Goal: Task Accomplishment & Management: Manage account settings

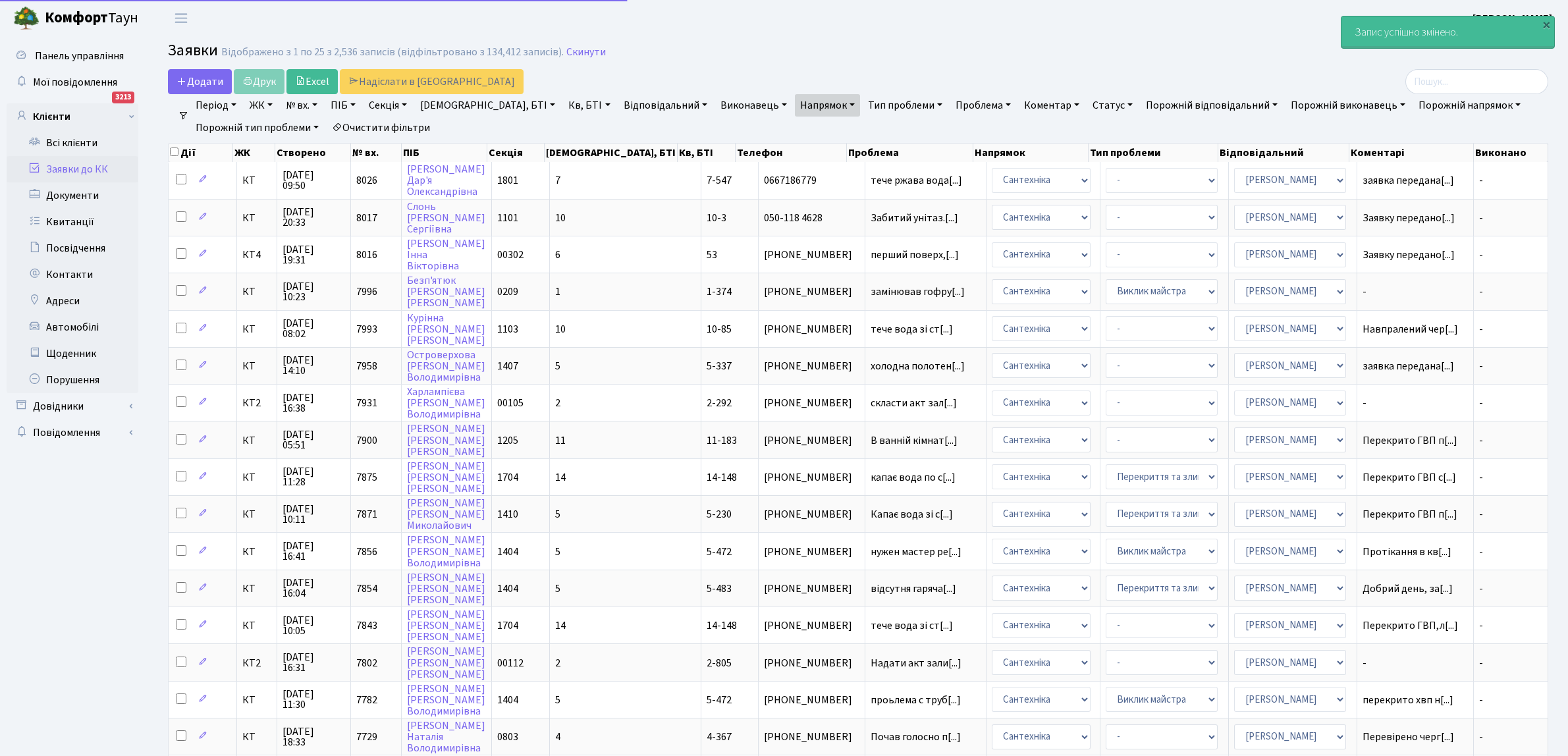
select select "25"
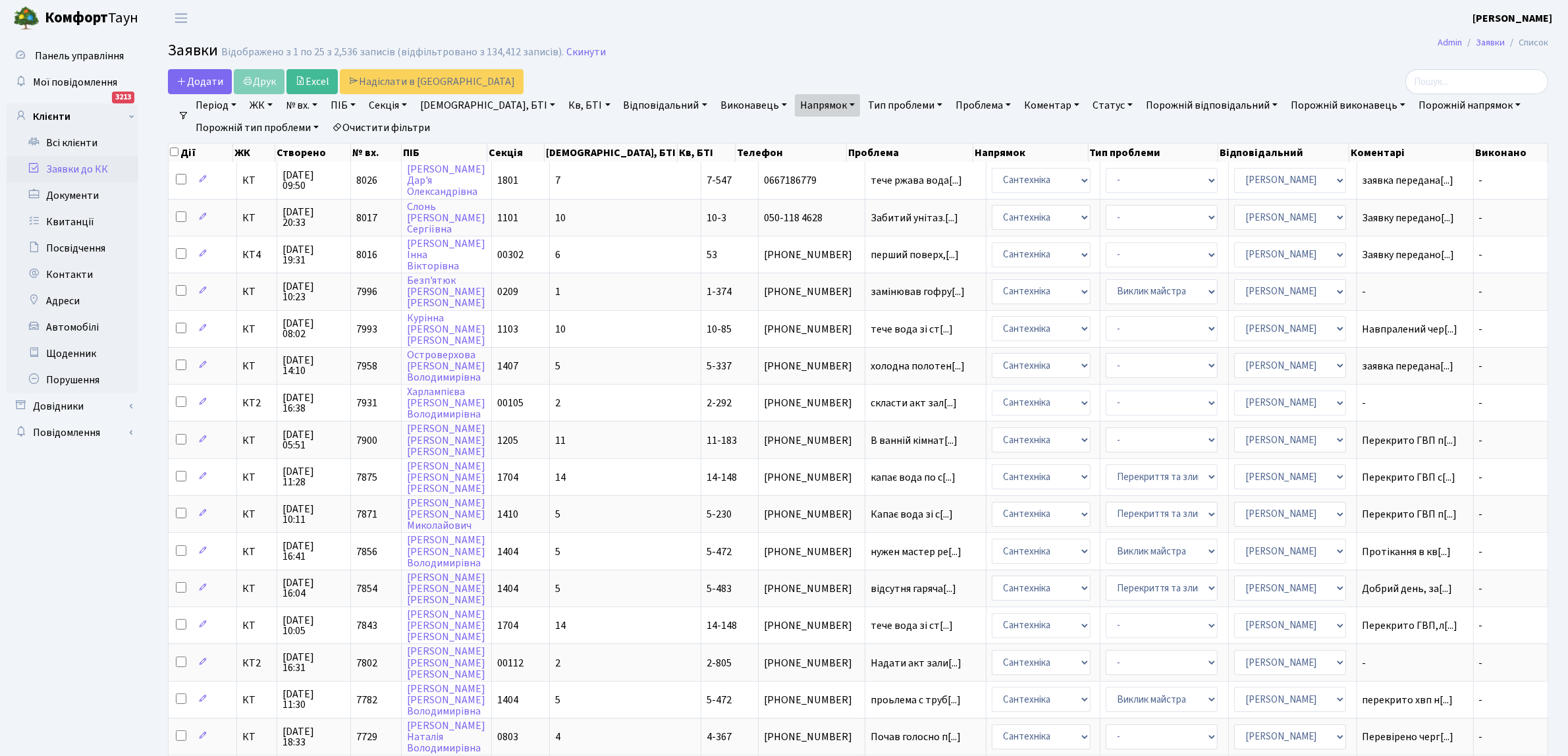
click at [52, 580] on ul "Панель управління Мої повідомлення 3213 Клієнти" at bounding box center [72, 586] width 132 height 1087
click at [870, 361] on span "холодна полотен[...]" at bounding box center [917, 366] width 94 height 14
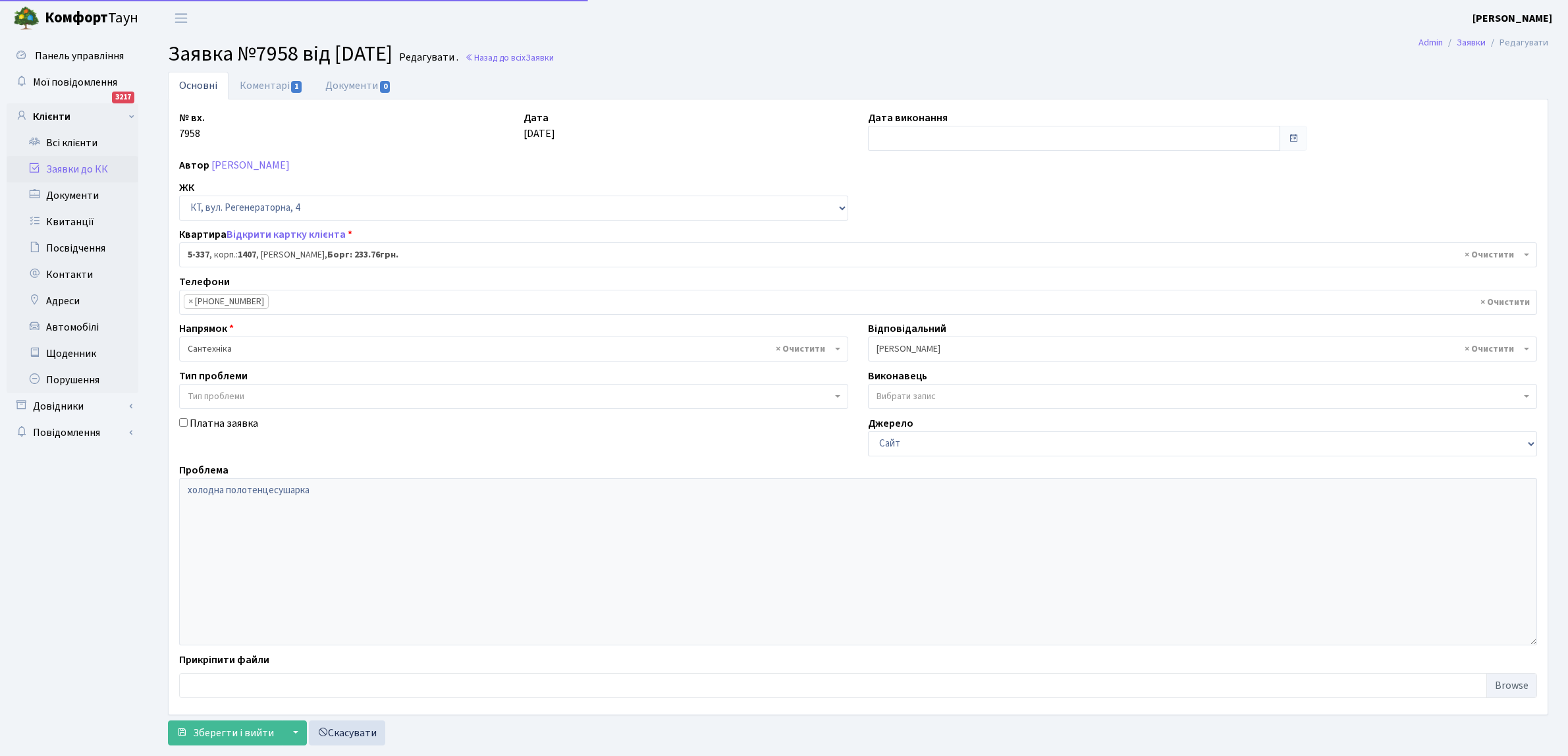
select select "2172"
click at [950, 141] on input "text" at bounding box center [1073, 138] width 412 height 25
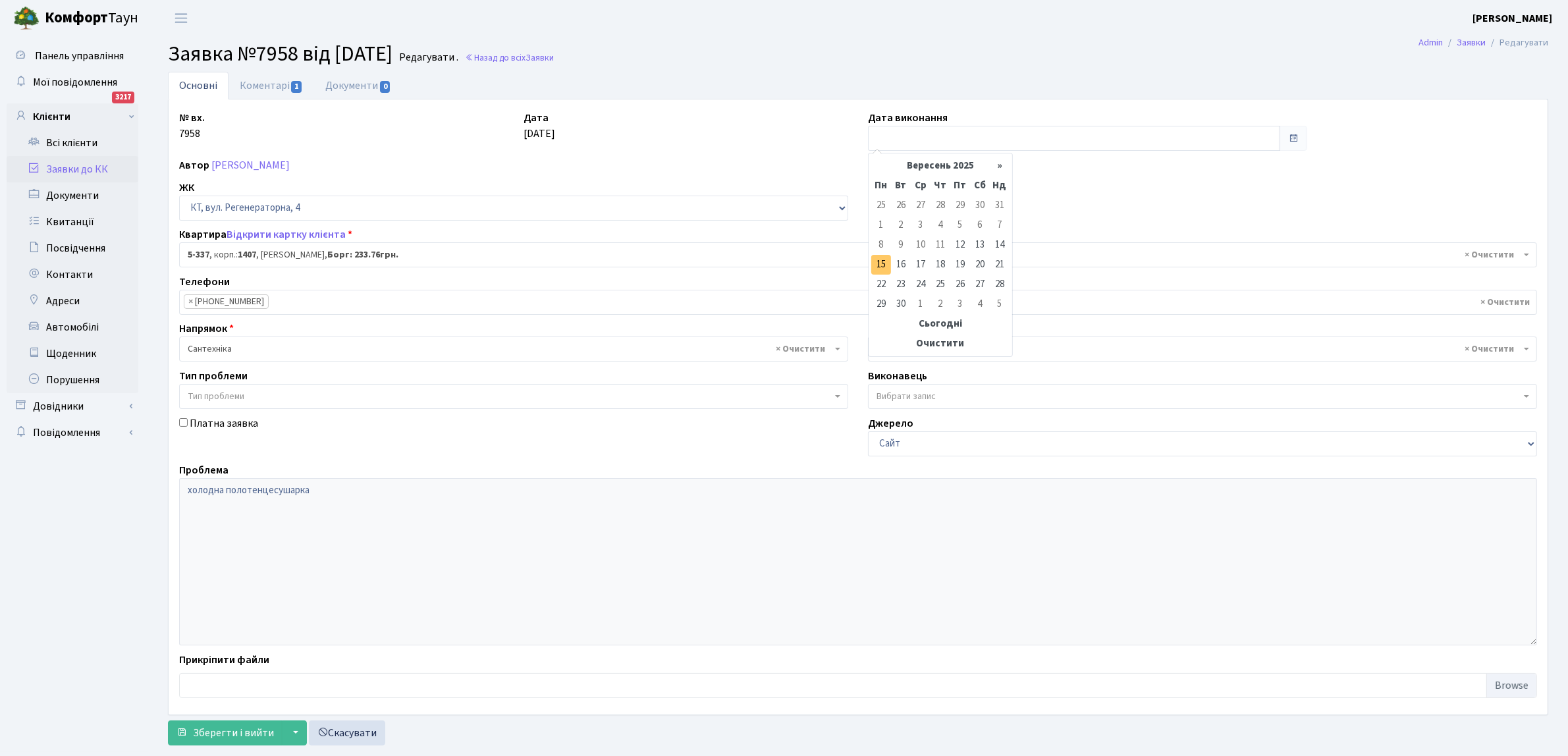
click at [874, 264] on td "15" at bounding box center [880, 264] width 20 height 20
type input "15.09.2025"
click at [235, 733] on span "Зберегти і вийти" at bounding box center [233, 733] width 81 height 14
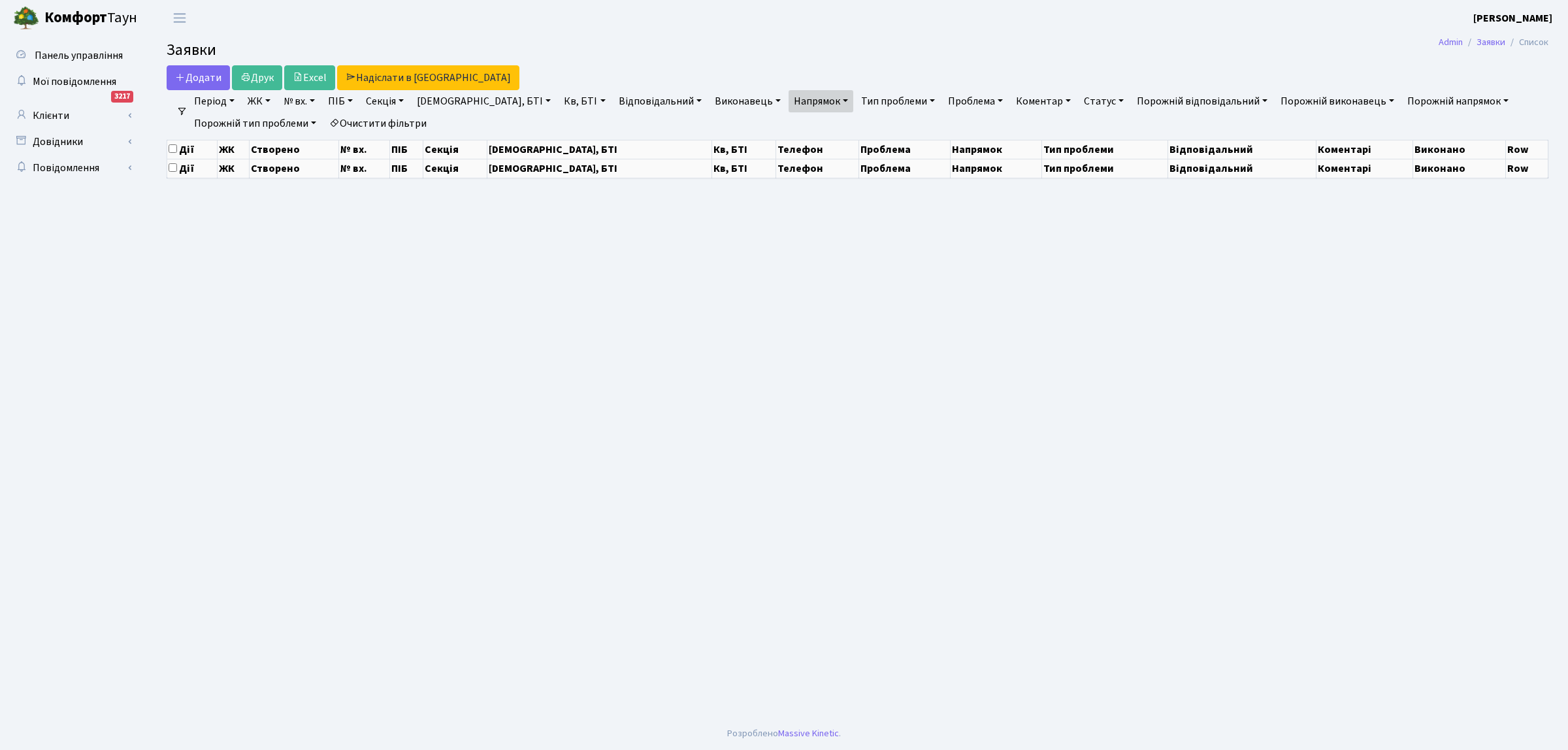
select select "25"
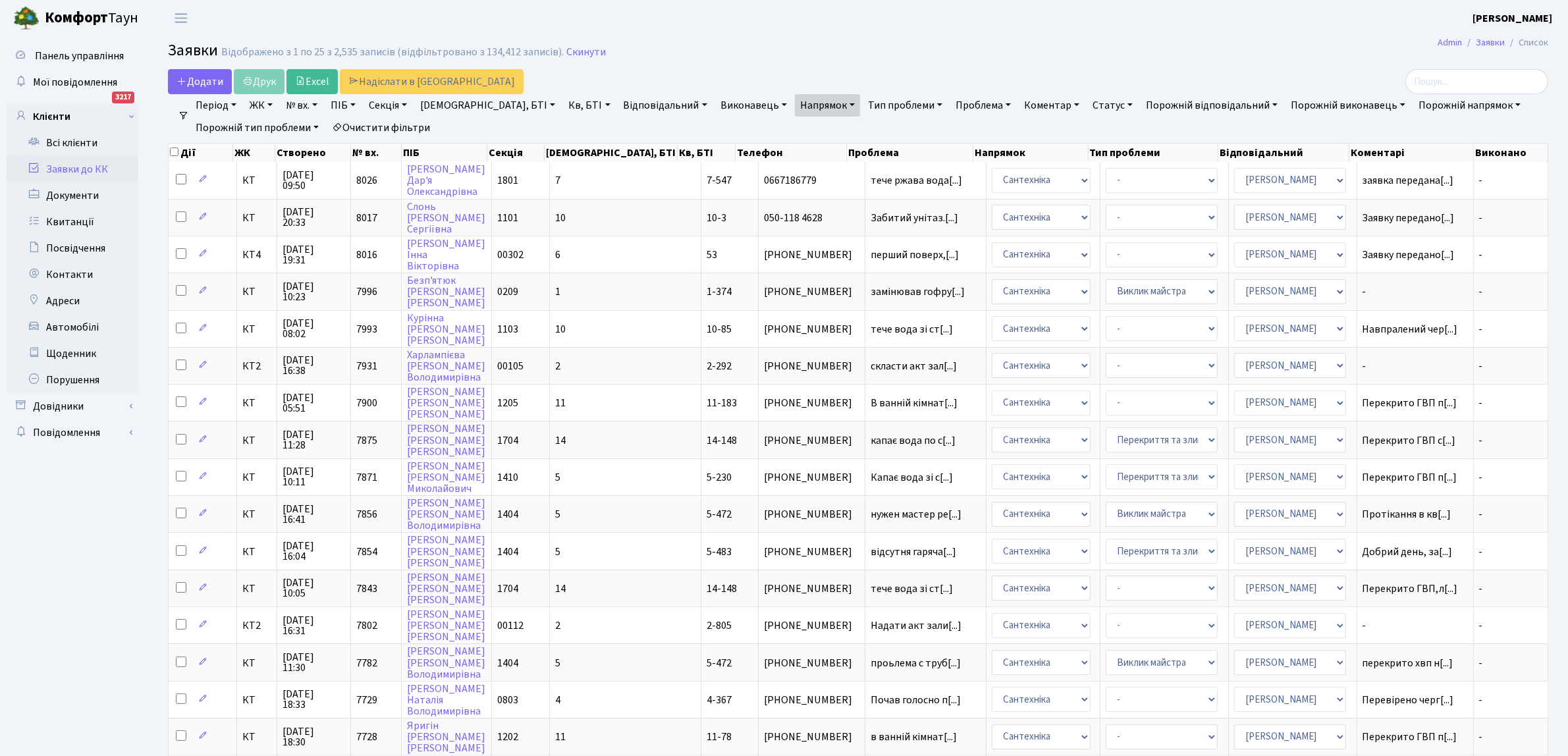
click at [113, 555] on ul "Панель управління Мої повідомлення 3217 Клієнти" at bounding box center [72, 586] width 132 height 1087
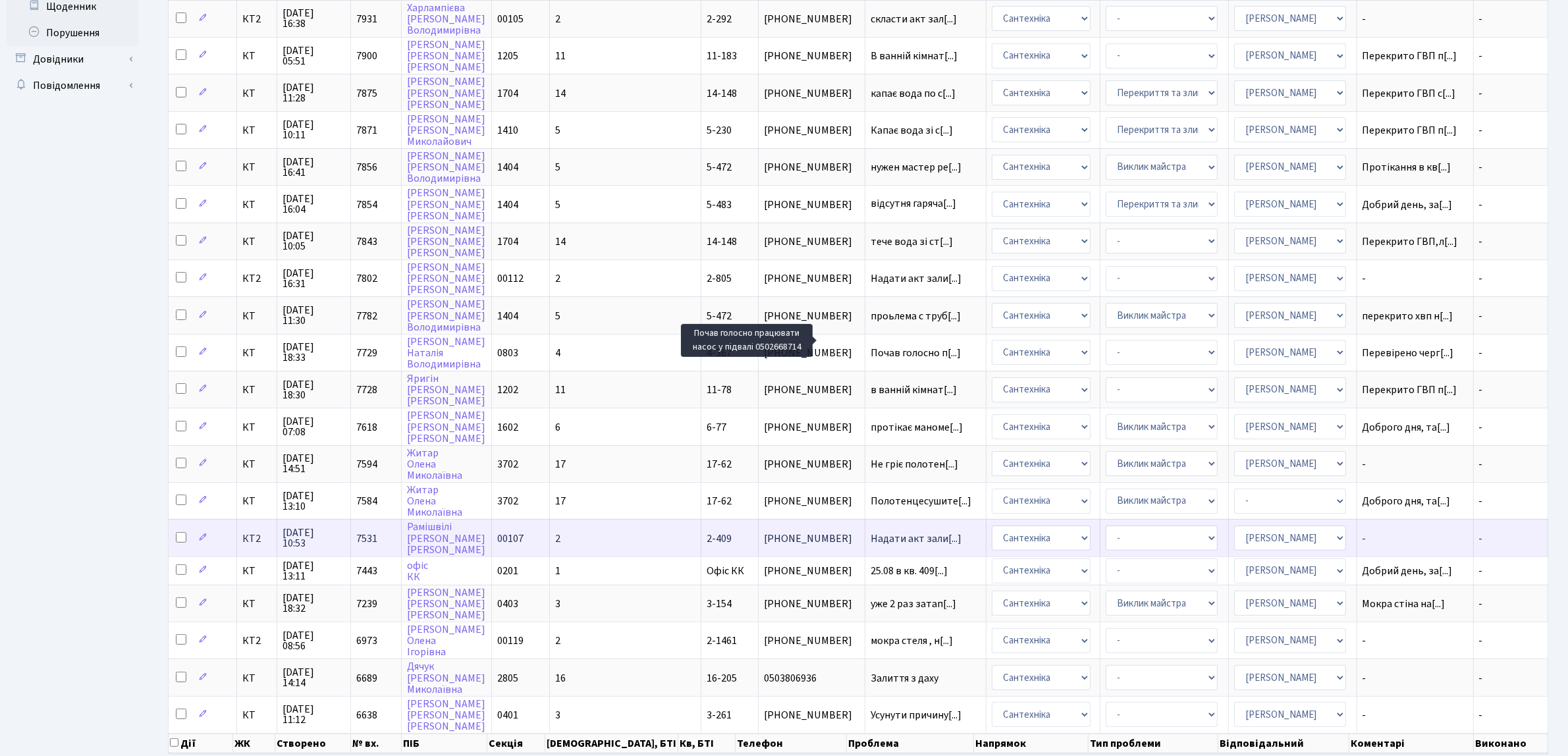
scroll to position [394, 0]
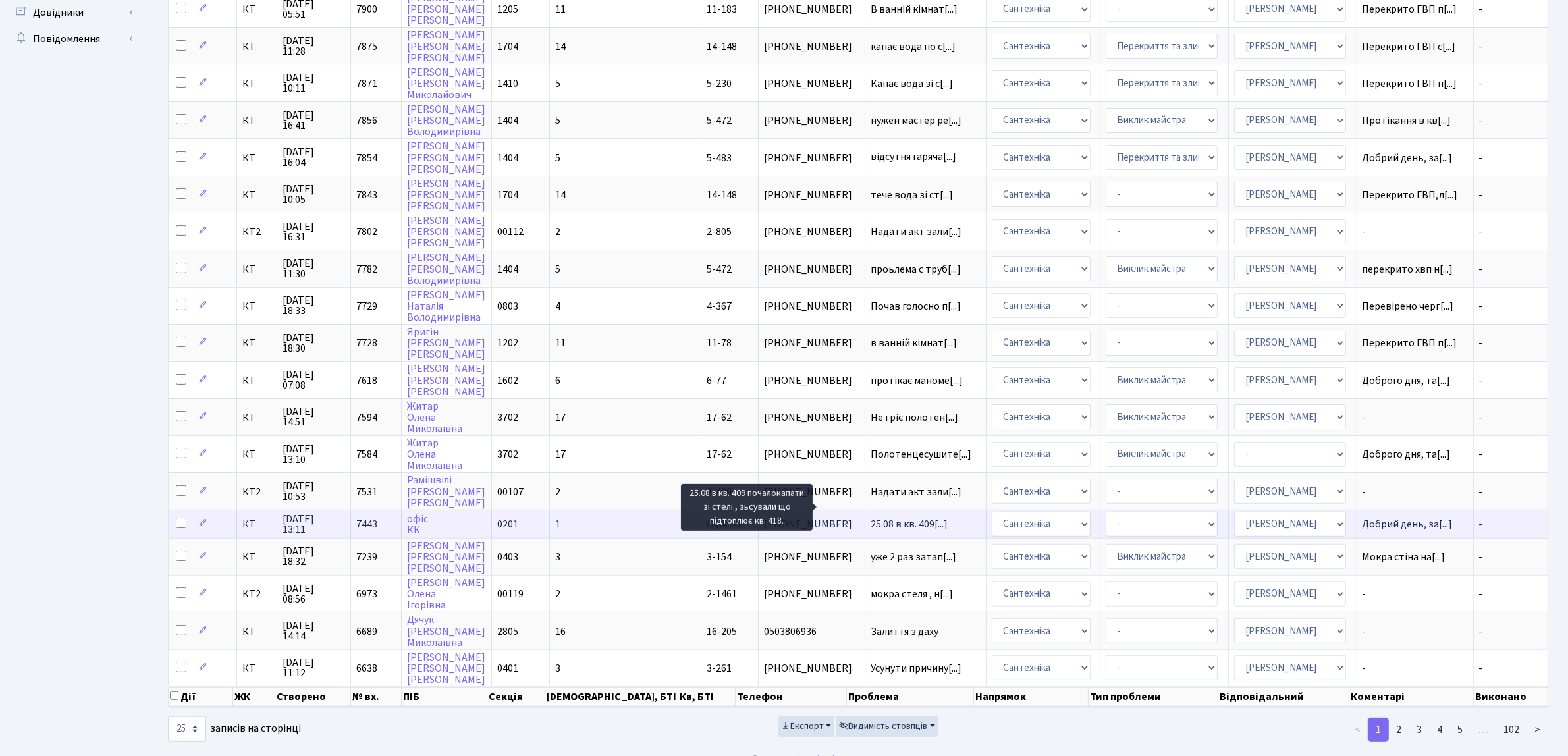
click at [882, 517] on span "25.08 в кв. 409[...]" at bounding box center [908, 524] width 77 height 14
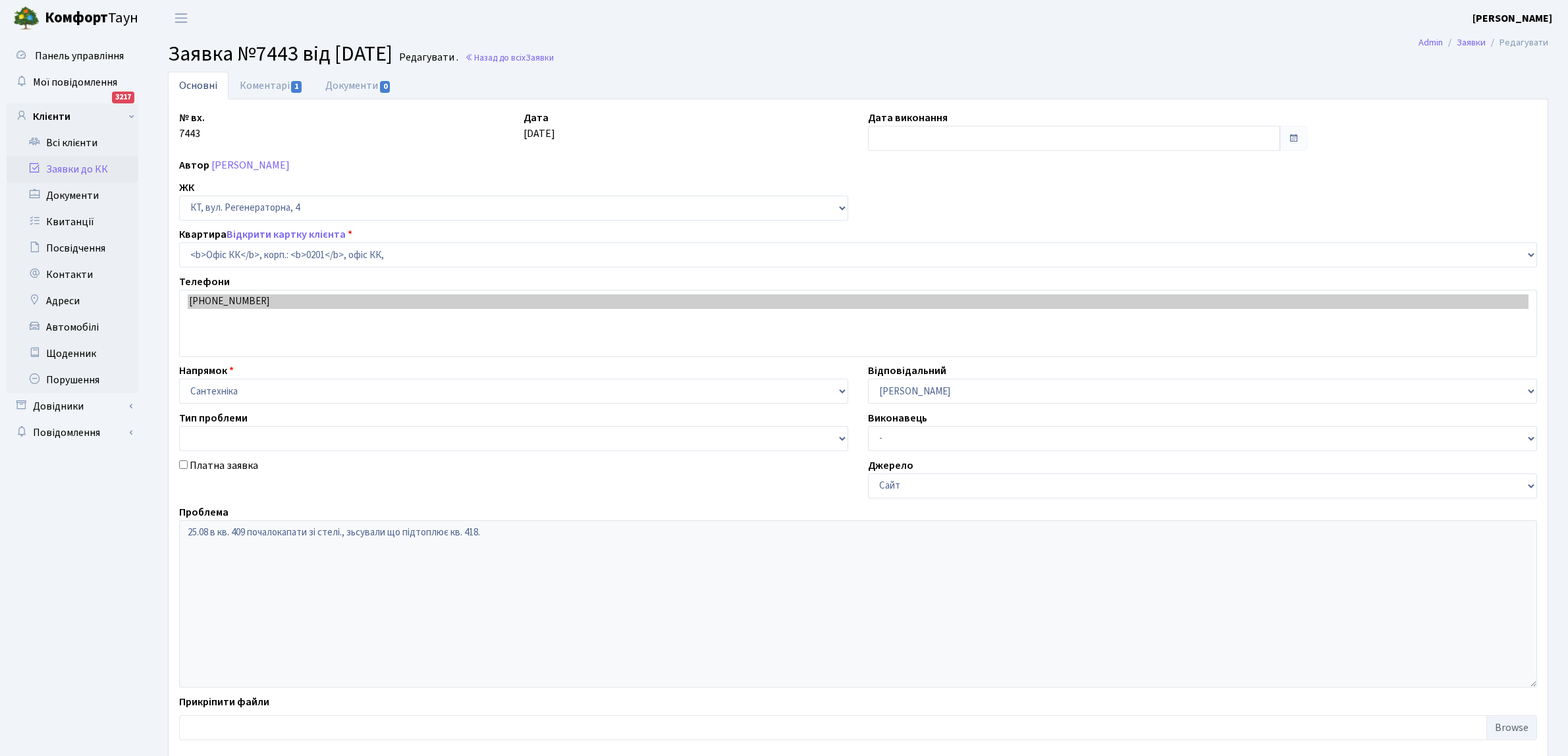
select select "4"
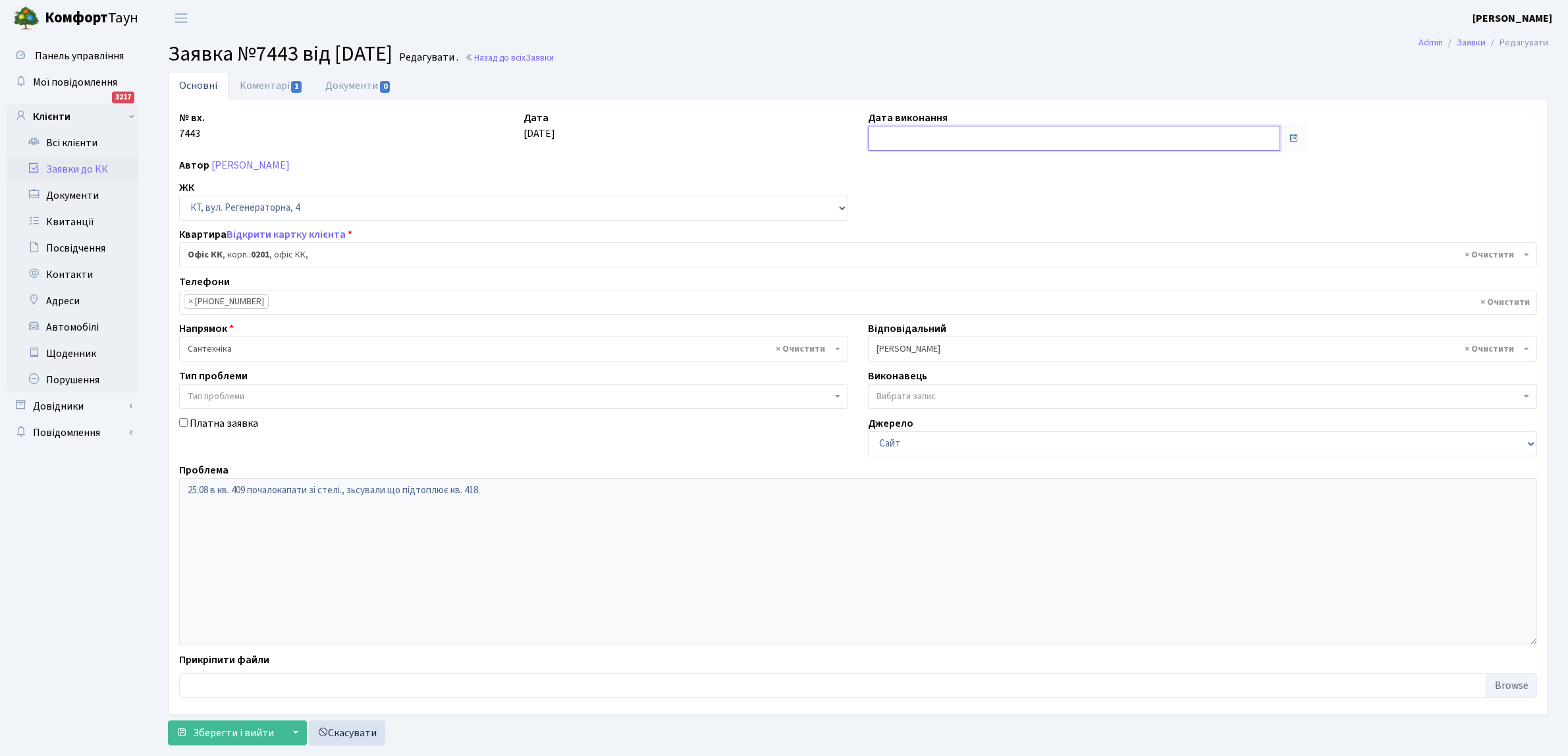
click at [913, 129] on input "text" at bounding box center [1073, 138] width 412 height 25
click at [877, 261] on td "15" at bounding box center [880, 264] width 20 height 20
type input "[DATE]"
click at [229, 731] on span "Зберегти і вийти" at bounding box center [233, 733] width 81 height 14
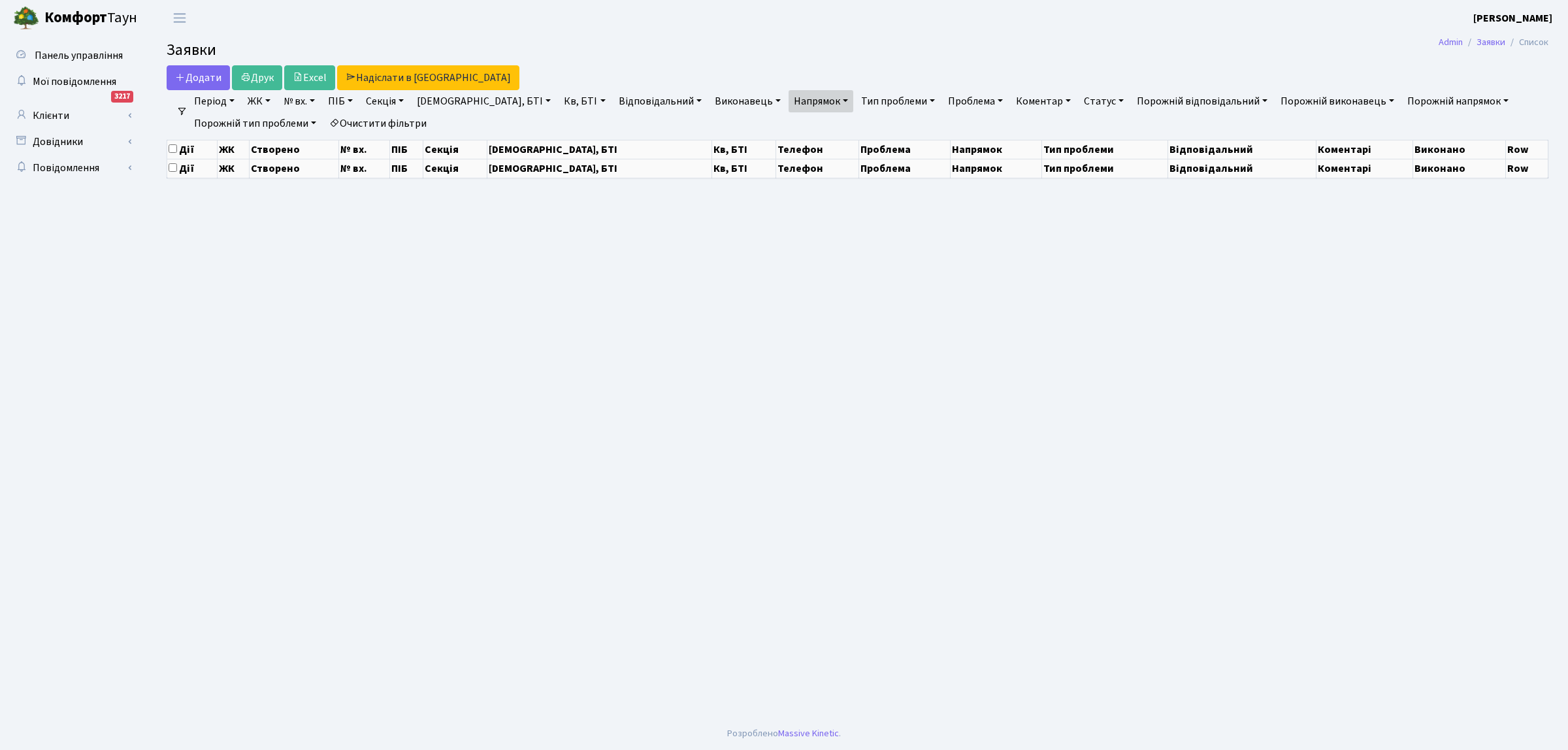
select select "25"
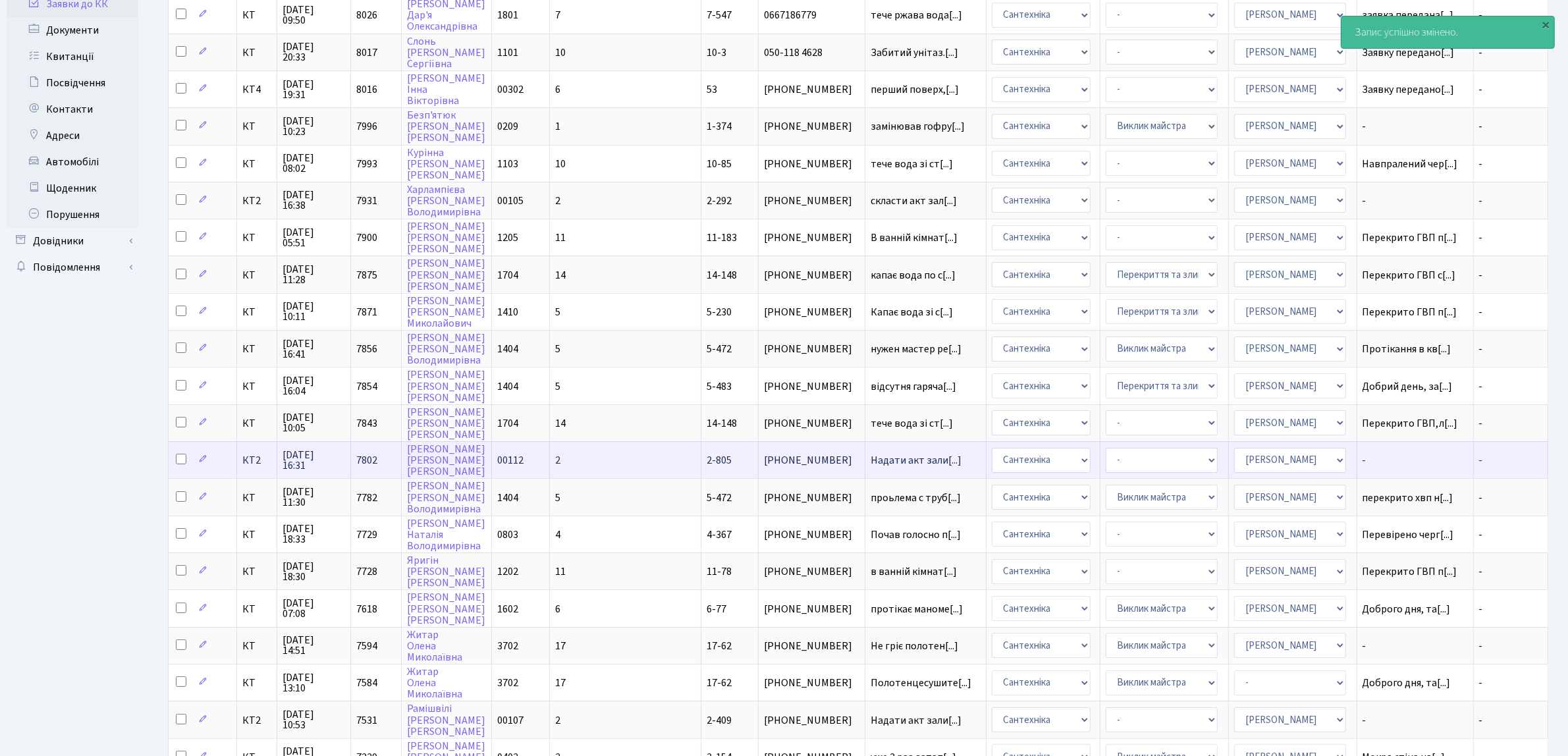
scroll to position [247, 0]
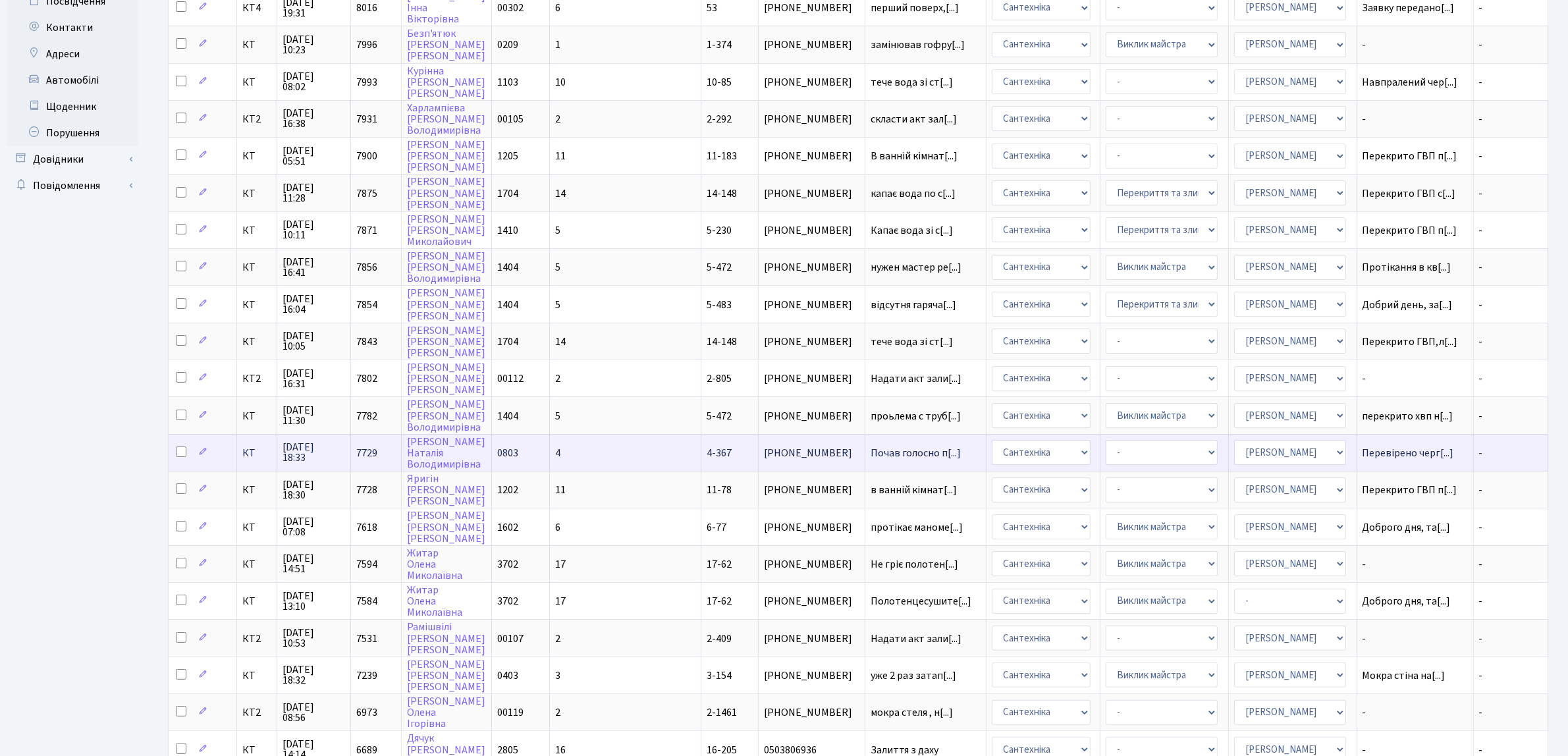
click at [701, 438] on td "4-367" at bounding box center [730, 453] width 57 height 37
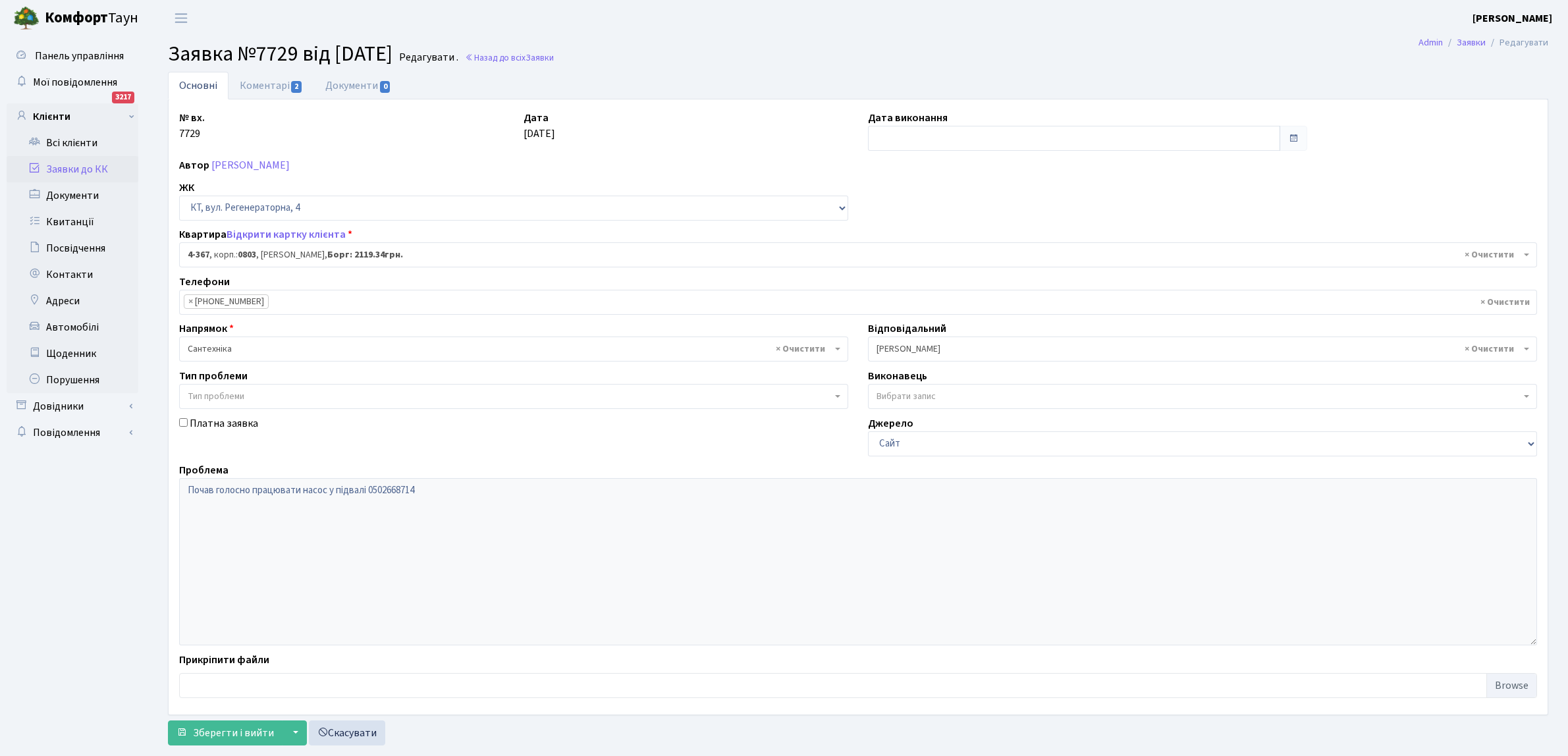
select select "1826"
click at [257, 81] on link "Коментарі 2" at bounding box center [272, 85] width 86 height 27
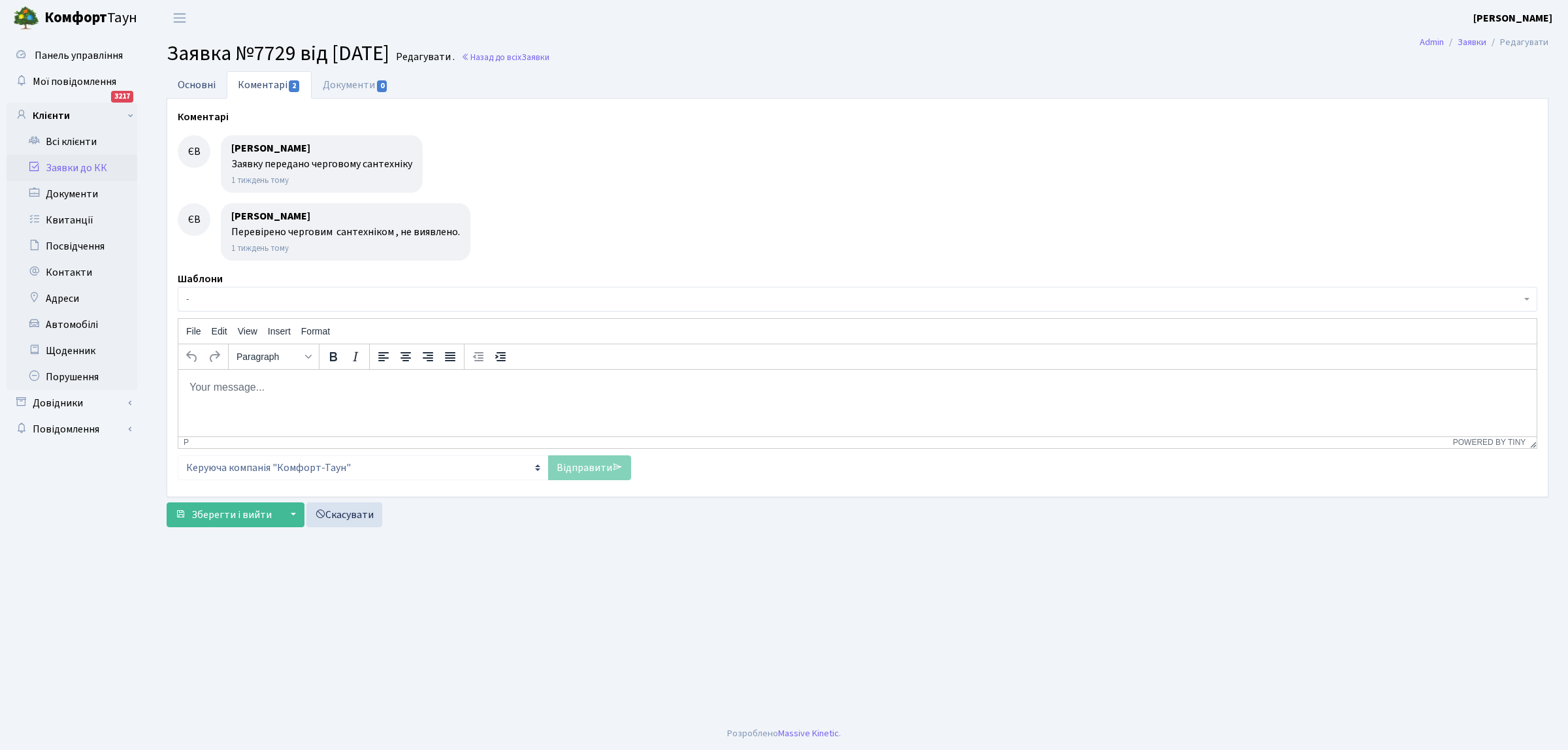
click at [201, 80] on link "Основні" at bounding box center [197, 84] width 60 height 27
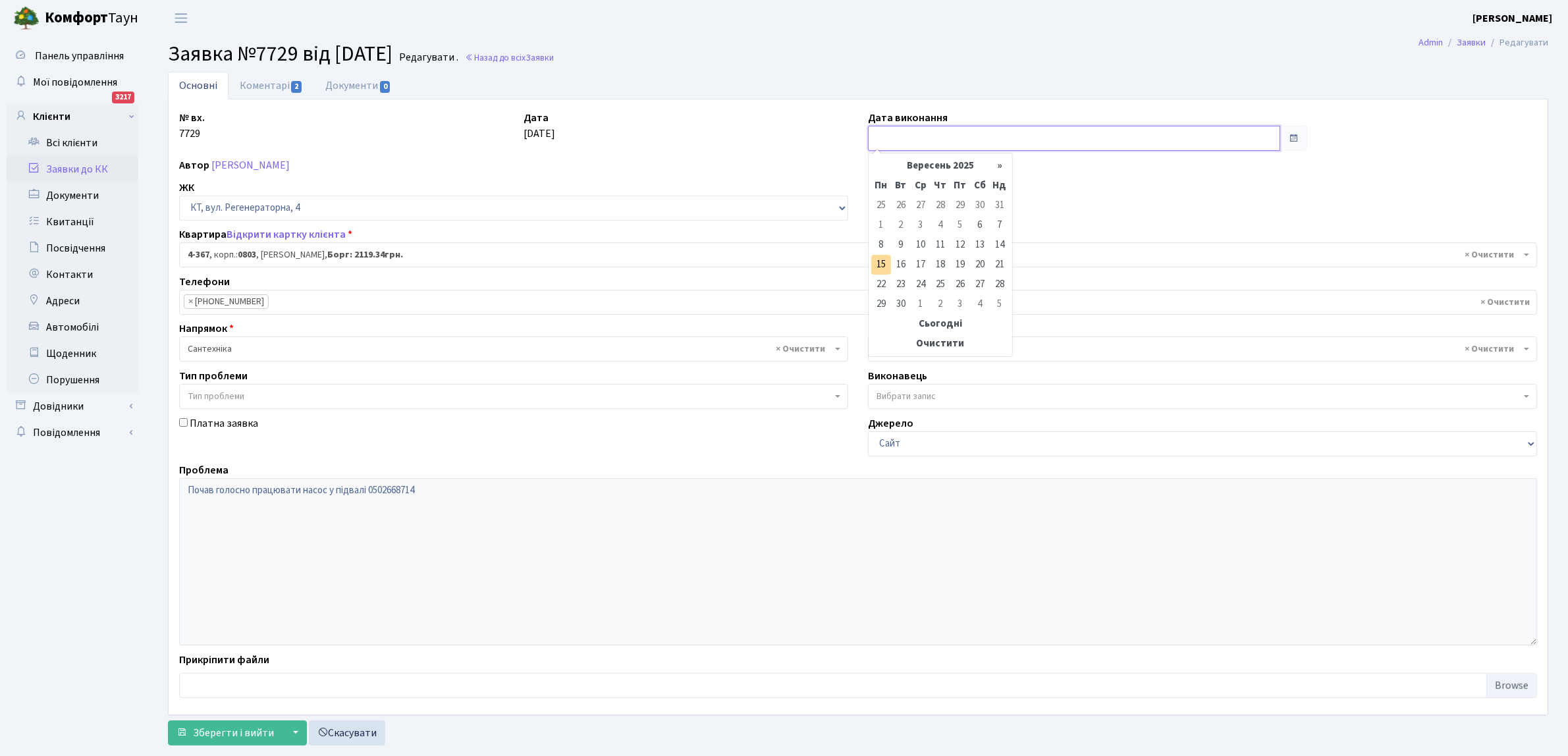
click at [880, 133] on input "text" at bounding box center [1073, 138] width 412 height 25
click at [883, 268] on td "15" at bounding box center [880, 264] width 20 height 20
type input "15.09.2025"
click at [227, 738] on span "Зберегти і вийти" at bounding box center [233, 733] width 81 height 14
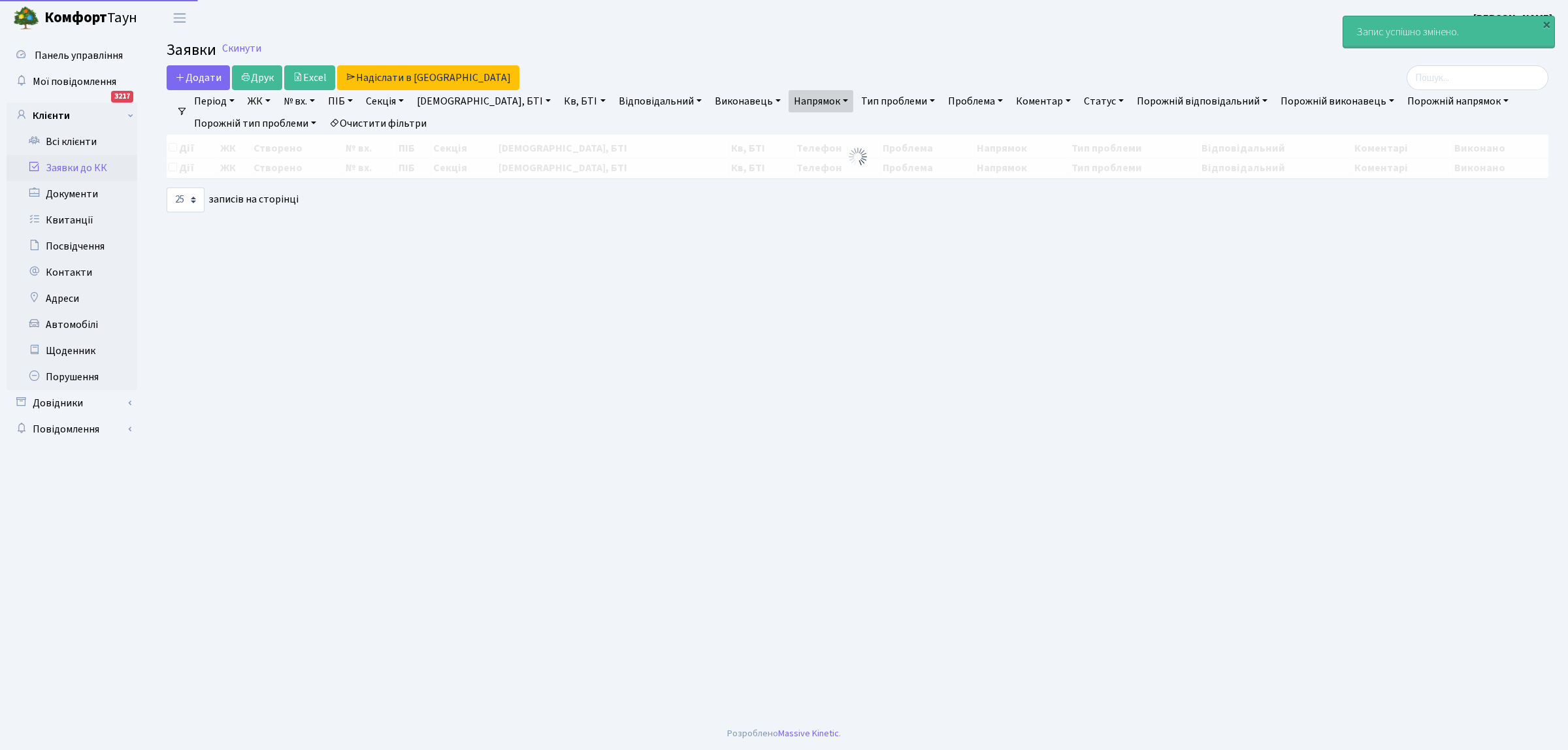
select select "25"
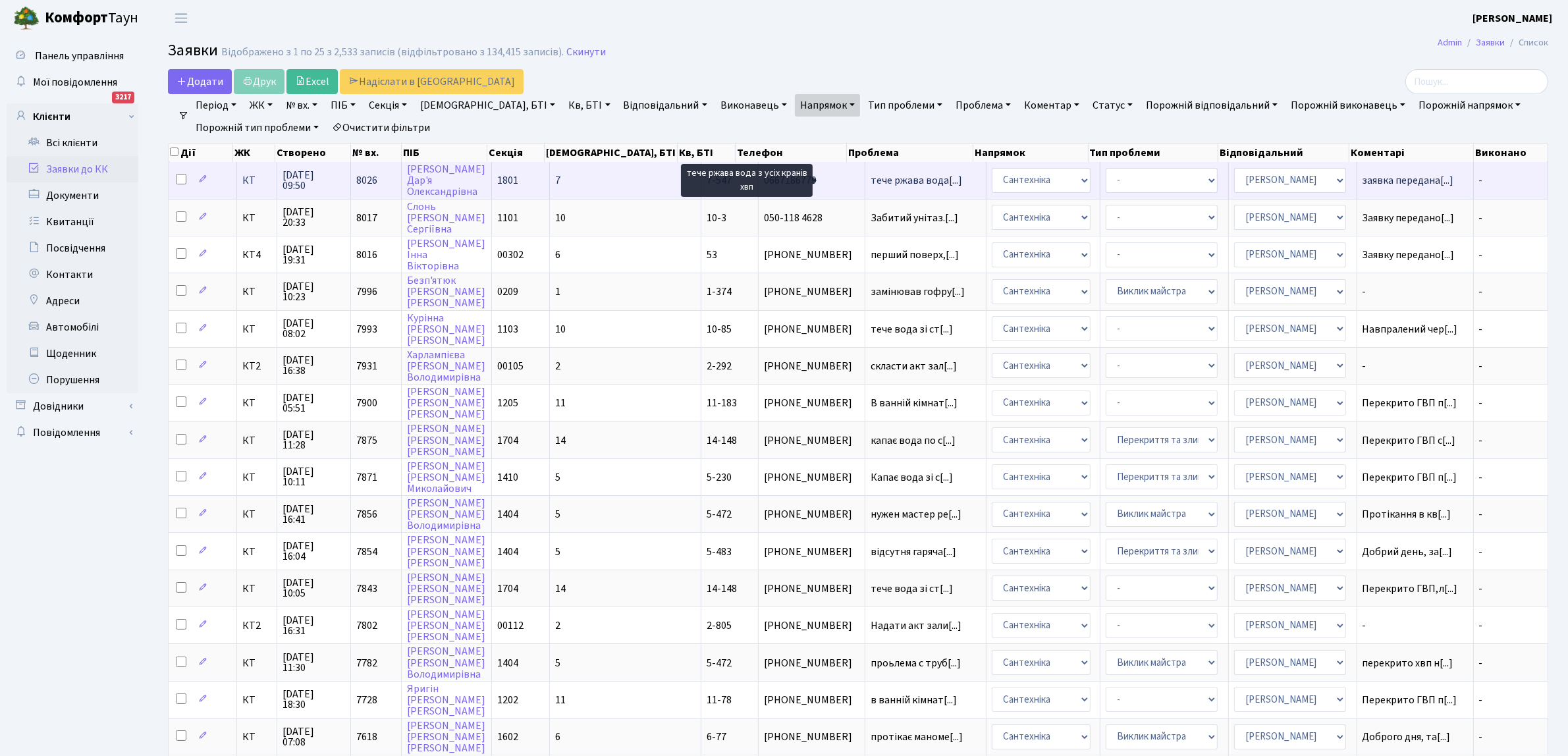
click at [870, 179] on span "тече ржава вода[...]" at bounding box center [915, 180] width 91 height 14
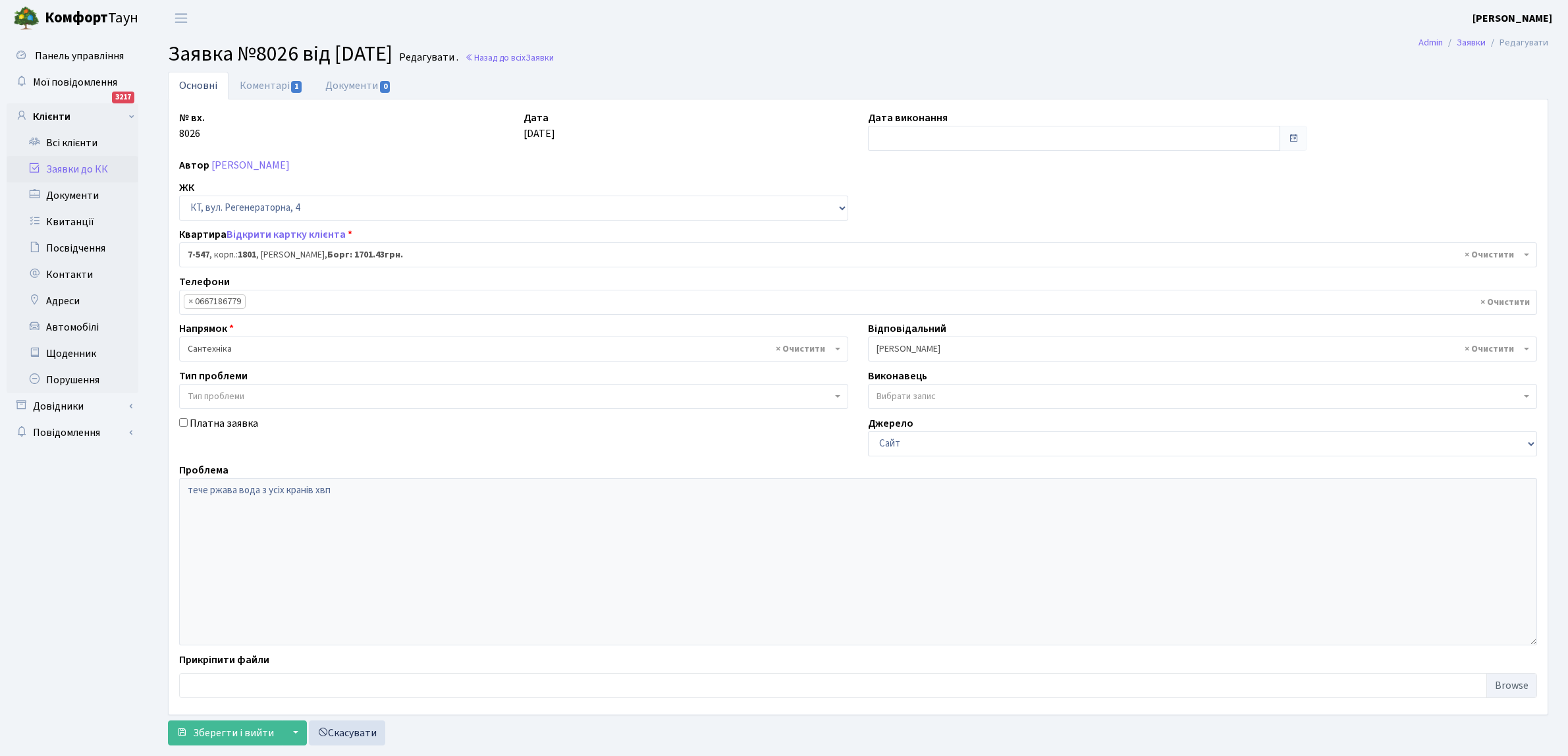
select select "4630"
click at [877, 141] on input "text" at bounding box center [1073, 138] width 412 height 25
click at [877, 271] on td "15" at bounding box center [880, 264] width 20 height 20
type input "[DATE]"
click at [225, 733] on span "Зберегти і вийти" at bounding box center [233, 733] width 81 height 14
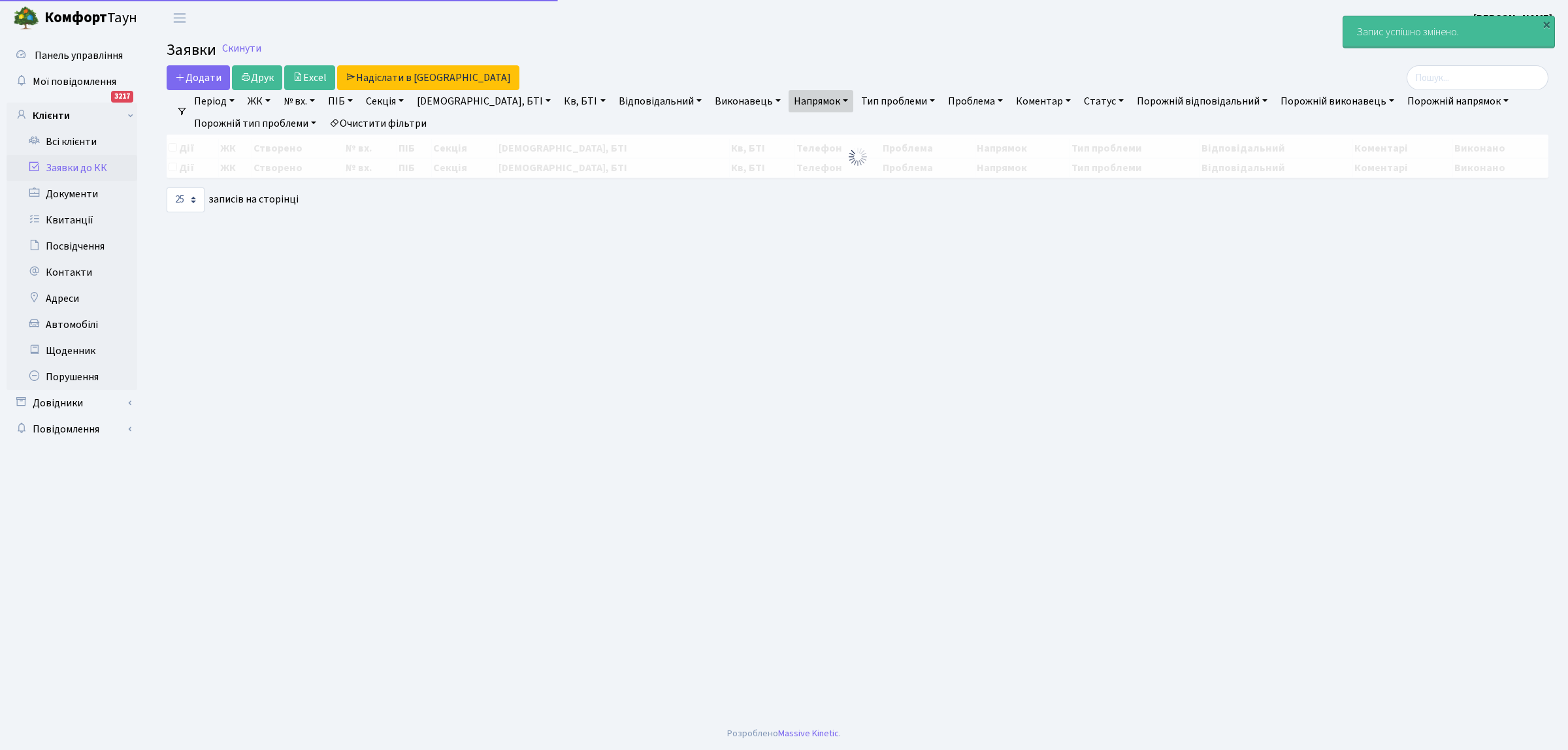
select select "25"
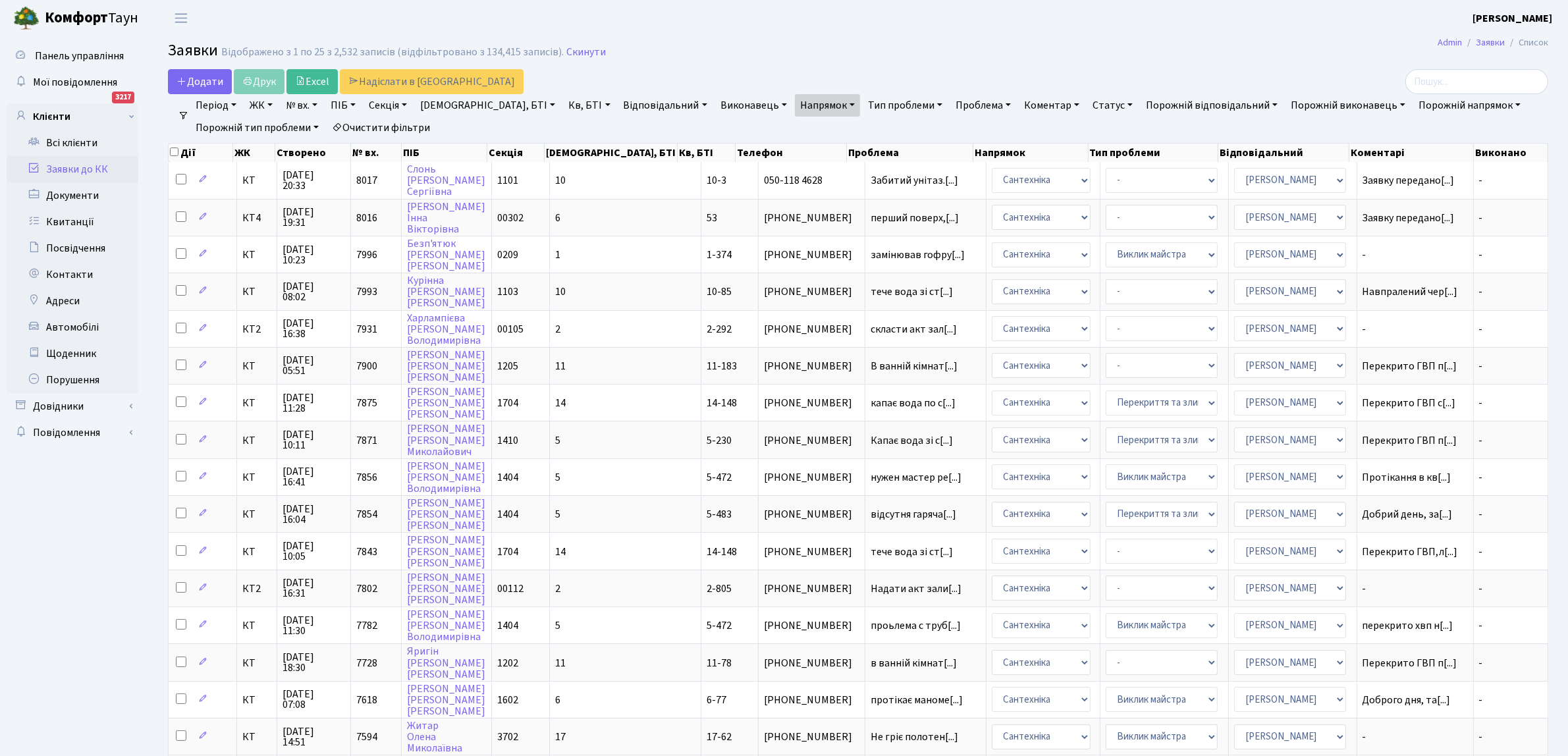
click at [0, 619] on div "Панель управління Мої повідомлення 3217 Клієнти Всі клієнти Заявки до КК" at bounding box center [74, 591] width 148 height 1109
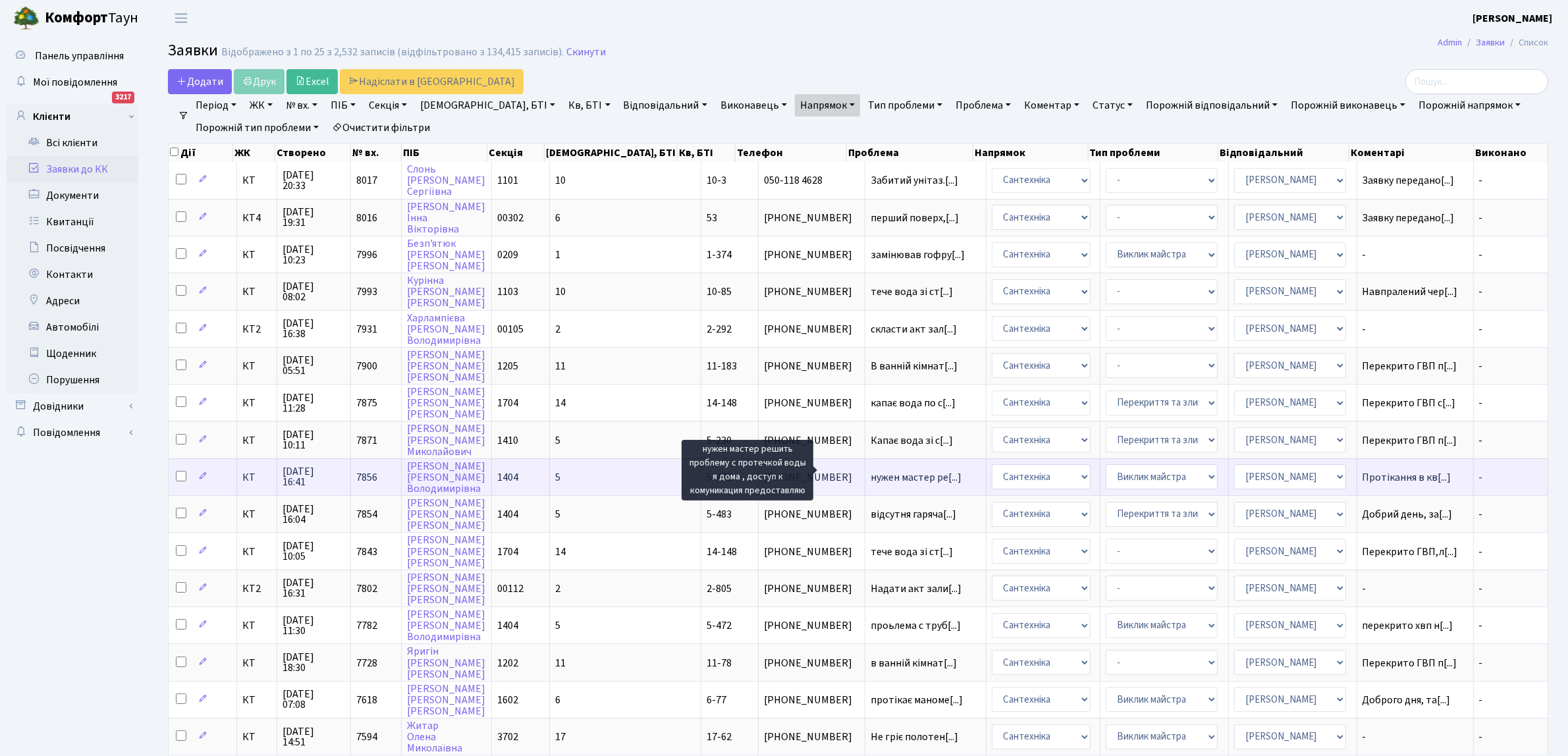
click at [873, 470] on span "нужен мастер ре[...]" at bounding box center [915, 477] width 91 height 14
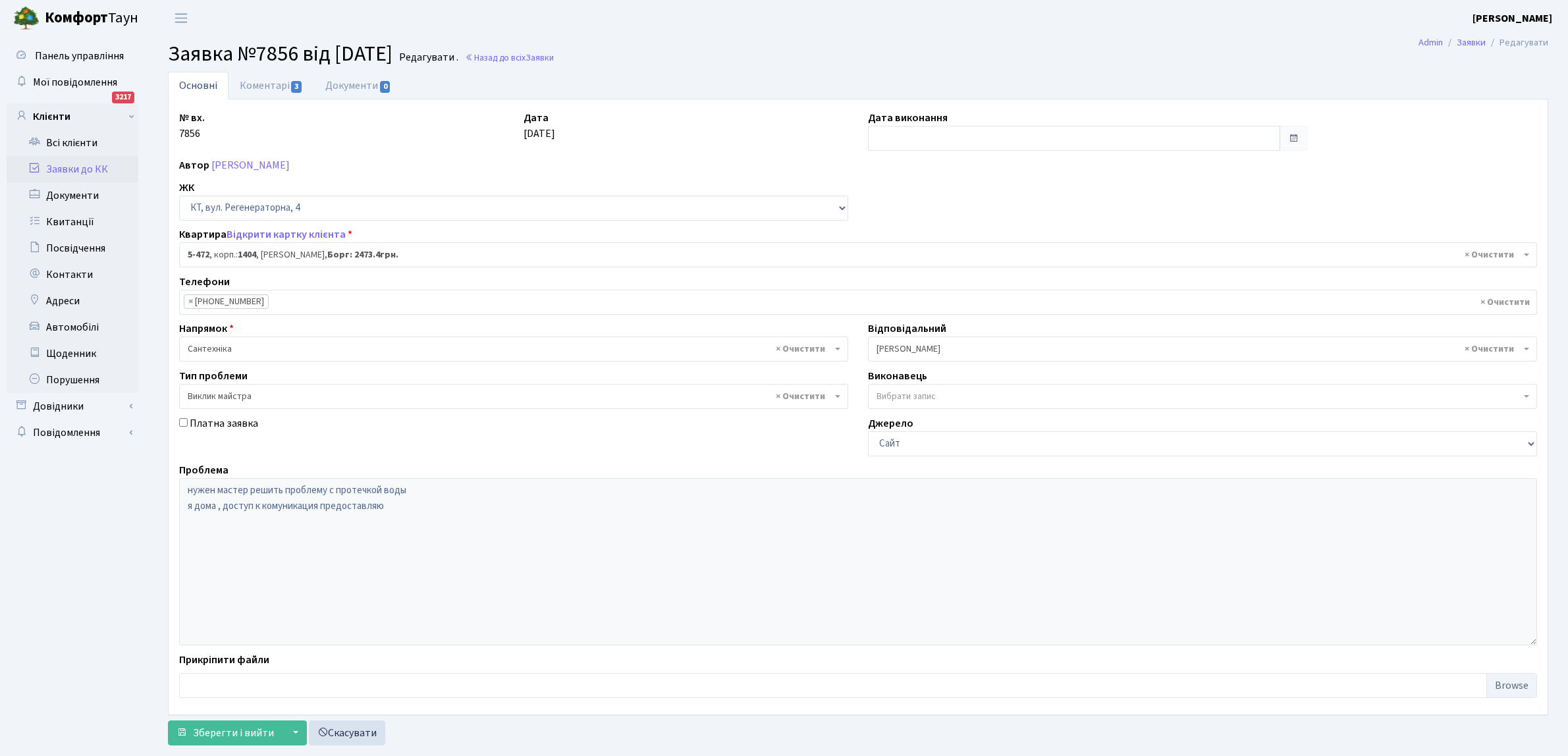
select select "2080"
select select "29"
click at [153, 484] on div "Основні Коментарі 3 Документи 0 № вх. 7856 Дата [DATE] Дата виконання Автор [PE…" at bounding box center [858, 411] width 1420 height 681
click at [926, 130] on input "text" at bounding box center [1073, 138] width 412 height 25
click at [880, 265] on td "15" at bounding box center [880, 264] width 20 height 20
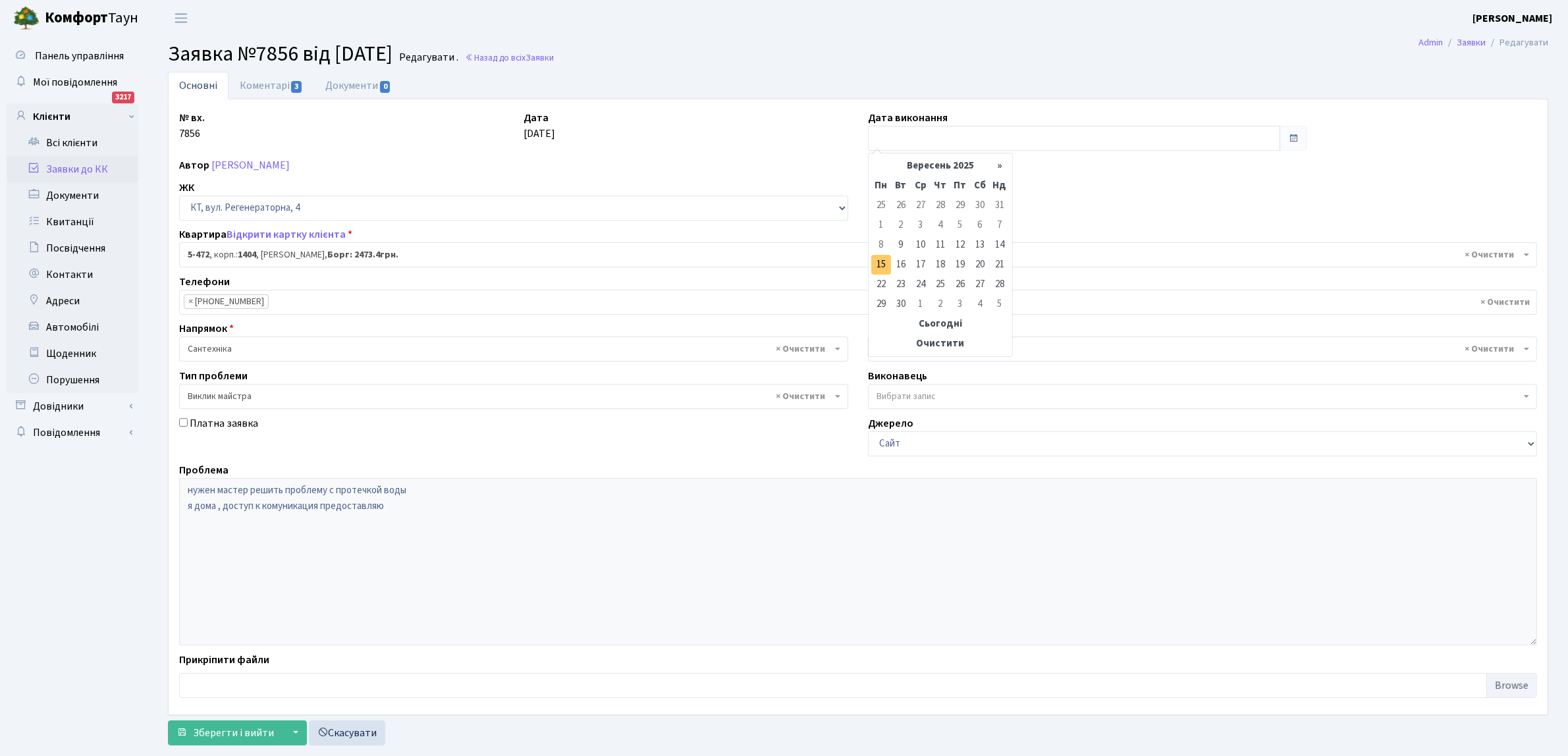
type input "[DATE]"
click at [554, 55] on link "Назад до всіх Заявки" at bounding box center [510, 58] width 89 height 13
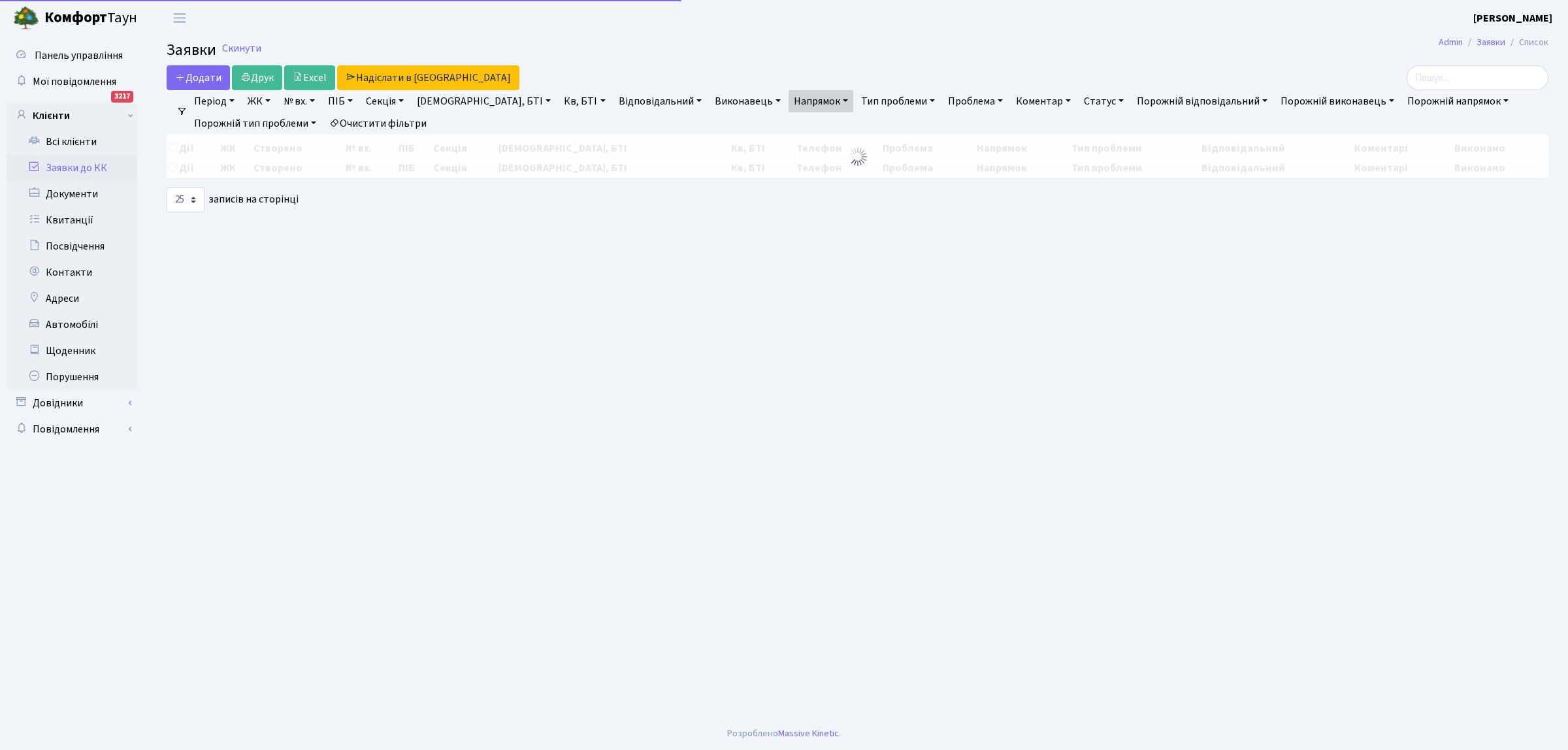
select select "25"
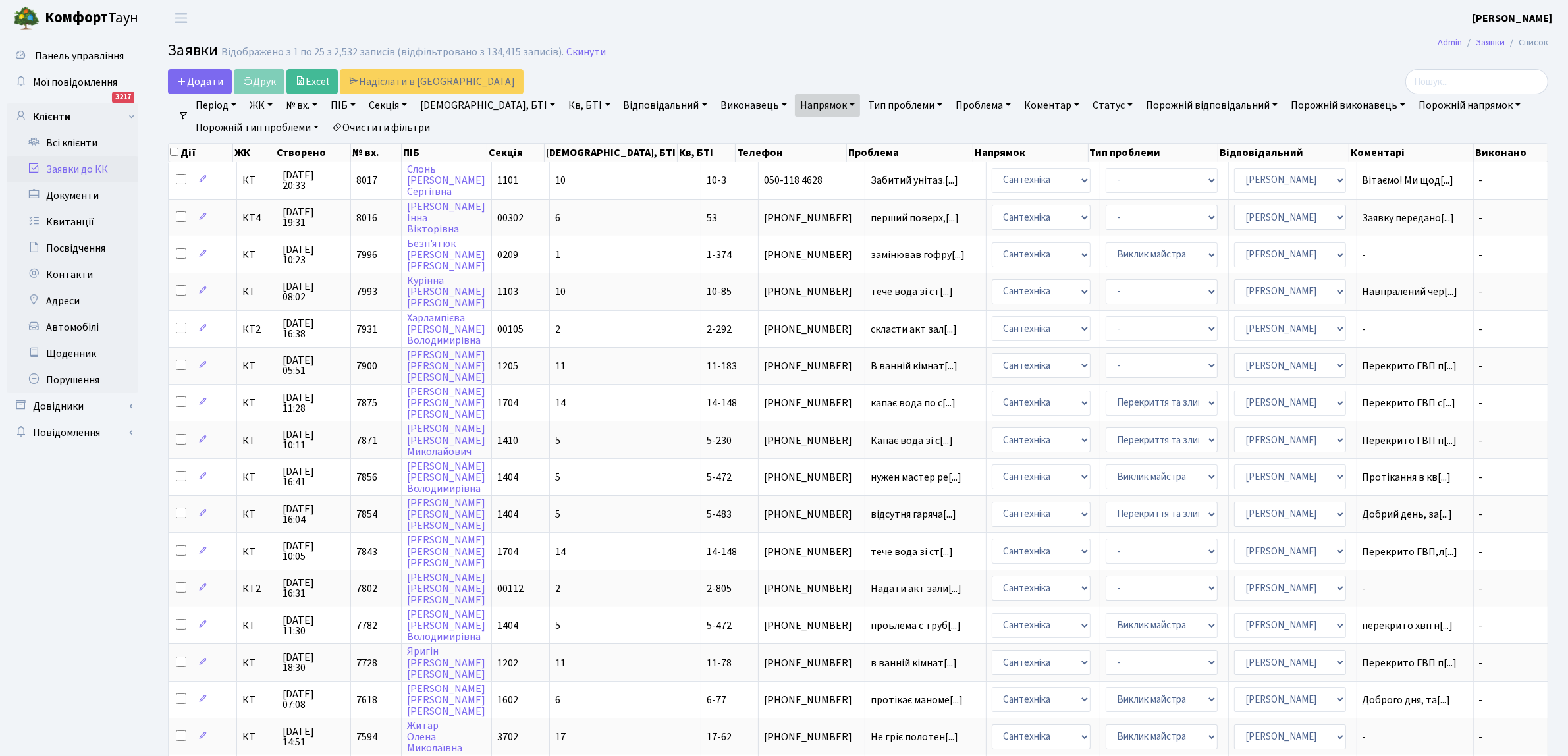
click at [30, 561] on ul "Панель управління Мої повідомлення 3217 Клієнти" at bounding box center [72, 591] width 132 height 1096
click at [870, 288] on span "тече вода зі ст[...]" at bounding box center [911, 291] width 83 height 14
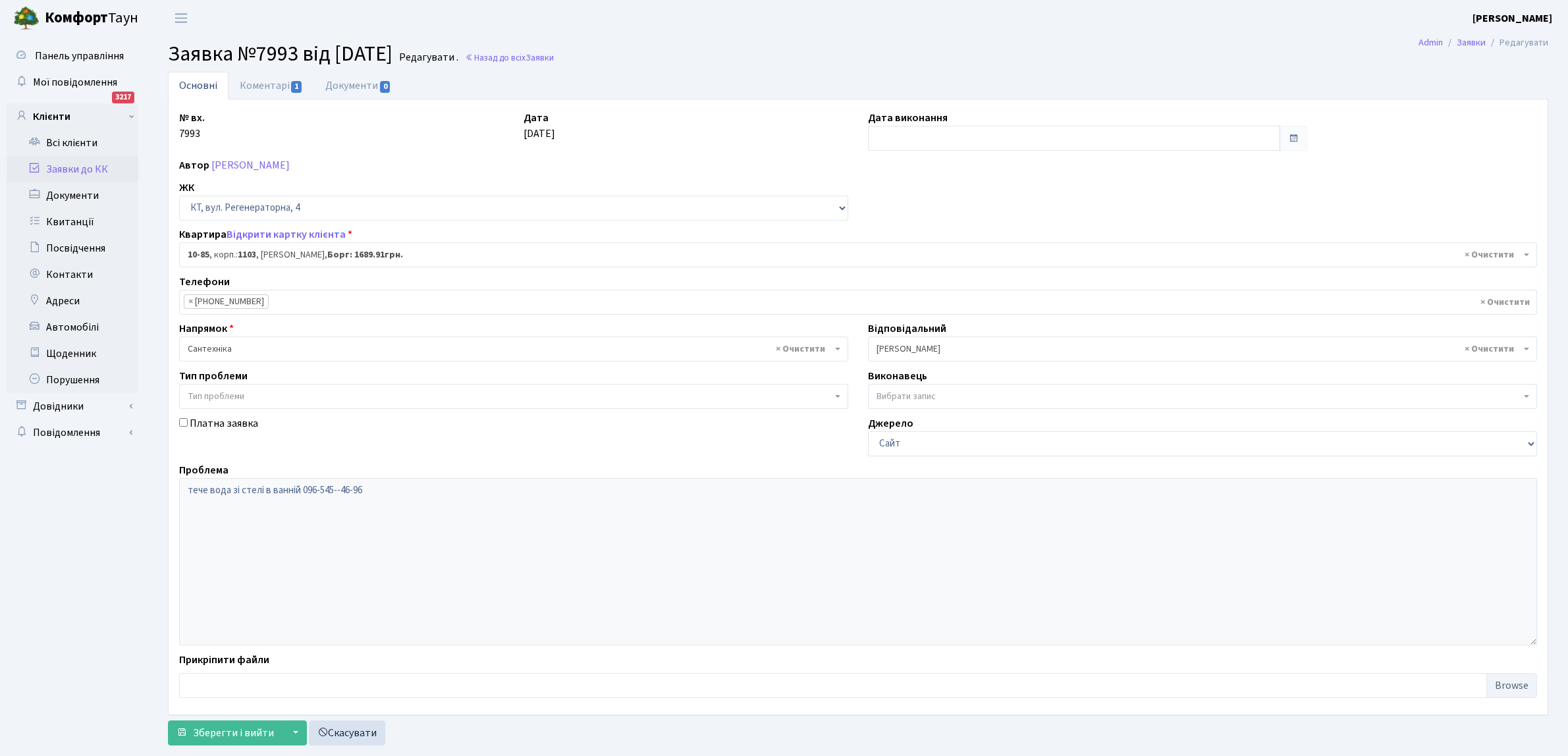
select select "6654"
click at [903, 136] on input "text" at bounding box center [1073, 138] width 412 height 25
click at [884, 260] on td "15" at bounding box center [880, 264] width 20 height 20
type input "[DATE]"
click at [242, 724] on button "Зберегти і вийти" at bounding box center [225, 733] width 114 height 25
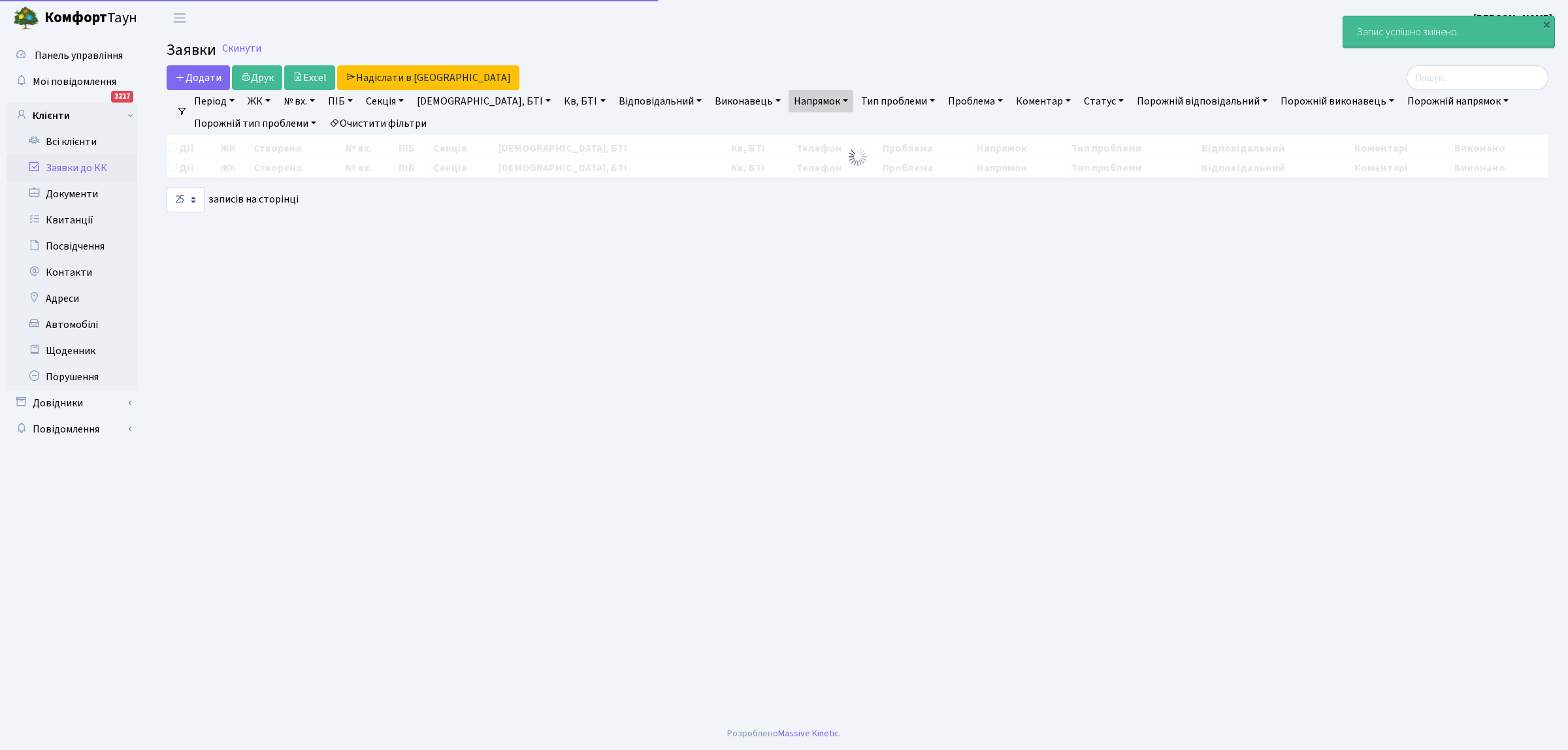
select select "25"
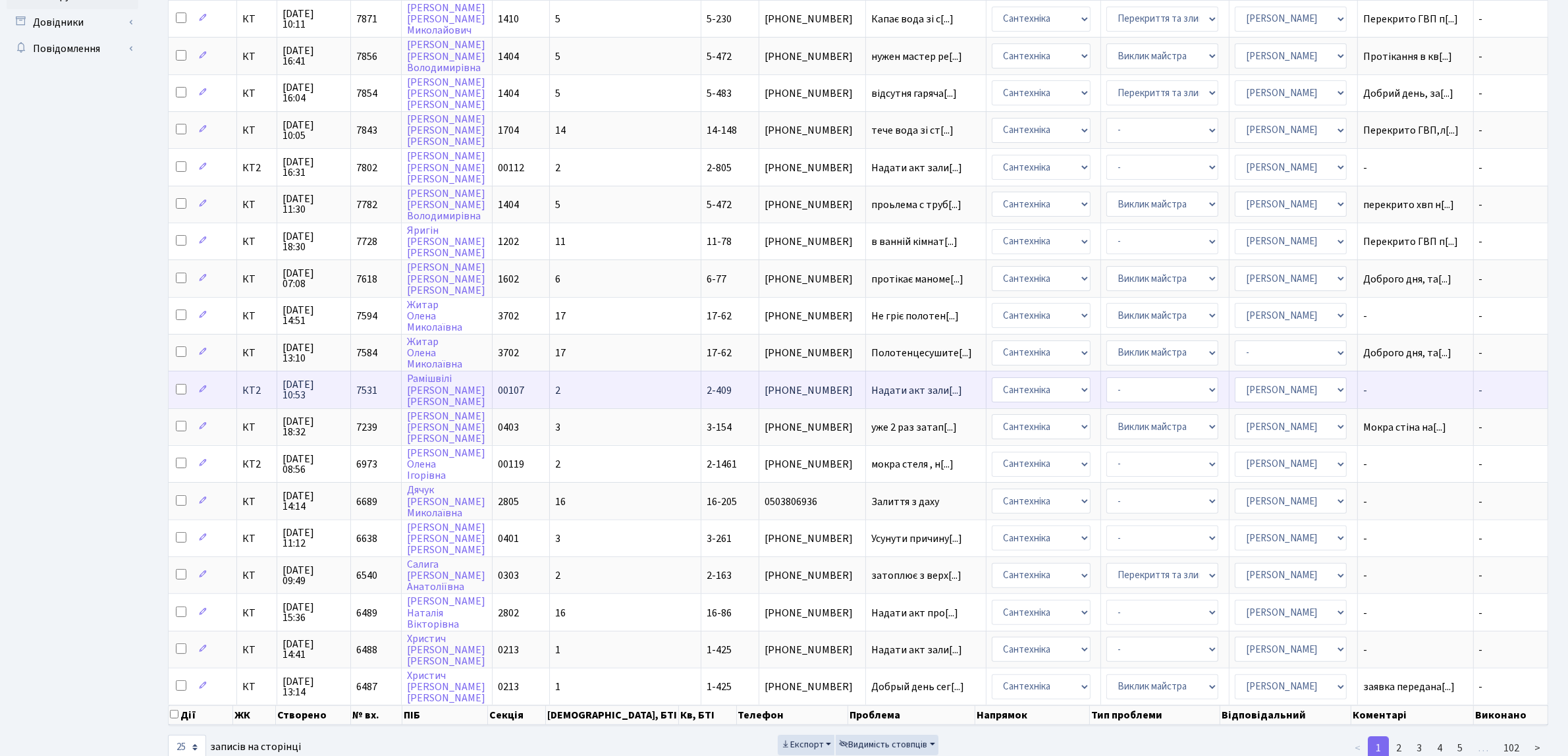
scroll to position [402, 0]
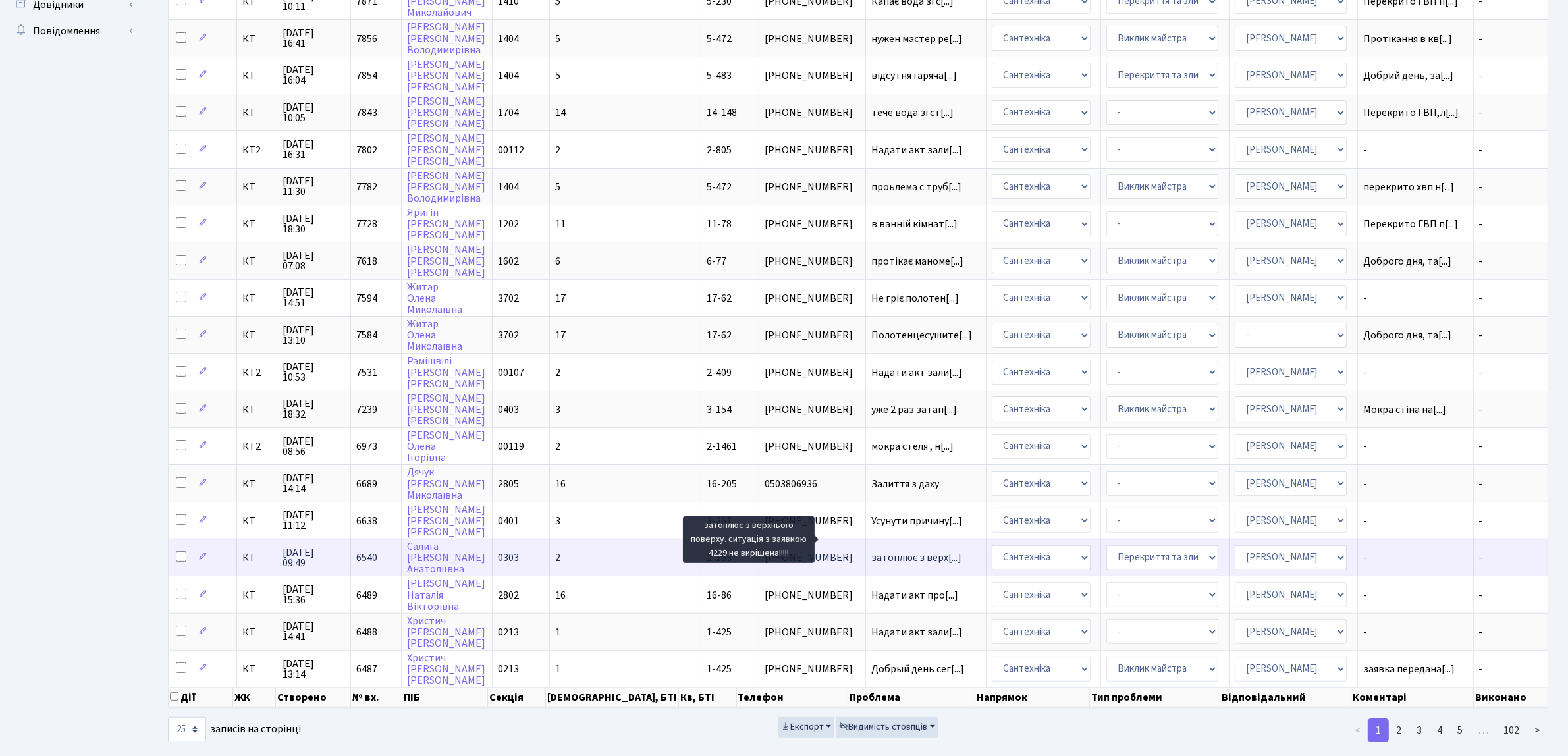
click at [871, 550] on span "затоплює з верх[...]" at bounding box center [916, 557] width 91 height 14
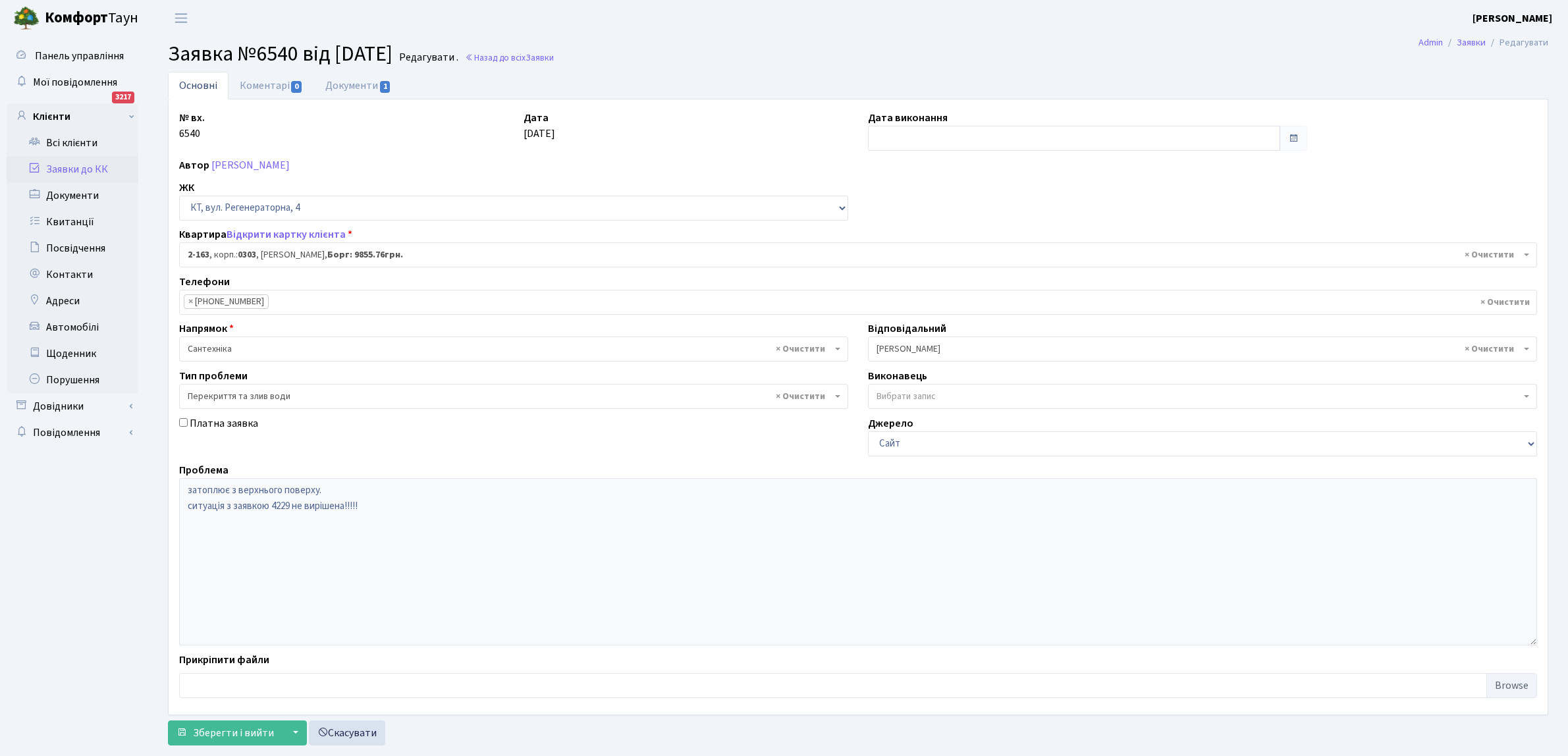
select select "576"
select select "32"
click at [890, 137] on input "text" at bounding box center [1073, 138] width 412 height 25
click at [877, 262] on td "15" at bounding box center [880, 264] width 20 height 20
type input "15.09.2025"
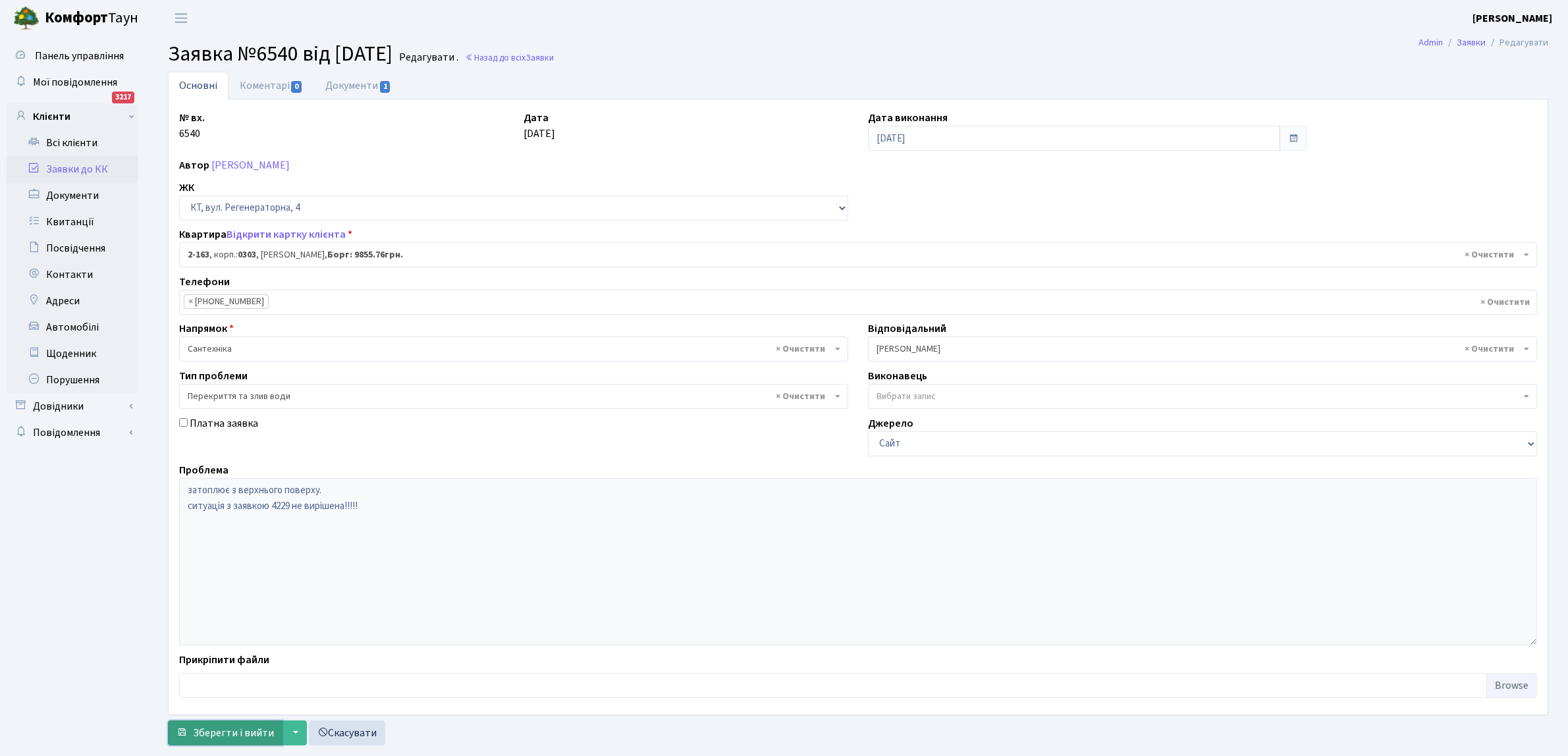
click at [233, 733] on span "Зберегти і вийти" at bounding box center [233, 733] width 81 height 14
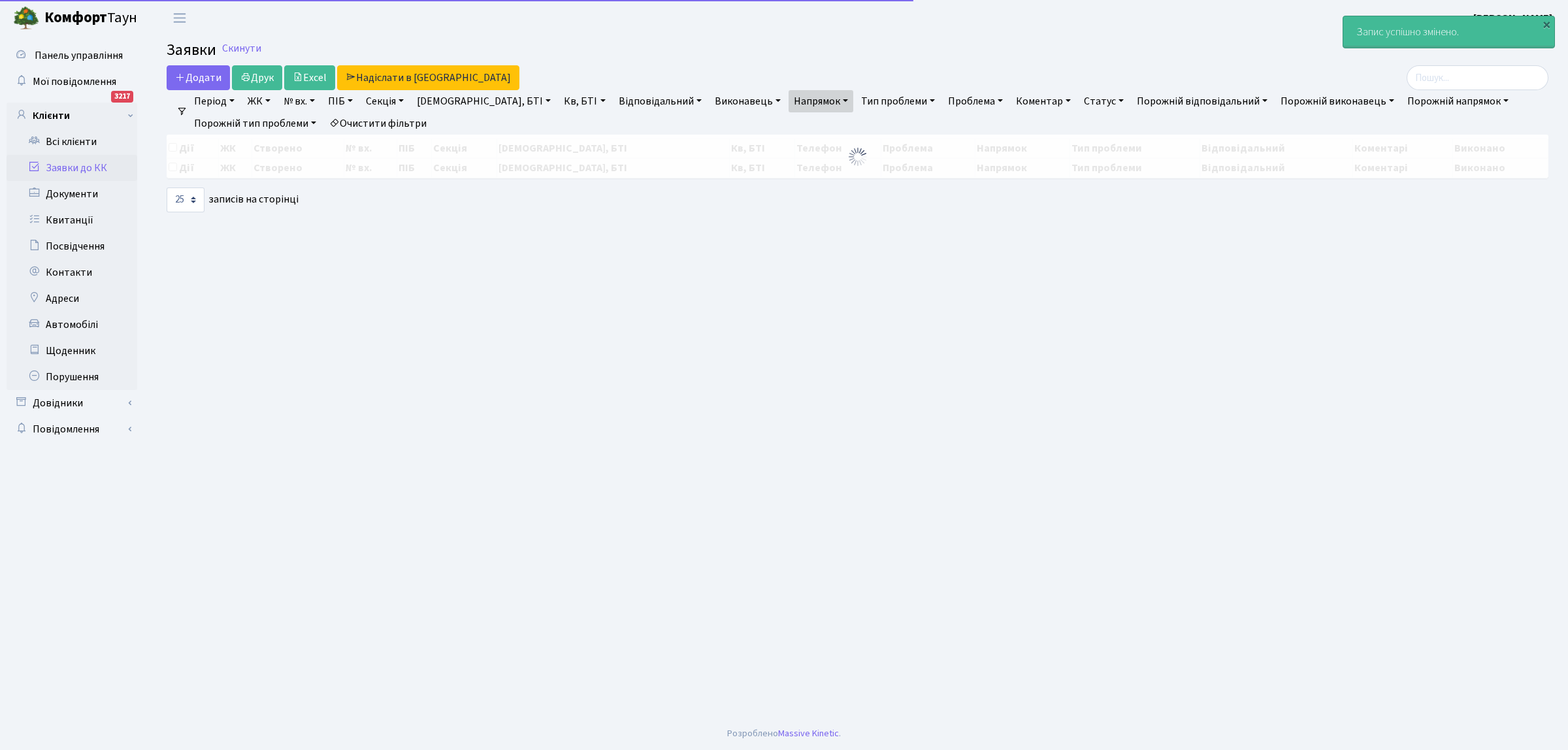
select select "25"
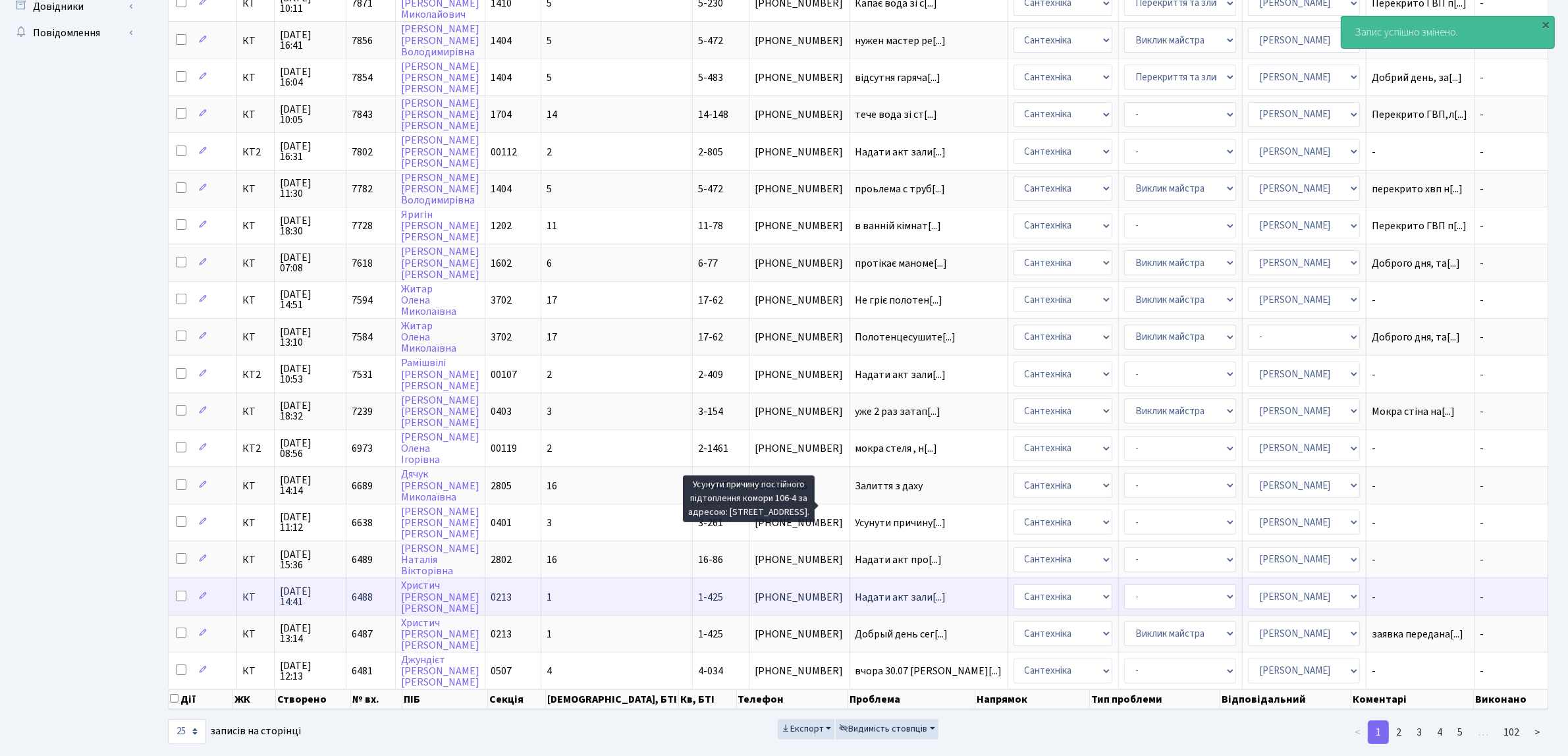
scroll to position [402, 0]
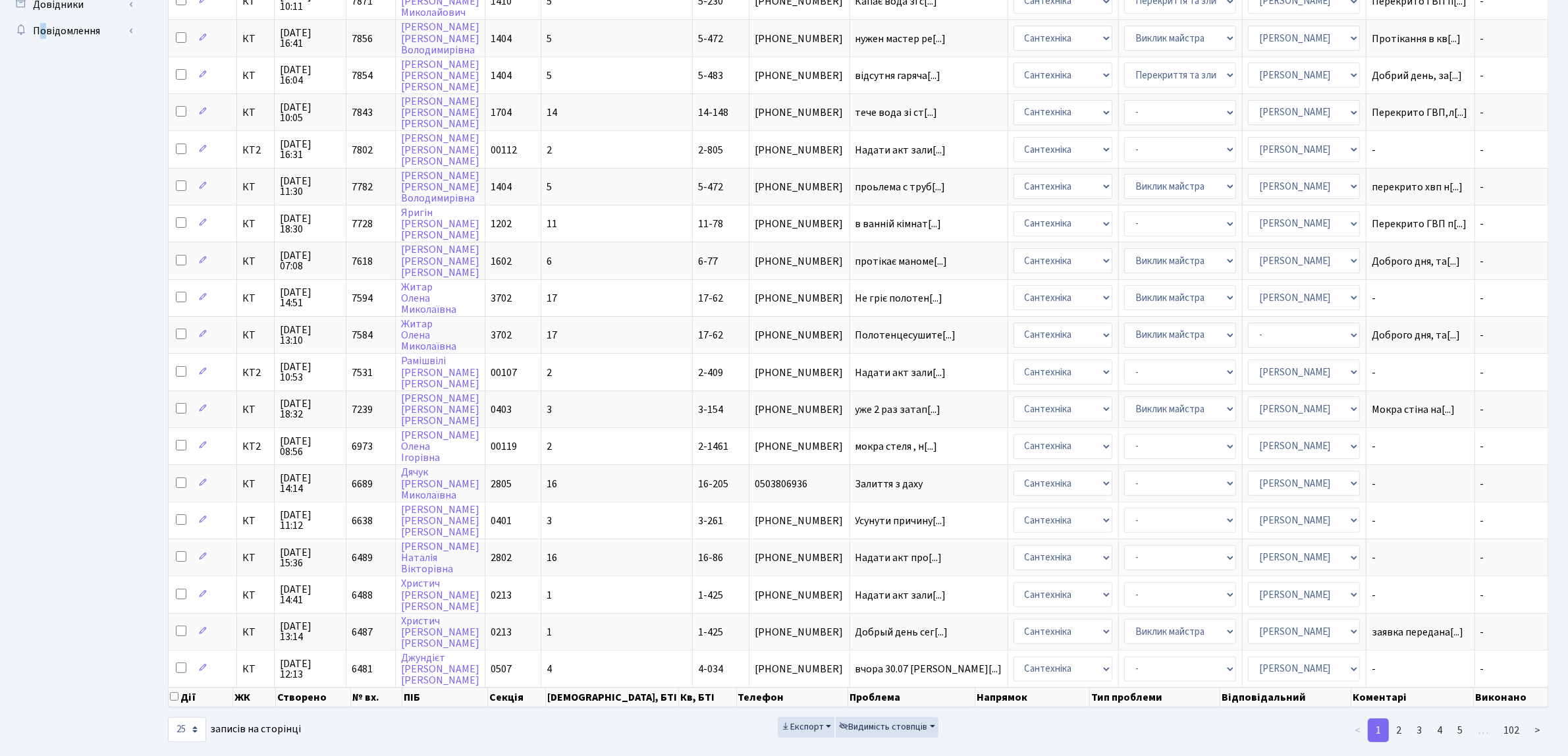
click at [40, 627] on ul "Панель управління Мої повідомлення 3217 Клієнти" at bounding box center [72, 189] width 132 height 1096
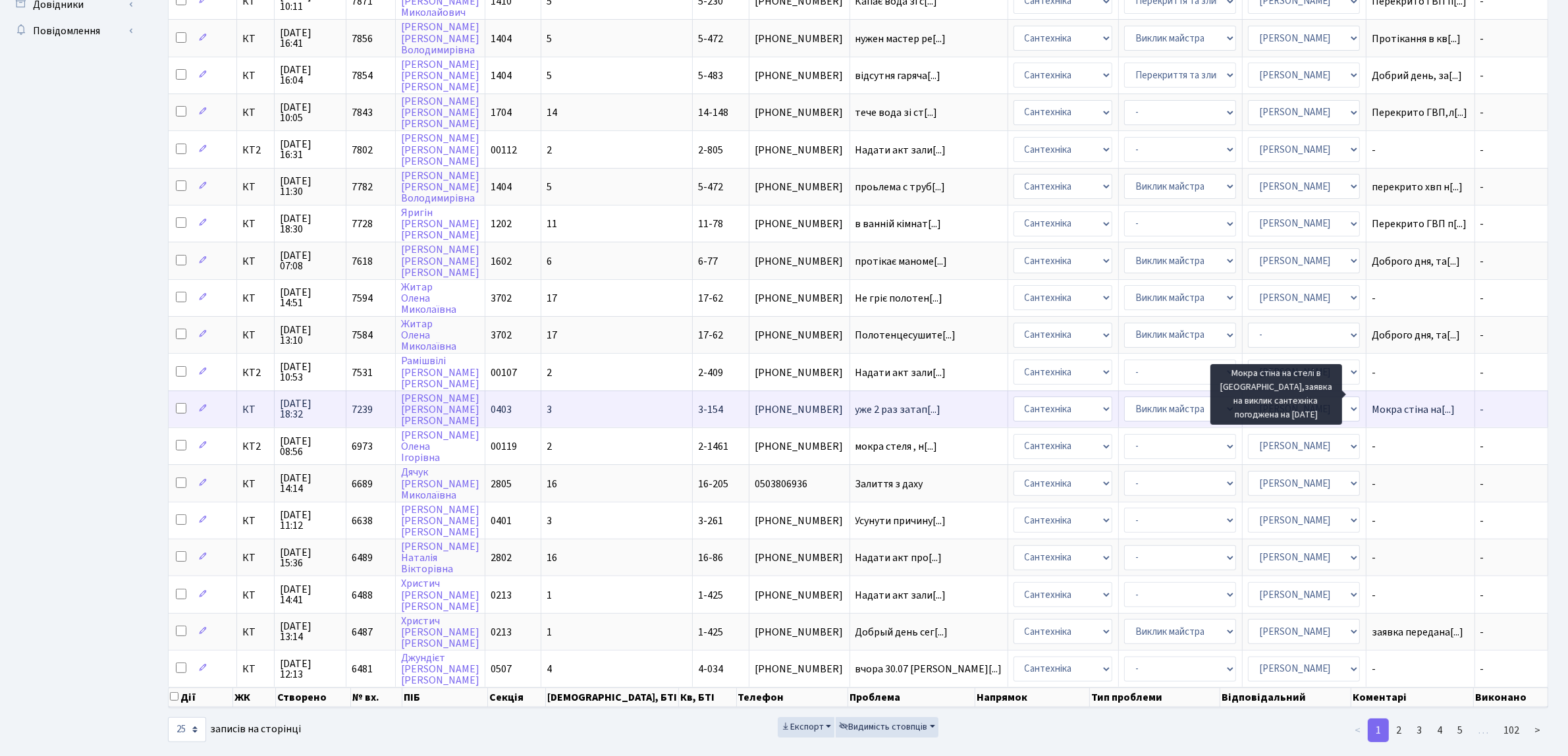
click at [1381, 403] on span "Мокра стіна на[...]" at bounding box center [1413, 410] width 83 height 14
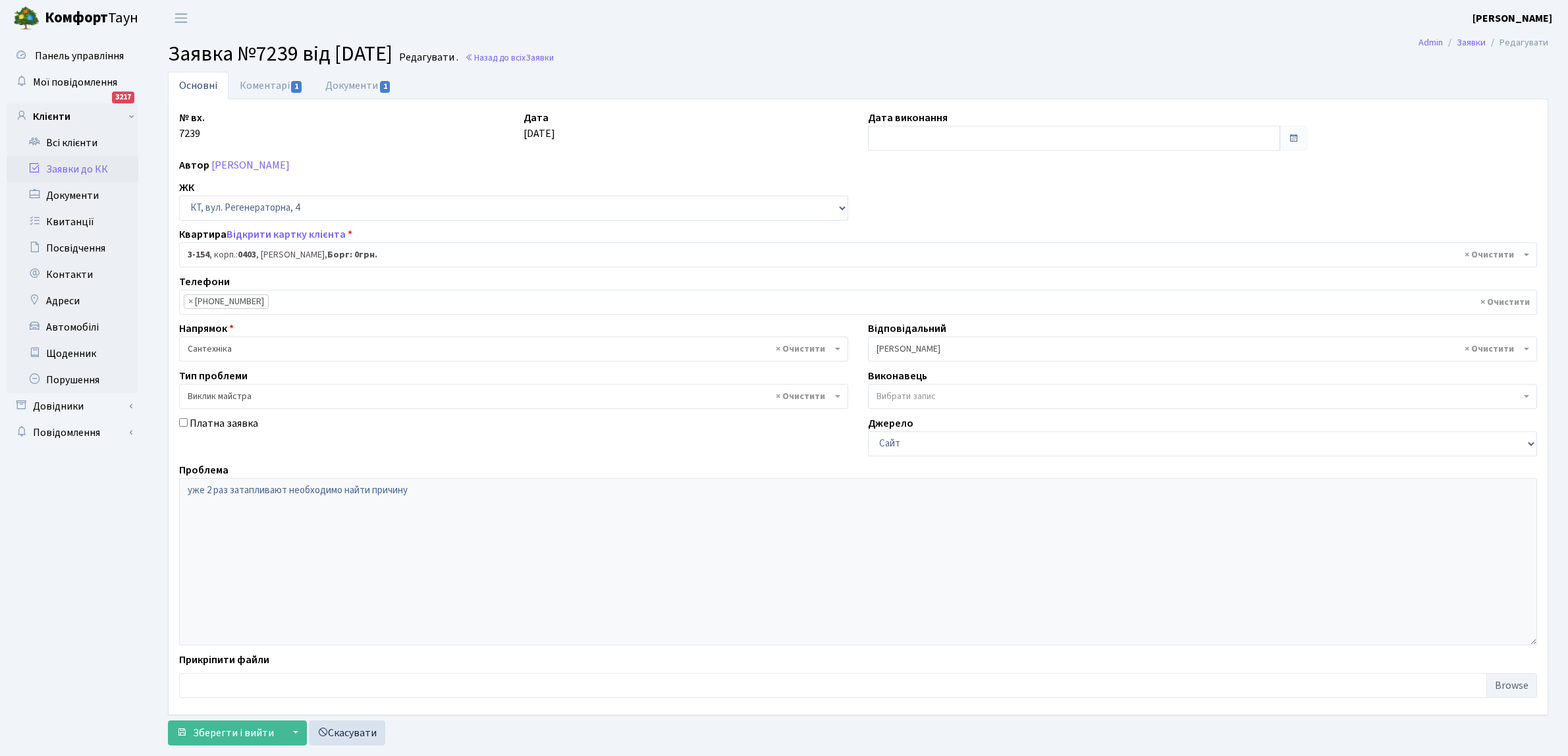
select select "821"
select select "29"
click at [911, 133] on input "text" at bounding box center [1073, 138] width 412 height 25
click at [886, 264] on td "15" at bounding box center [880, 264] width 20 height 20
type input "15.09.2025"
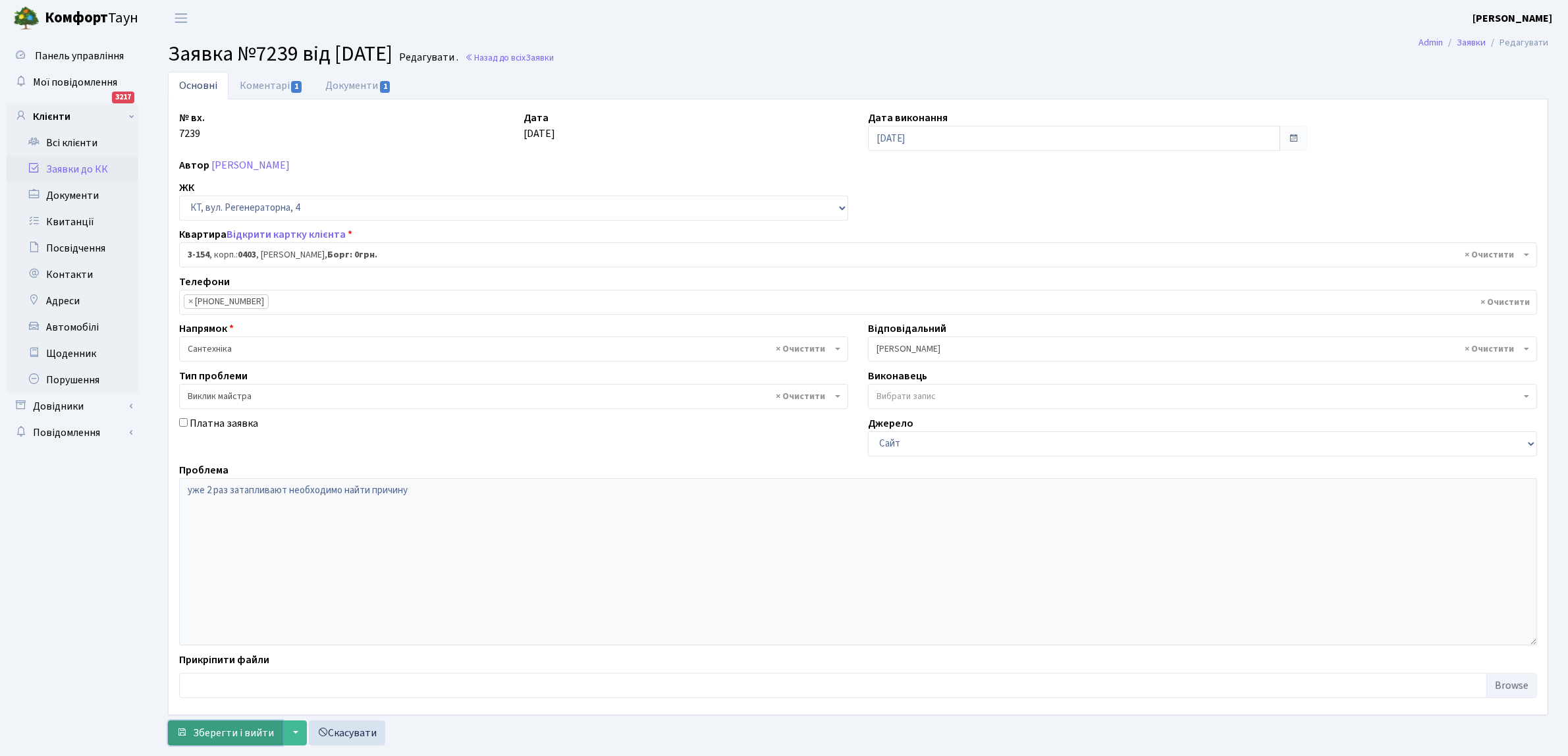
click at [219, 729] on span "Зберегти і вийти" at bounding box center [233, 733] width 81 height 14
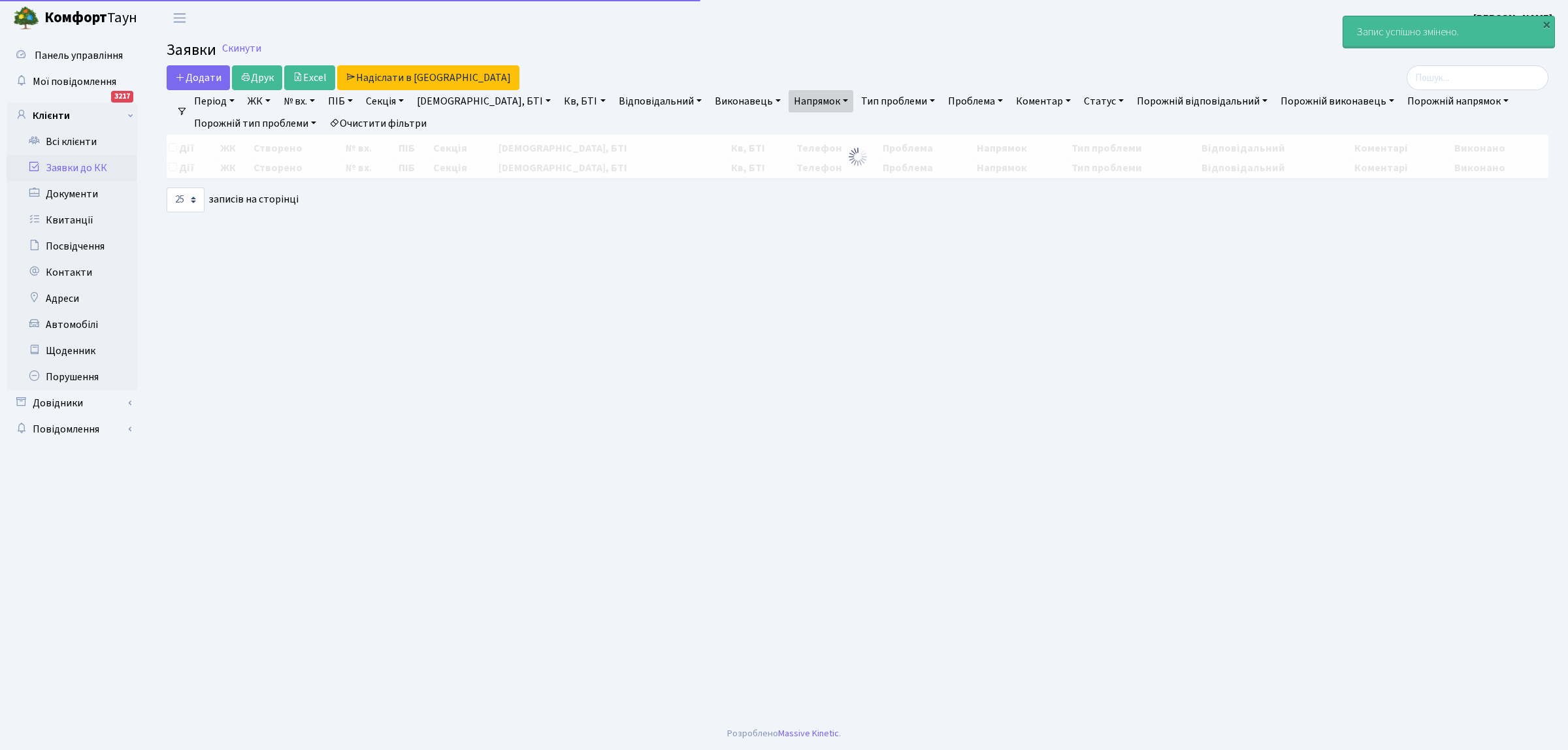
select select "25"
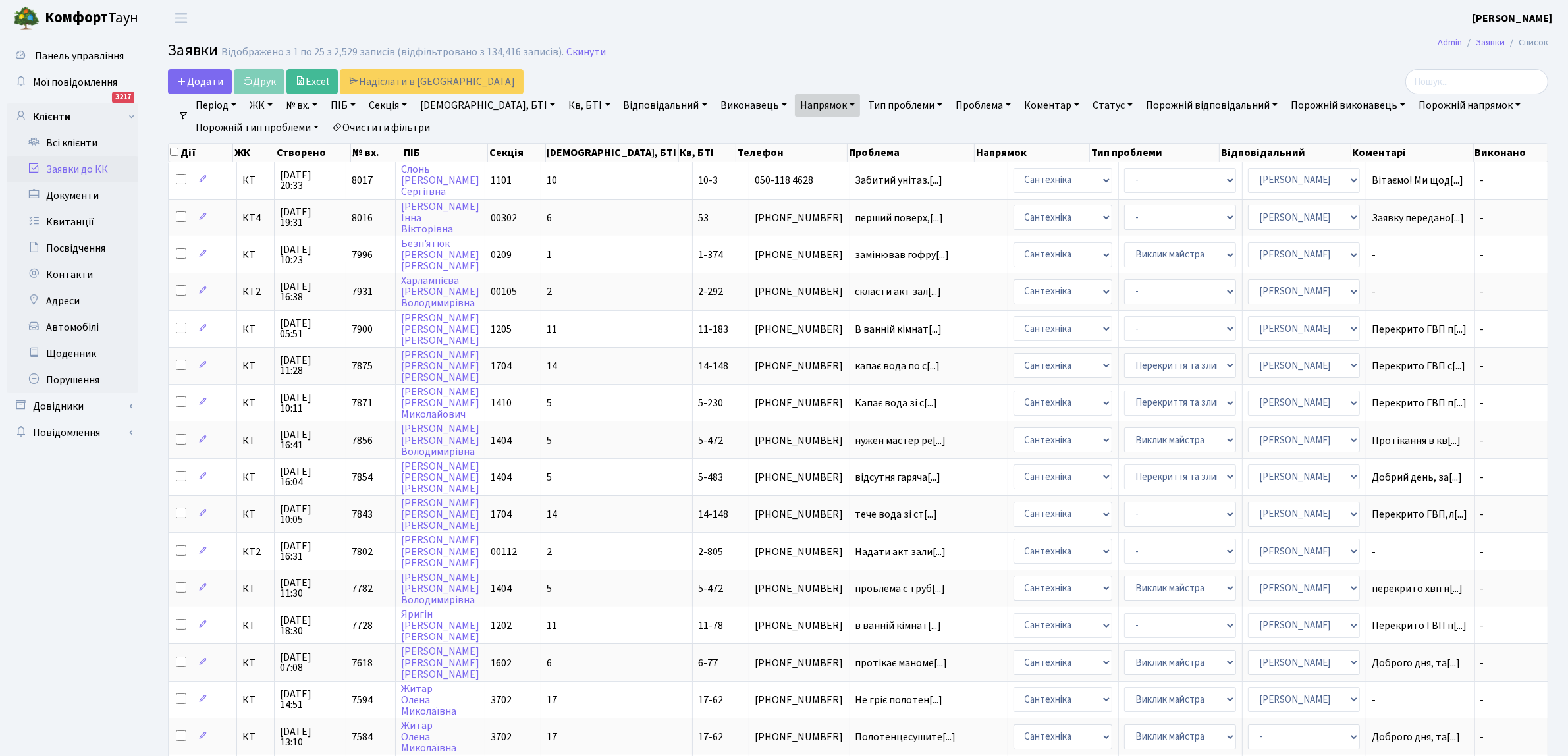
drag, startPoint x: 41, startPoint y: 604, endPoint x: 67, endPoint y: 600, distance: 26.3
click at [43, 604] on ul "Панель управління Мої повідомлення 3217 Клієнти" at bounding box center [72, 591] width 132 height 1096
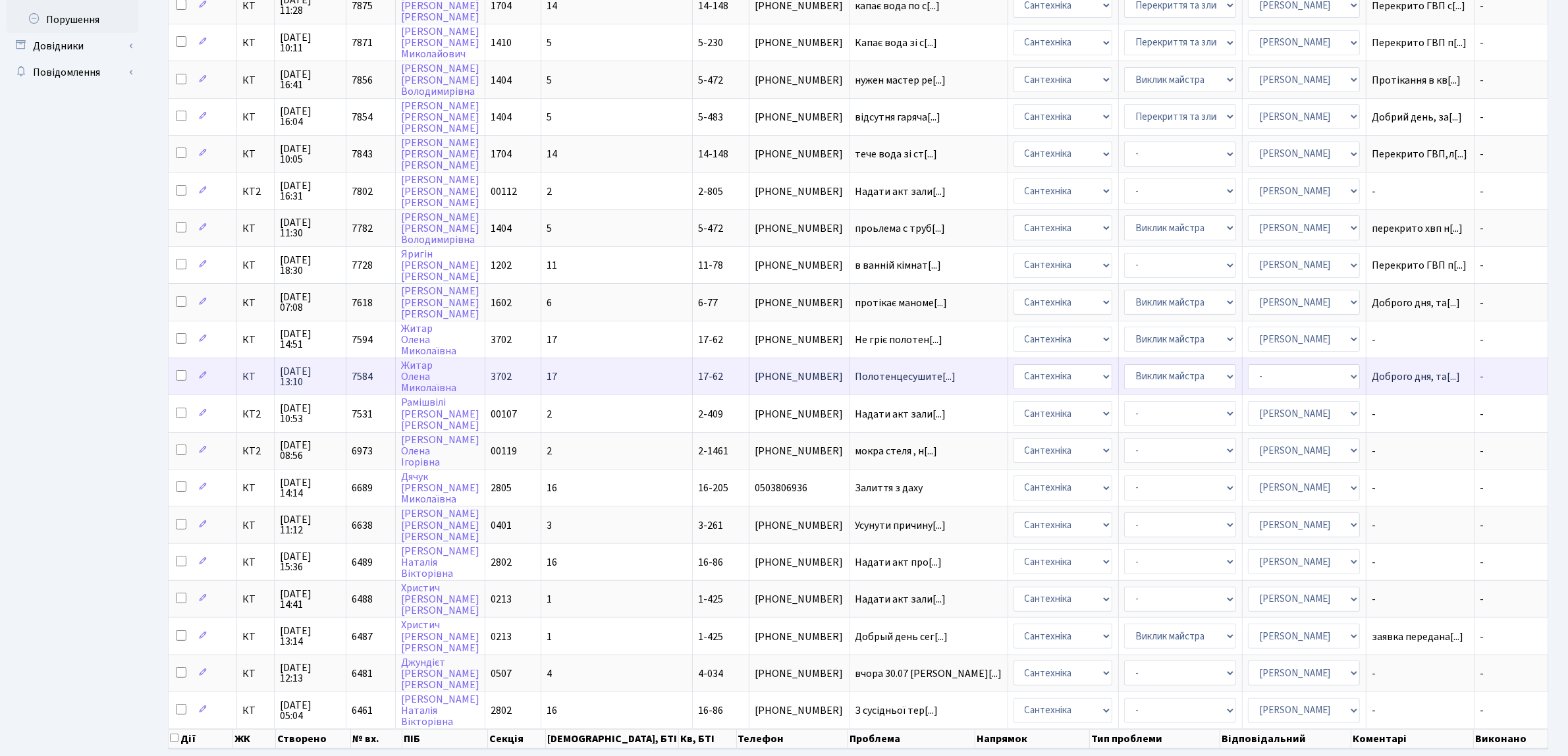
scroll to position [402, 0]
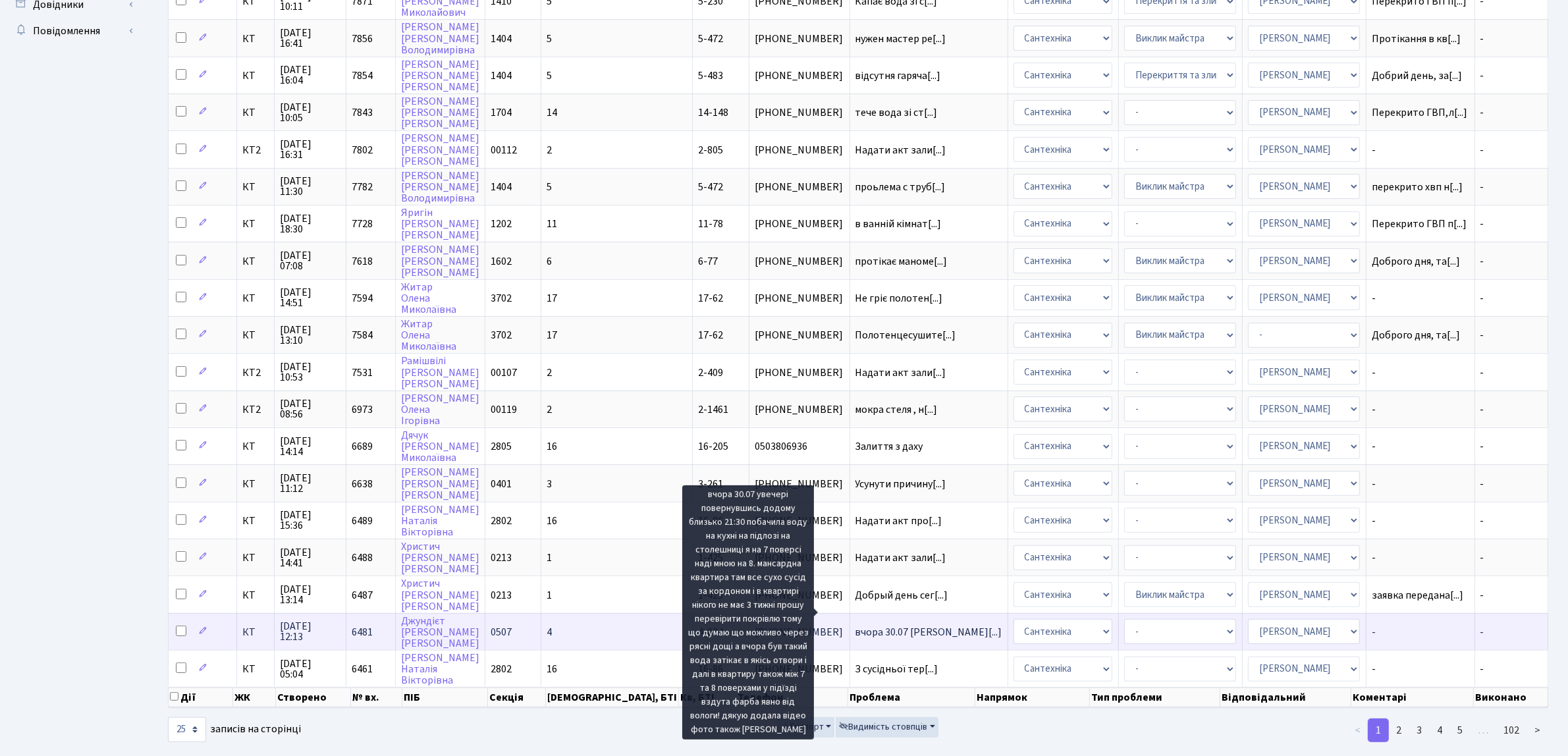
click at [859, 625] on span "вчора 30.07 уве[...]" at bounding box center [928, 632] width 147 height 14
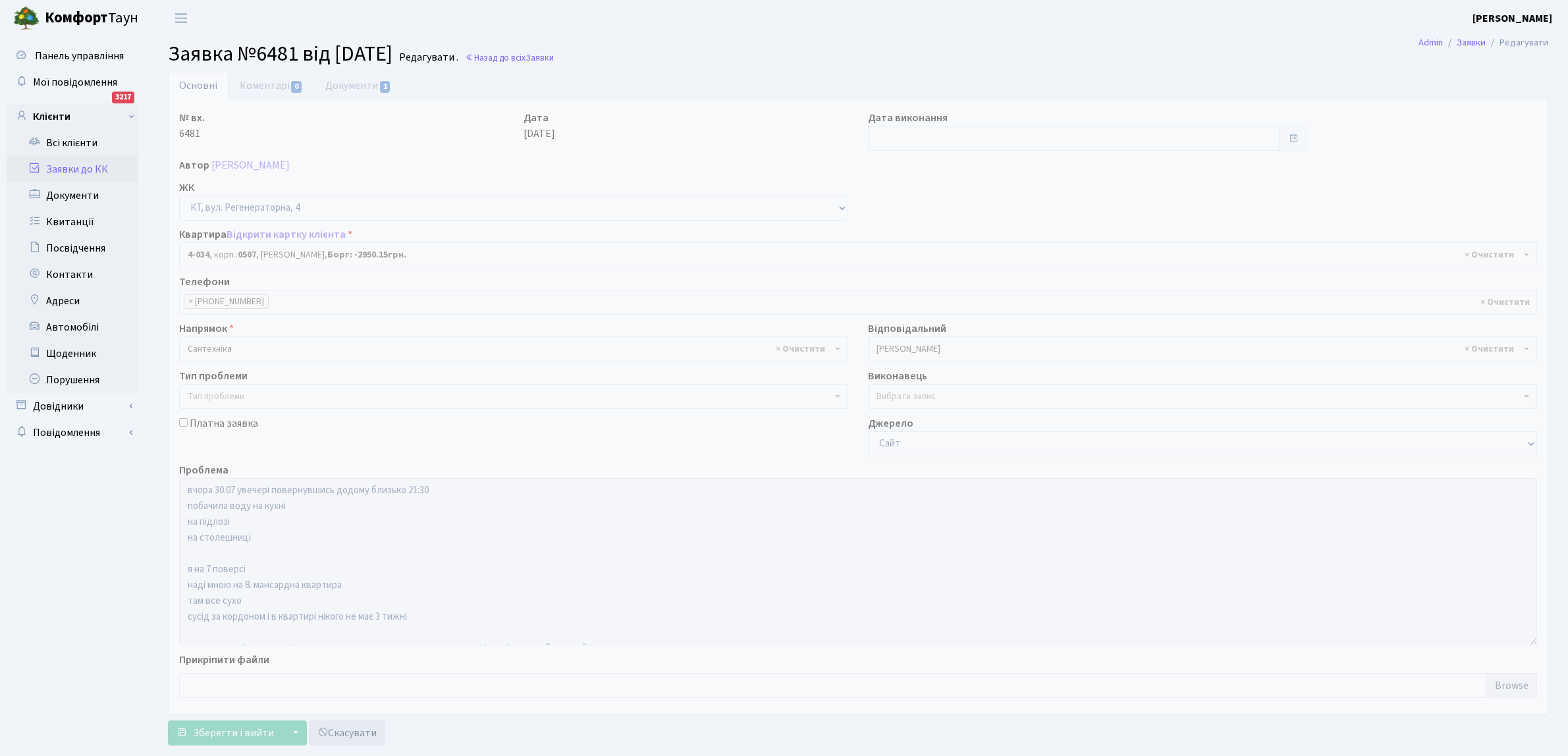
select select "1267"
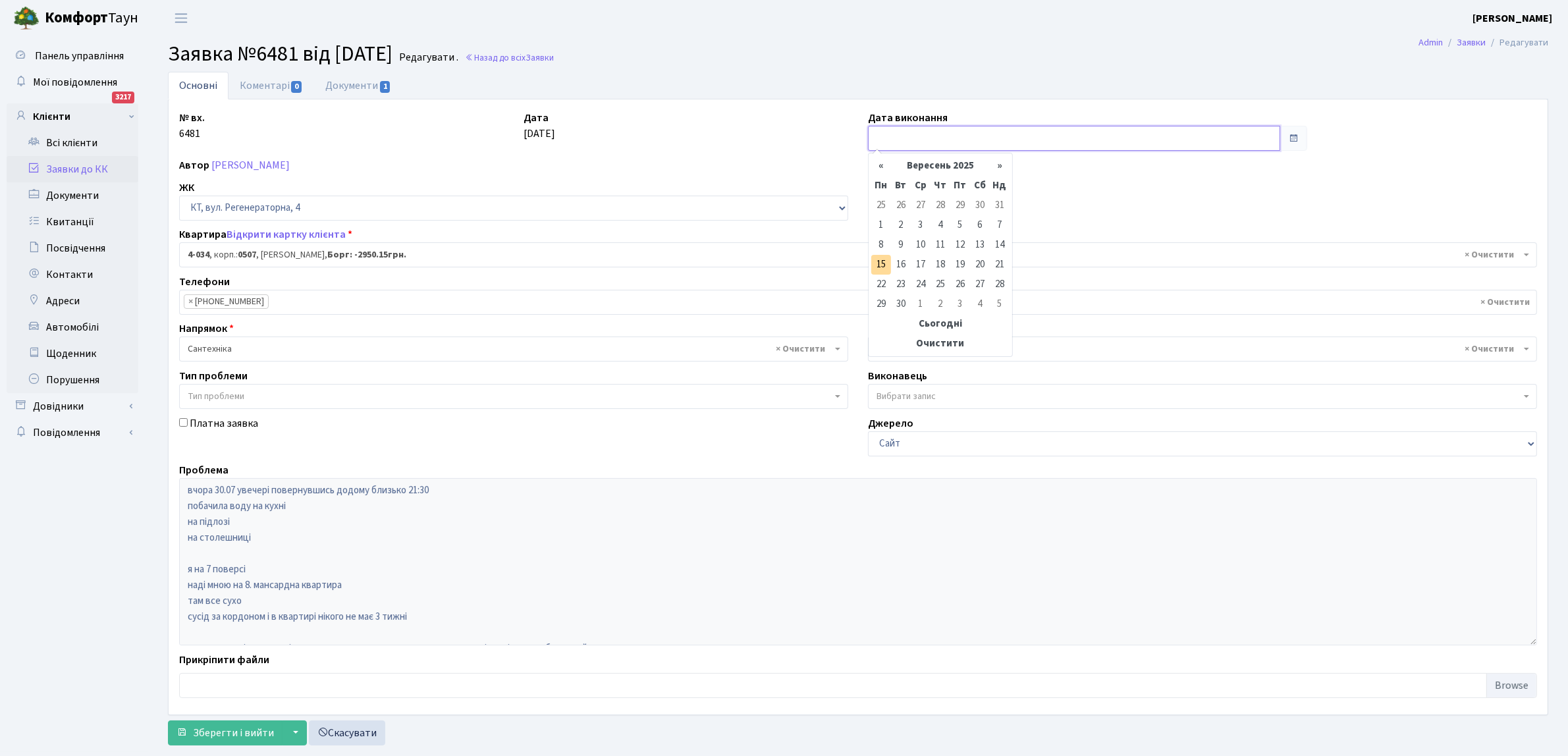
click at [880, 130] on input "text" at bounding box center [1073, 138] width 412 height 25
click at [882, 264] on td "15" at bounding box center [880, 264] width 20 height 20
type input "[DATE]"
click at [229, 728] on span "Зберегти і вийти" at bounding box center [233, 733] width 81 height 14
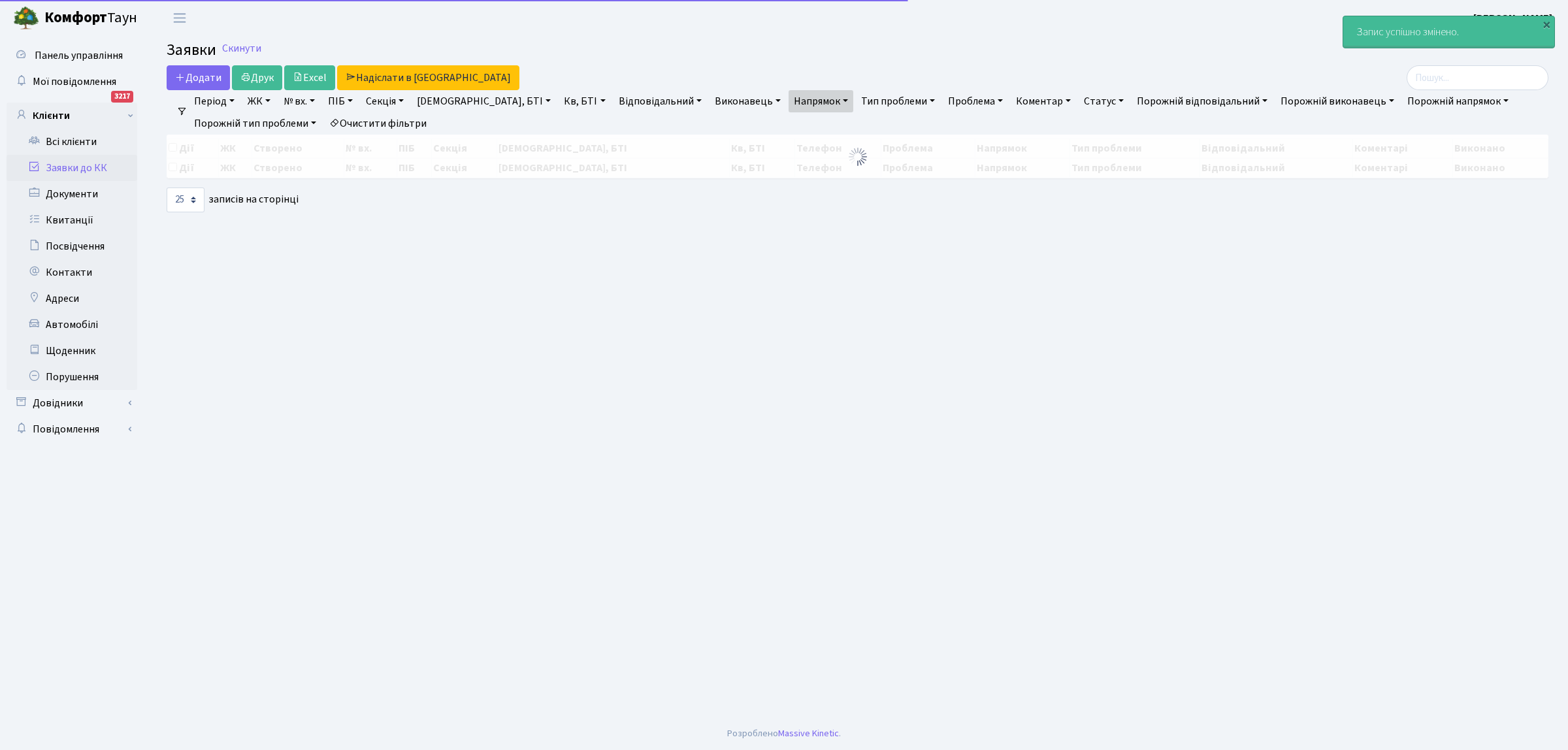
select select "25"
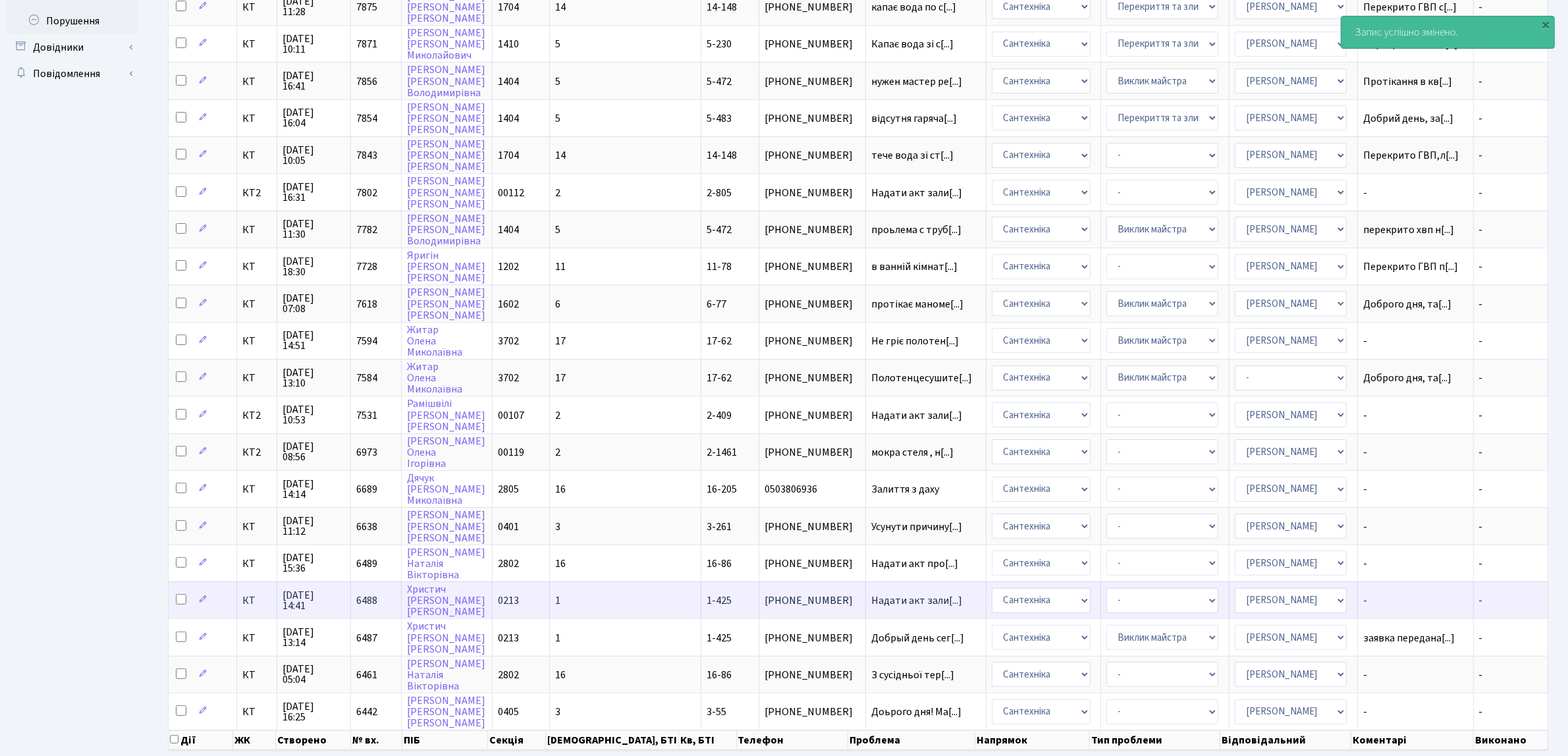
scroll to position [402, 0]
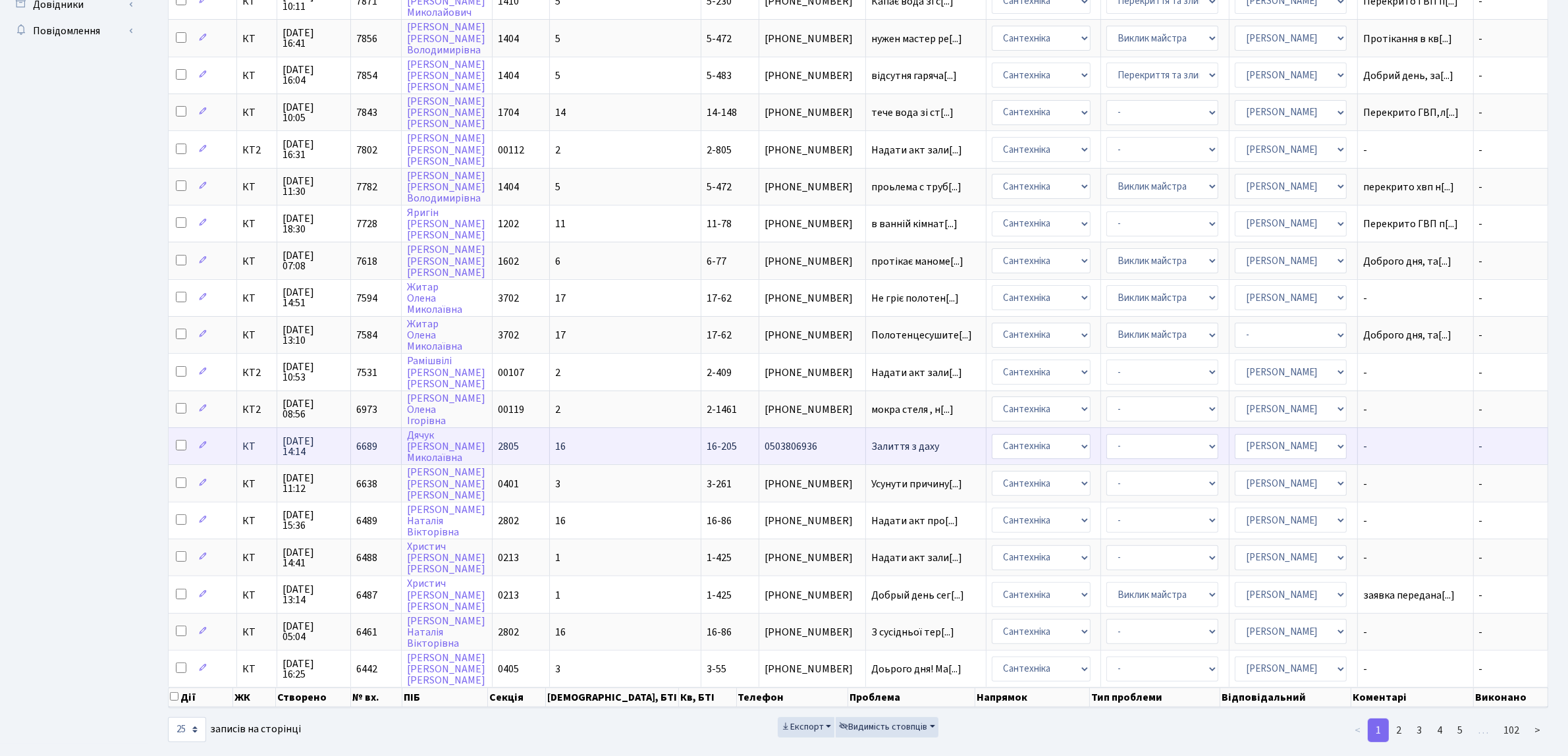
click at [871, 442] on span "Залиття з даху" at bounding box center [926, 446] width 110 height 10
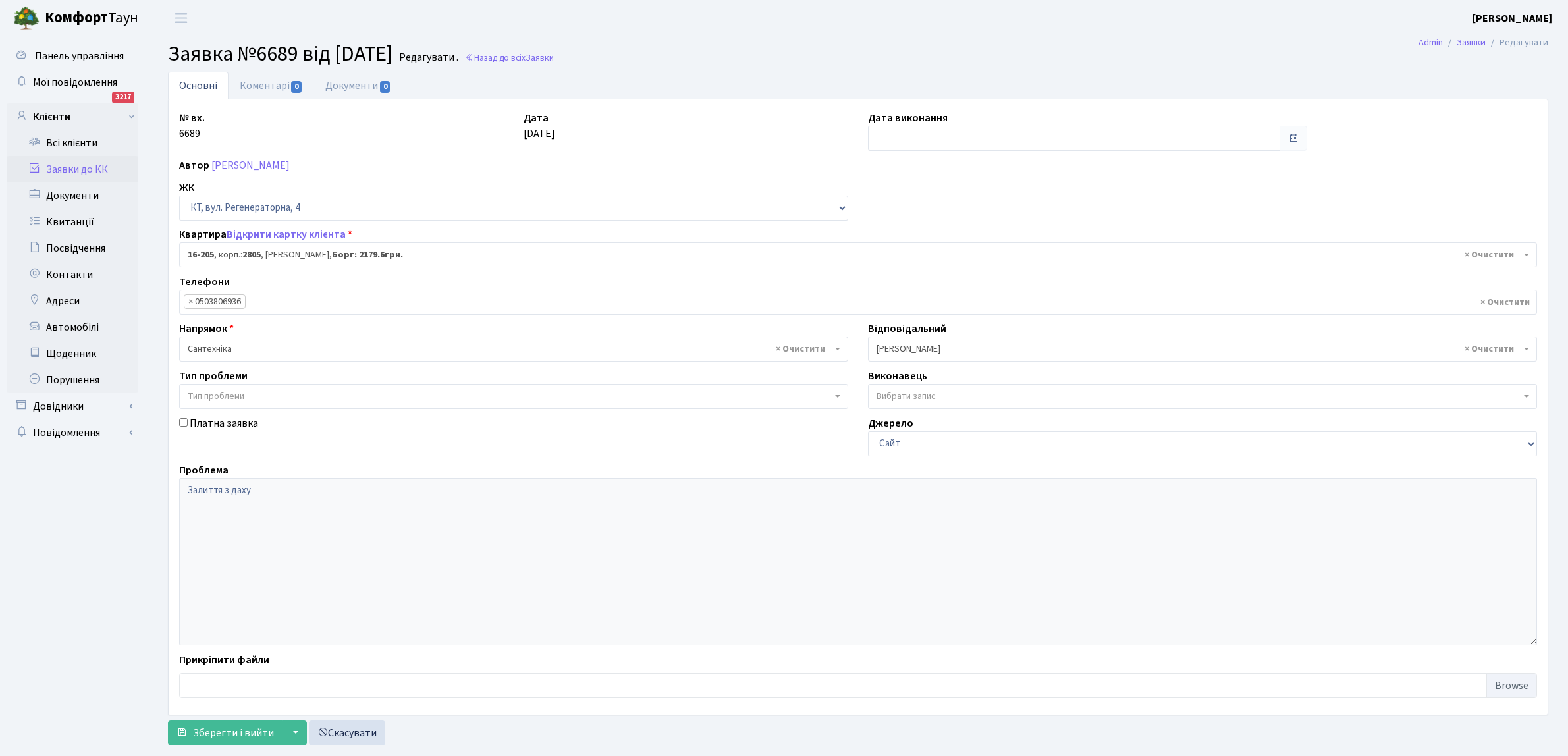
select select "8766"
click at [907, 130] on input "text" at bounding box center [1073, 138] width 412 height 25
click at [882, 264] on td "15" at bounding box center [880, 264] width 20 height 20
type input "[DATE]"
click at [218, 728] on span "Зберегти і вийти" at bounding box center [233, 733] width 81 height 14
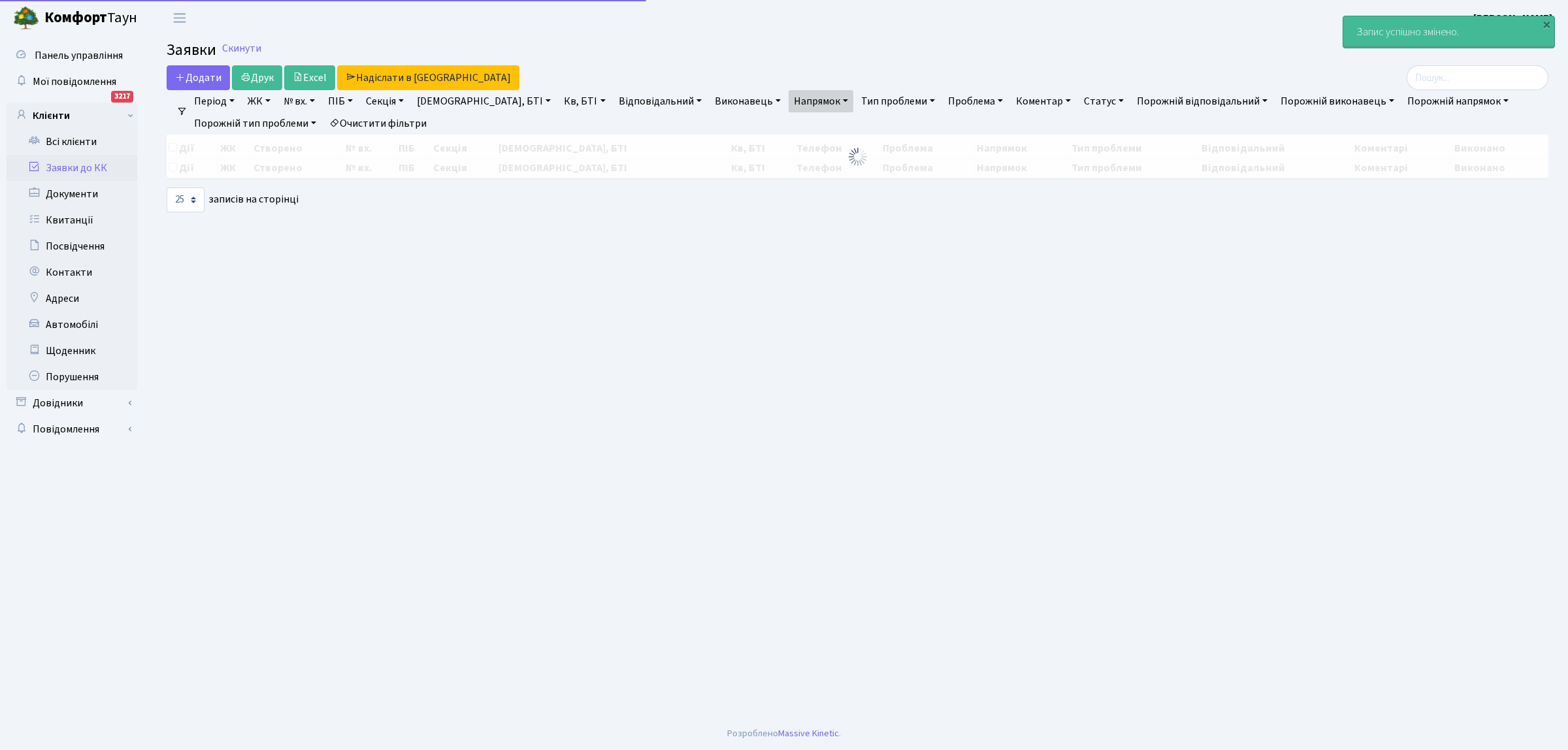
select select "25"
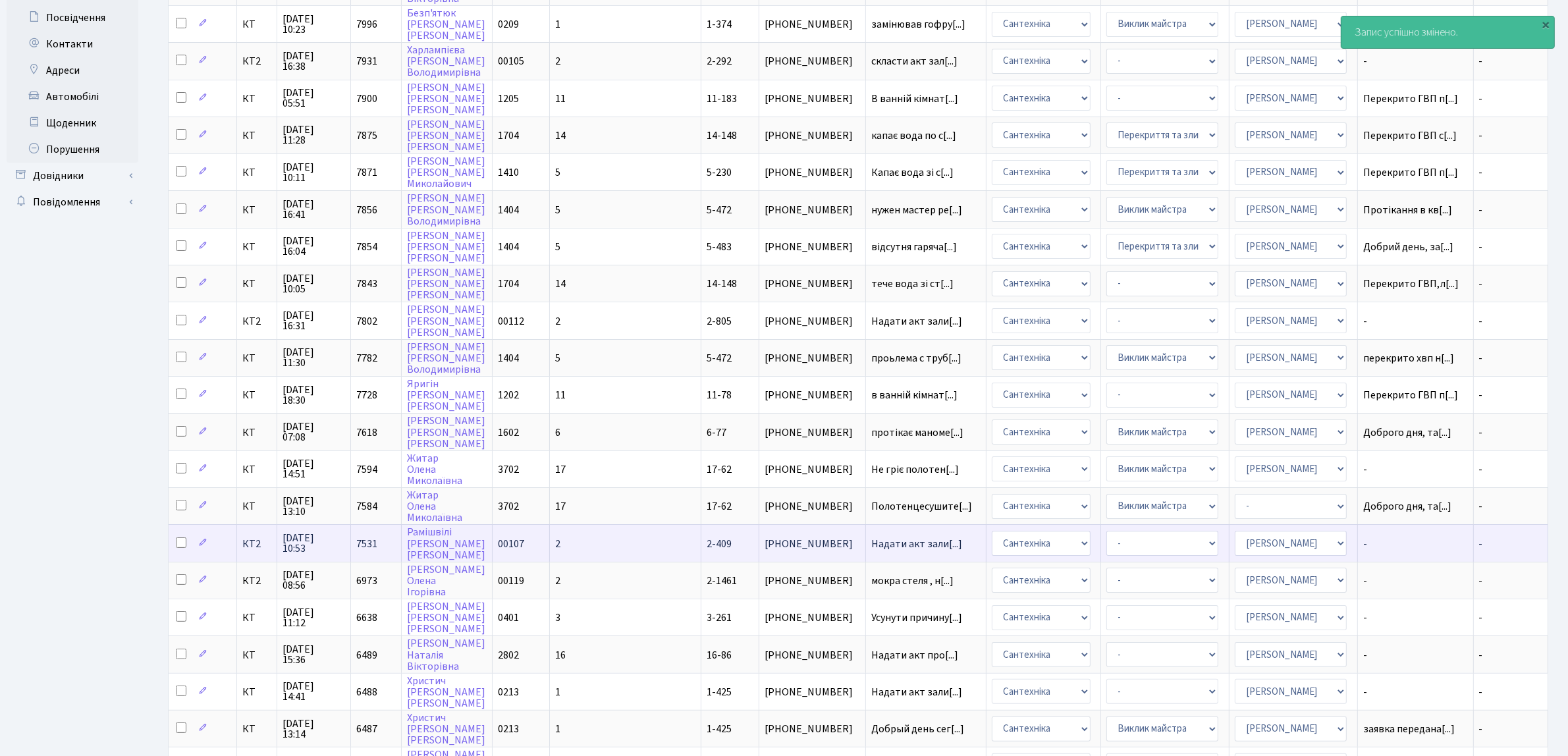
scroll to position [247, 0]
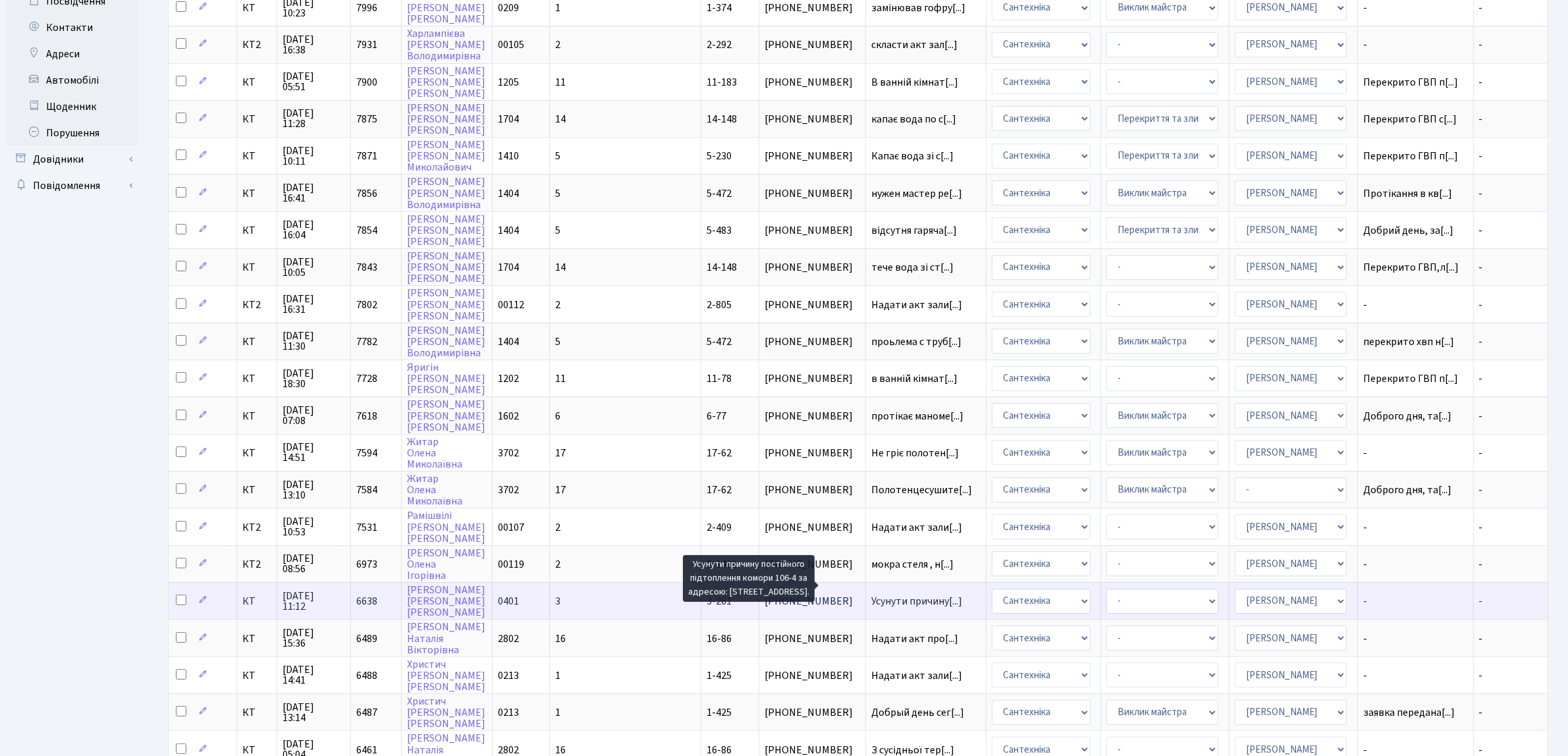
click at [871, 594] on span "Усунути причину[...]" at bounding box center [916, 601] width 91 height 14
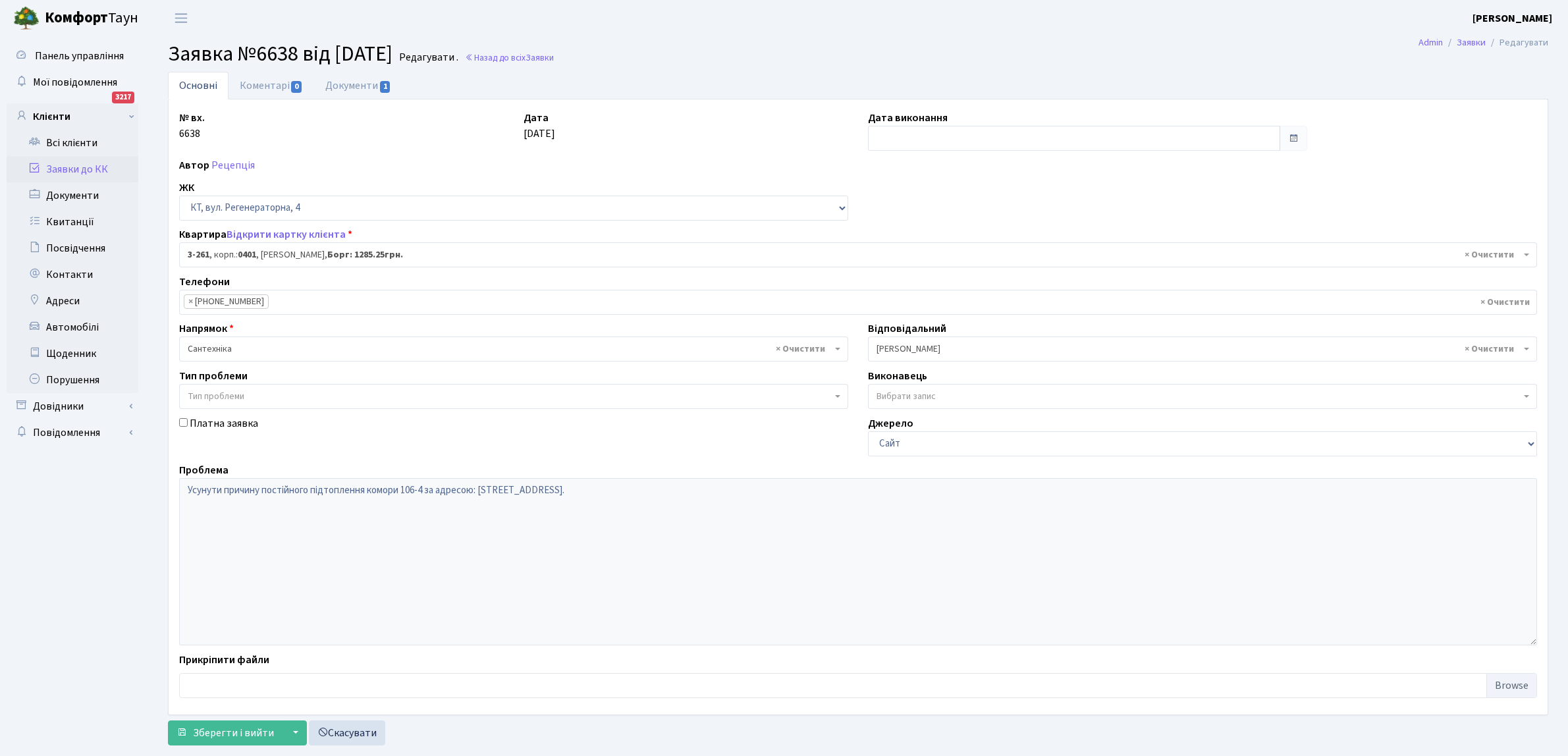
select select "754"
click at [970, 141] on input "text" at bounding box center [1073, 138] width 412 height 25
click at [883, 259] on td "15" at bounding box center [880, 264] width 20 height 20
type input "15.09.2025"
click at [216, 730] on span "Зберегти і вийти" at bounding box center [233, 733] width 81 height 14
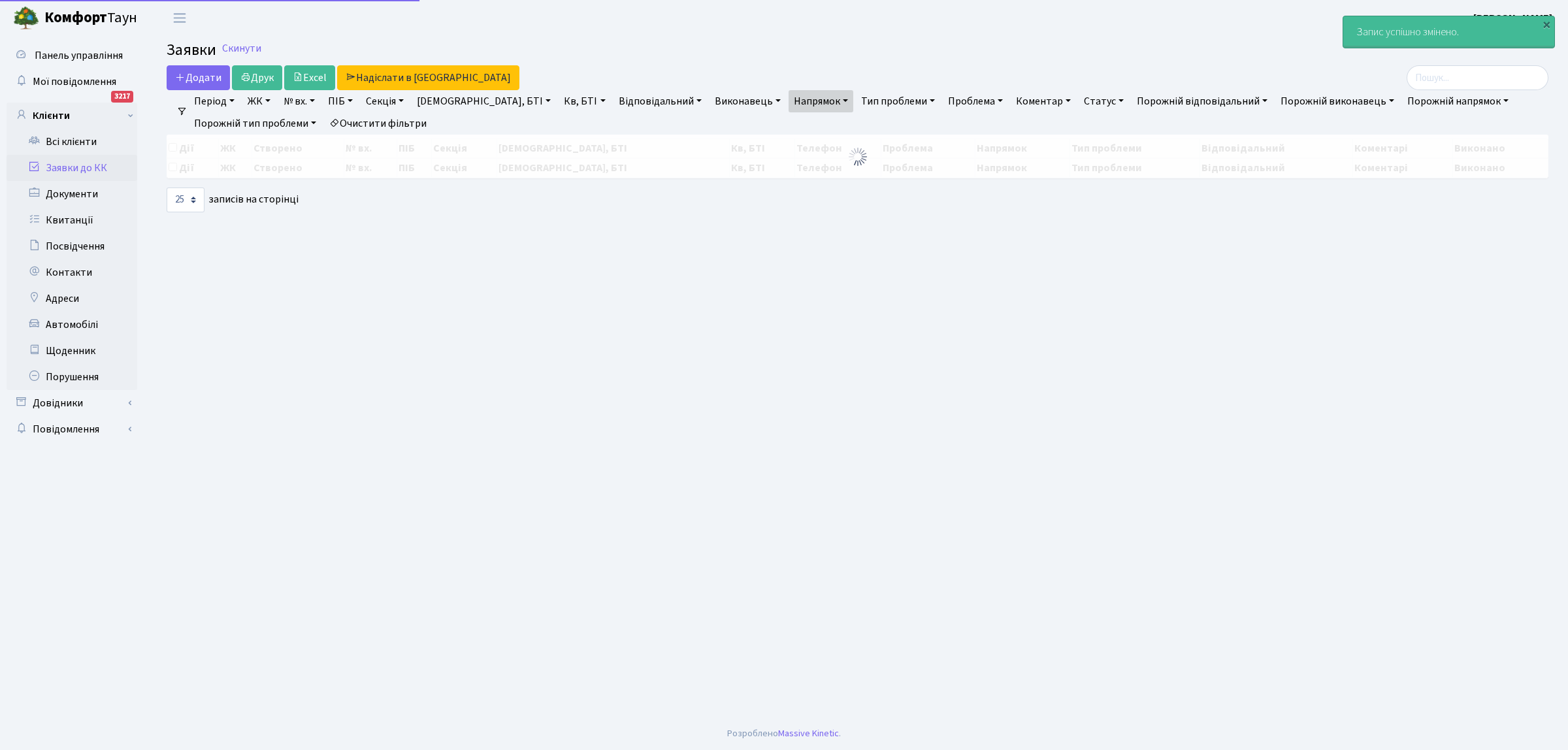
select select "25"
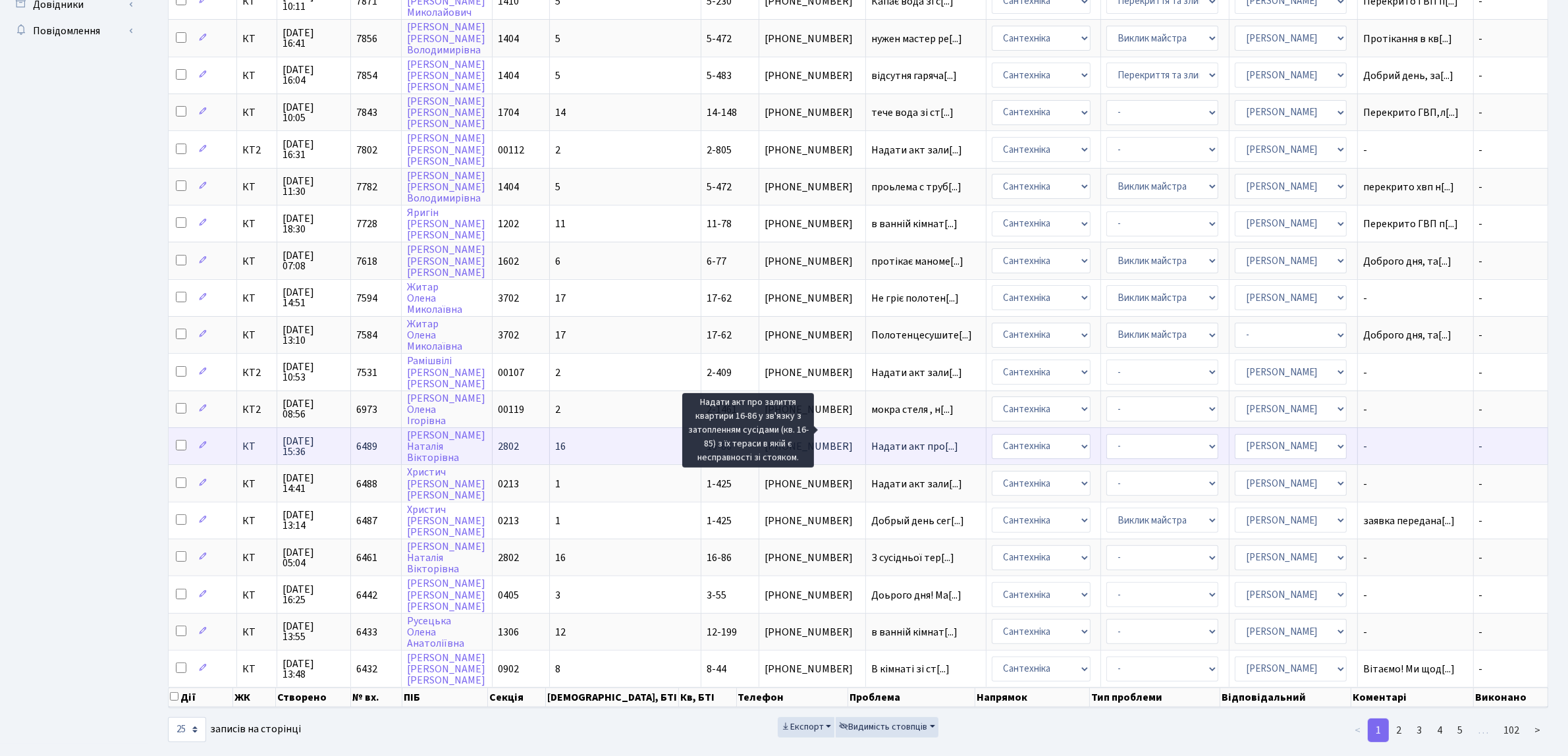
scroll to position [2, 0]
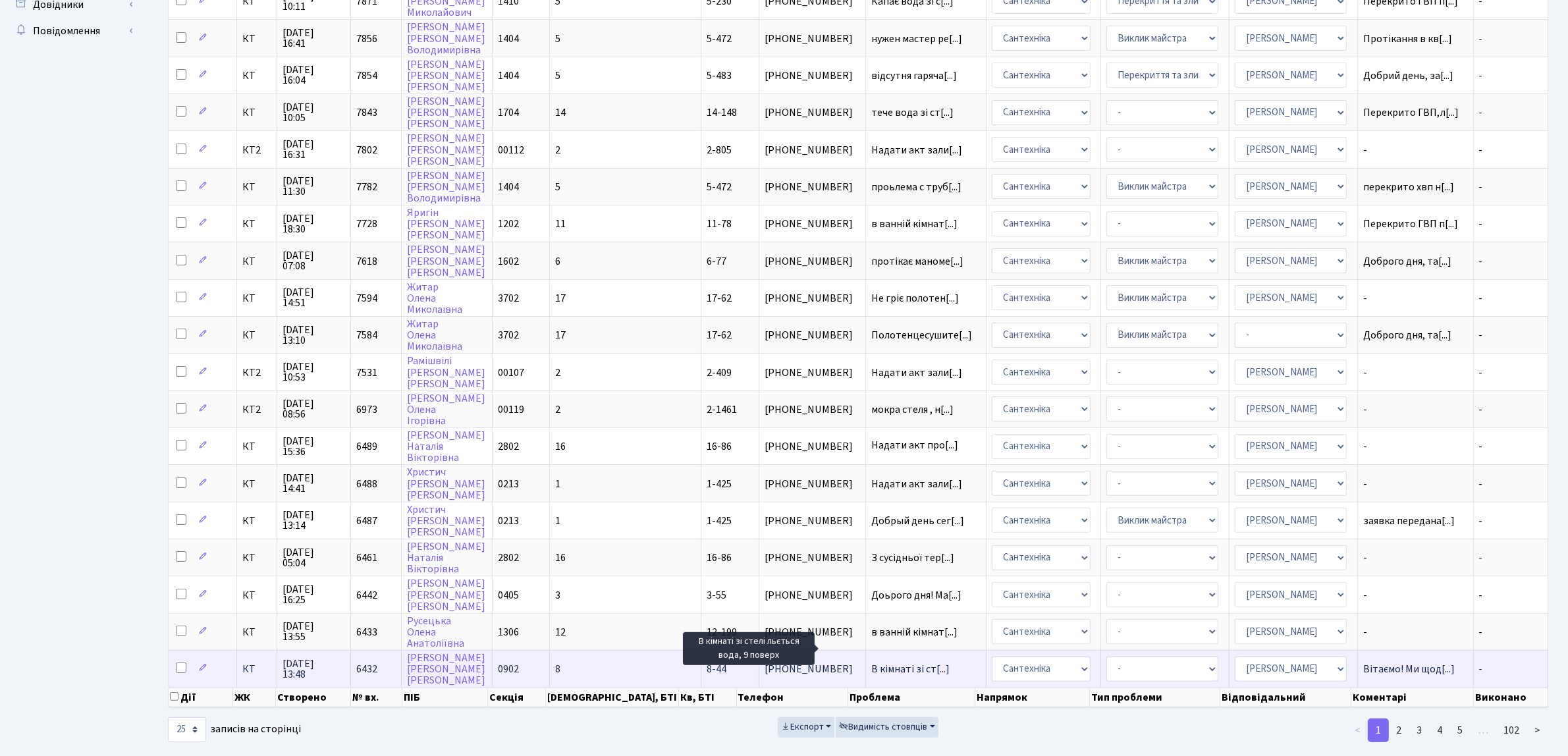
click at [871, 662] on span "В кімнаті зі ст[...]" at bounding box center [910, 669] width 79 height 14
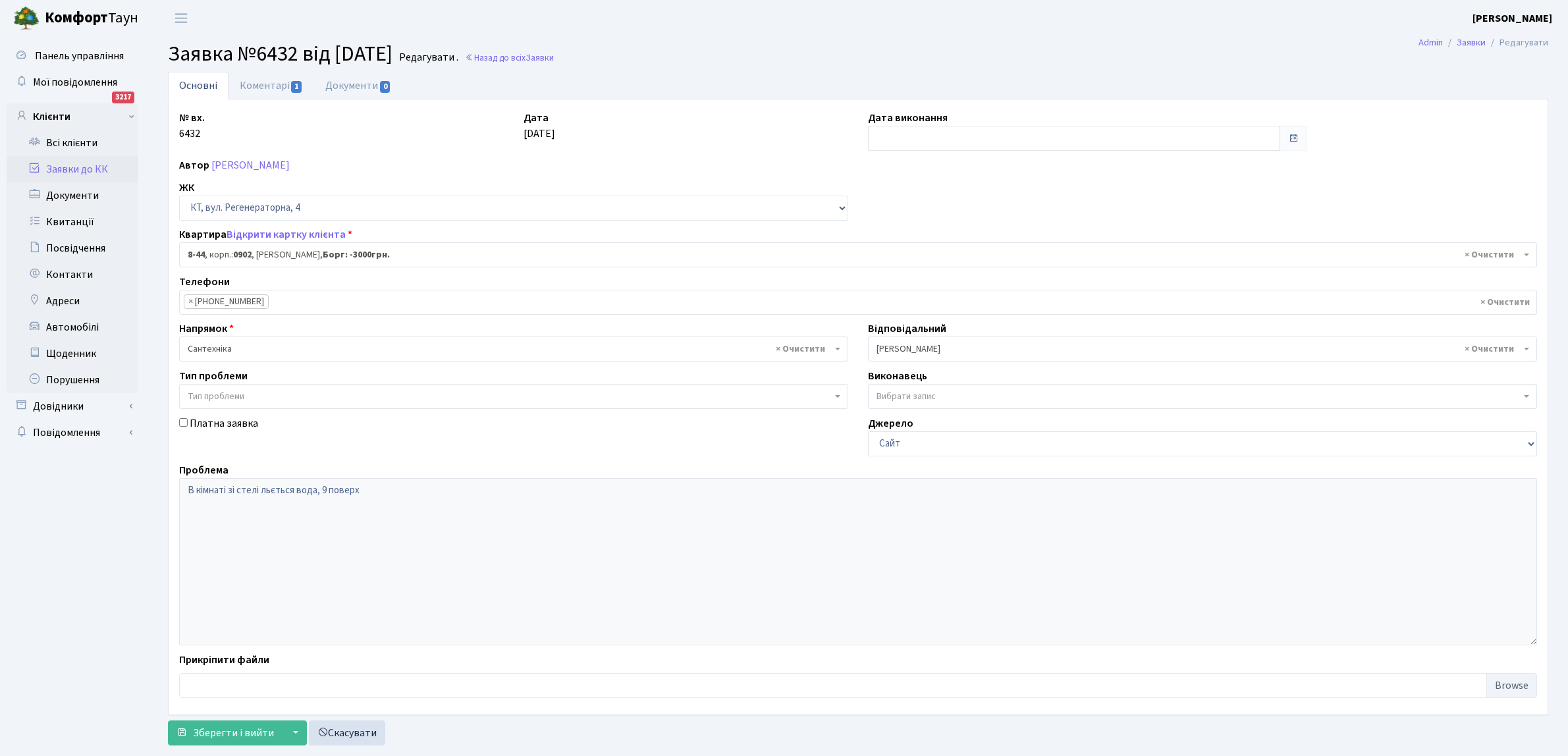
select select "6421"
click at [255, 87] on link "Коментарі 1" at bounding box center [272, 85] width 86 height 27
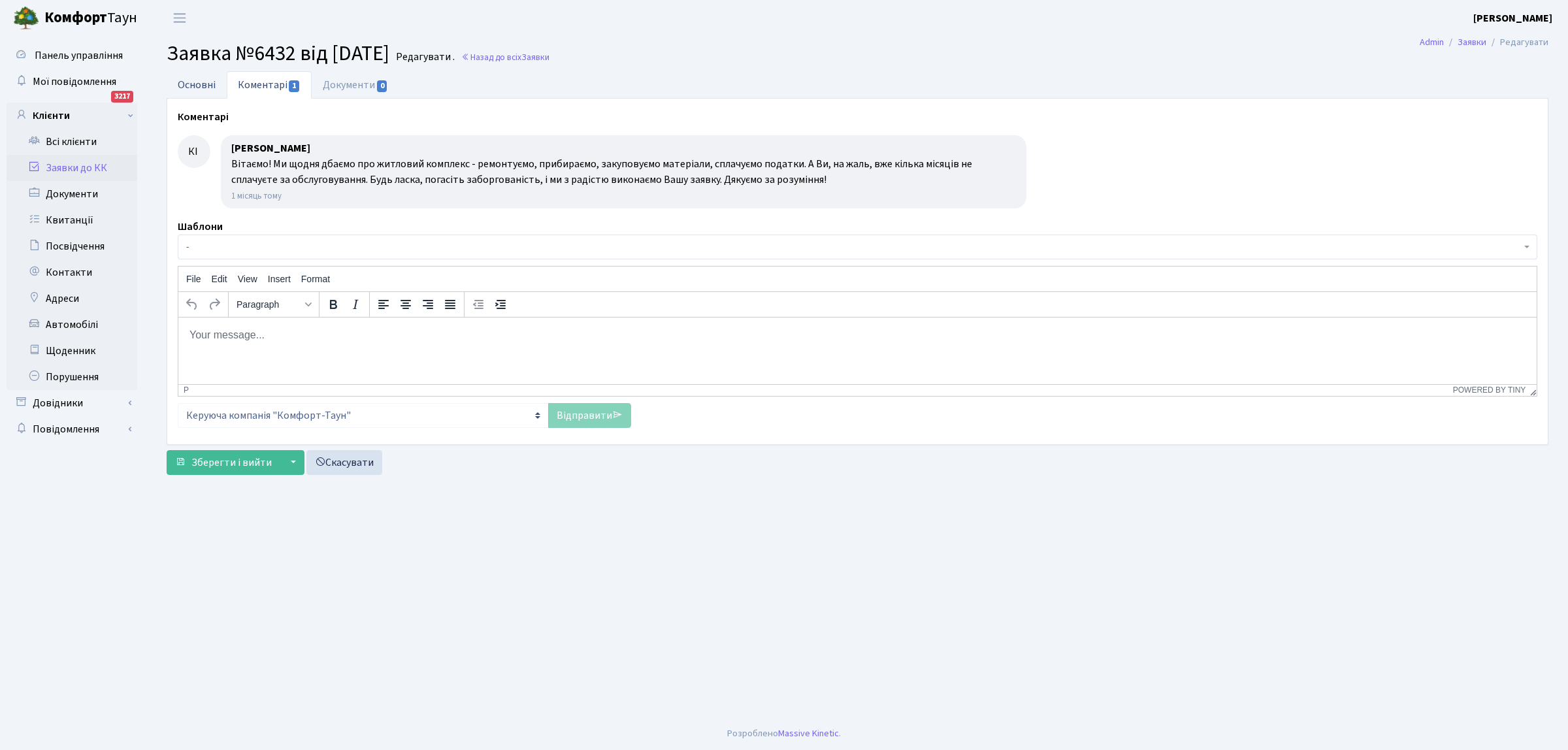
click at [201, 80] on link "Основні" at bounding box center [197, 84] width 60 height 27
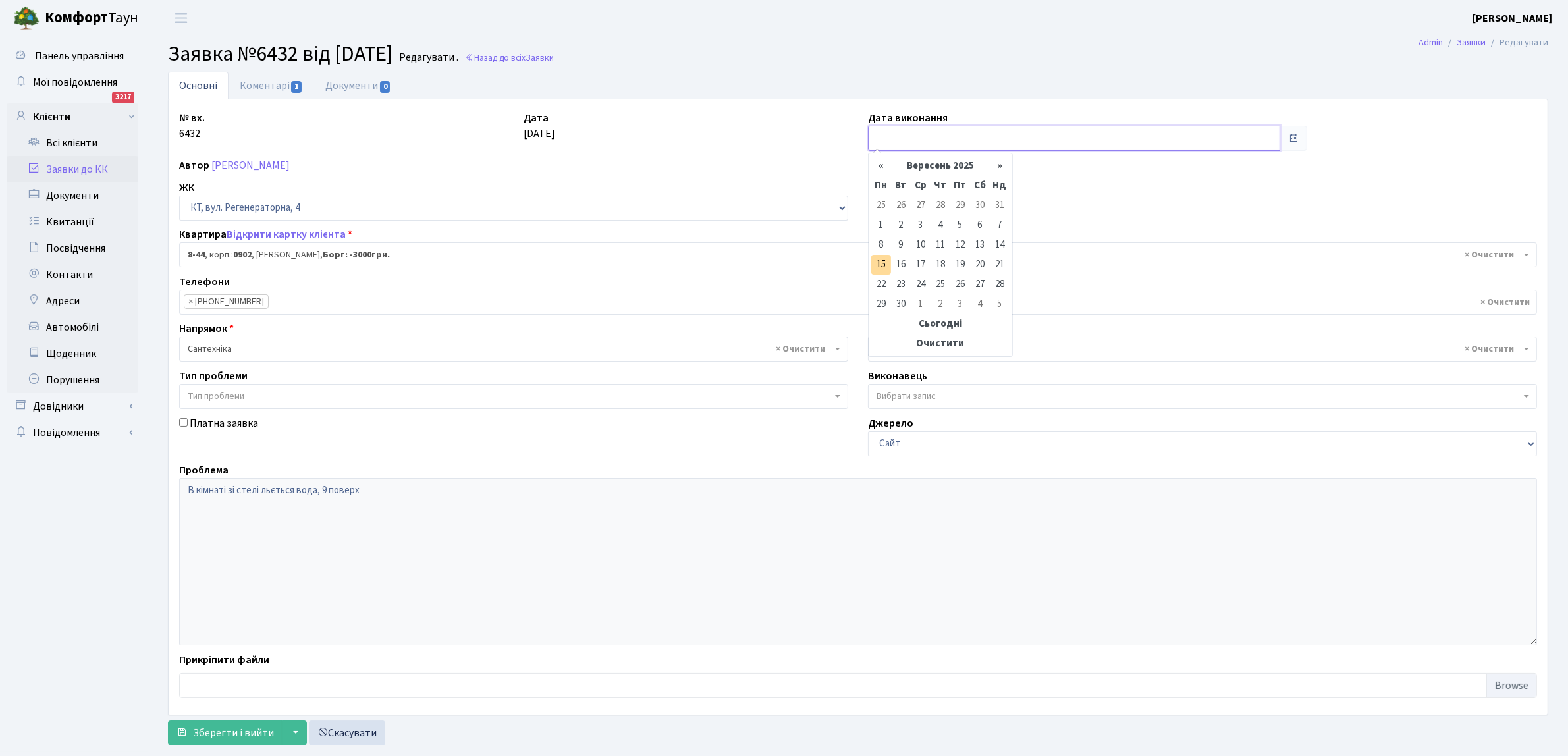
click at [902, 133] on input "text" at bounding box center [1073, 138] width 412 height 25
click at [873, 267] on td "15" at bounding box center [880, 264] width 20 height 20
type input "[DATE]"
click at [235, 731] on span "Зберегти і вийти" at bounding box center [233, 733] width 81 height 14
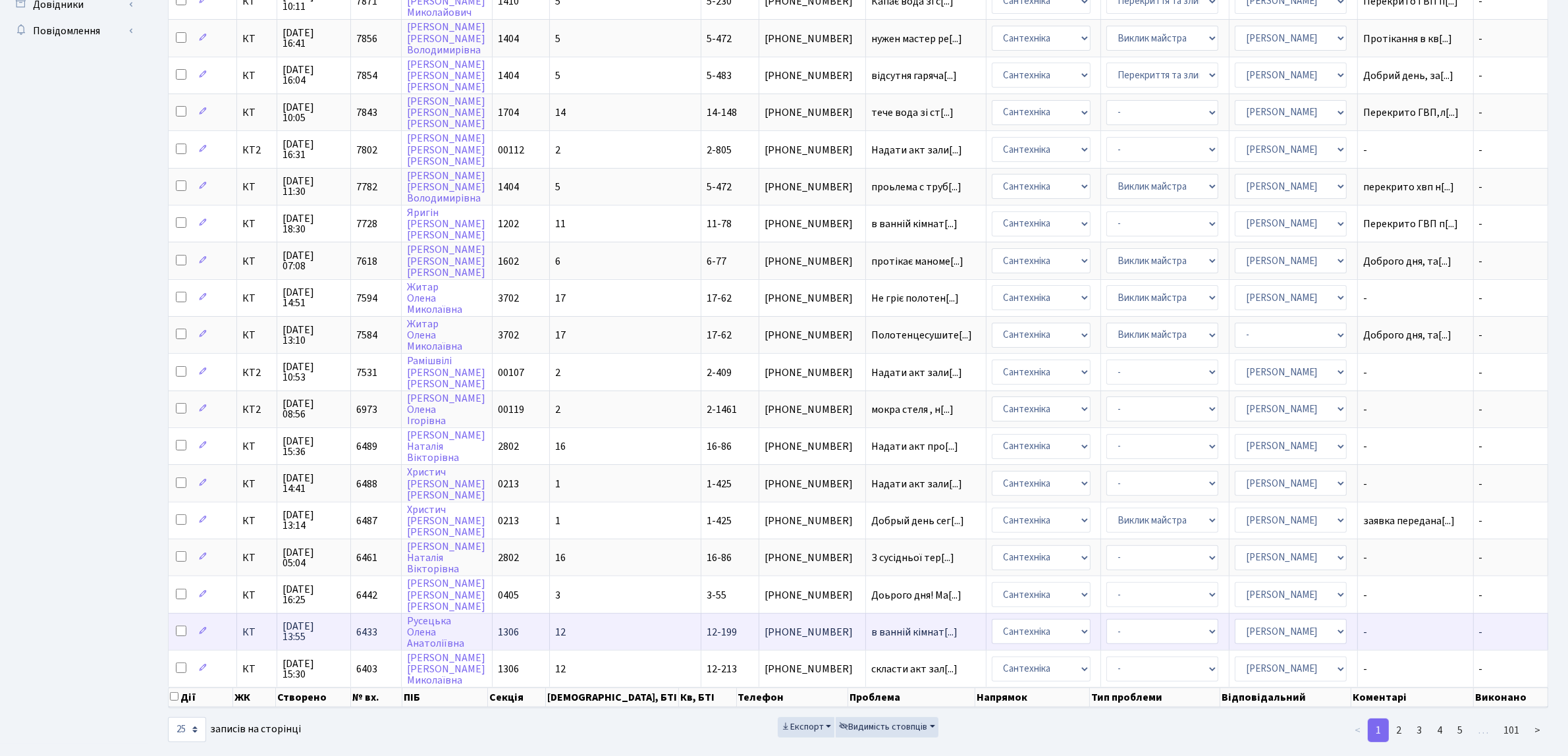
scroll to position [2, 0]
click at [193, 717] on select "10 25 50 100 250 500 1,000" at bounding box center [187, 730] width 38 height 25
select select "100"
click at [168, 717] on select "10 25 50 100 250 500 1,000" at bounding box center [187, 730] width 38 height 25
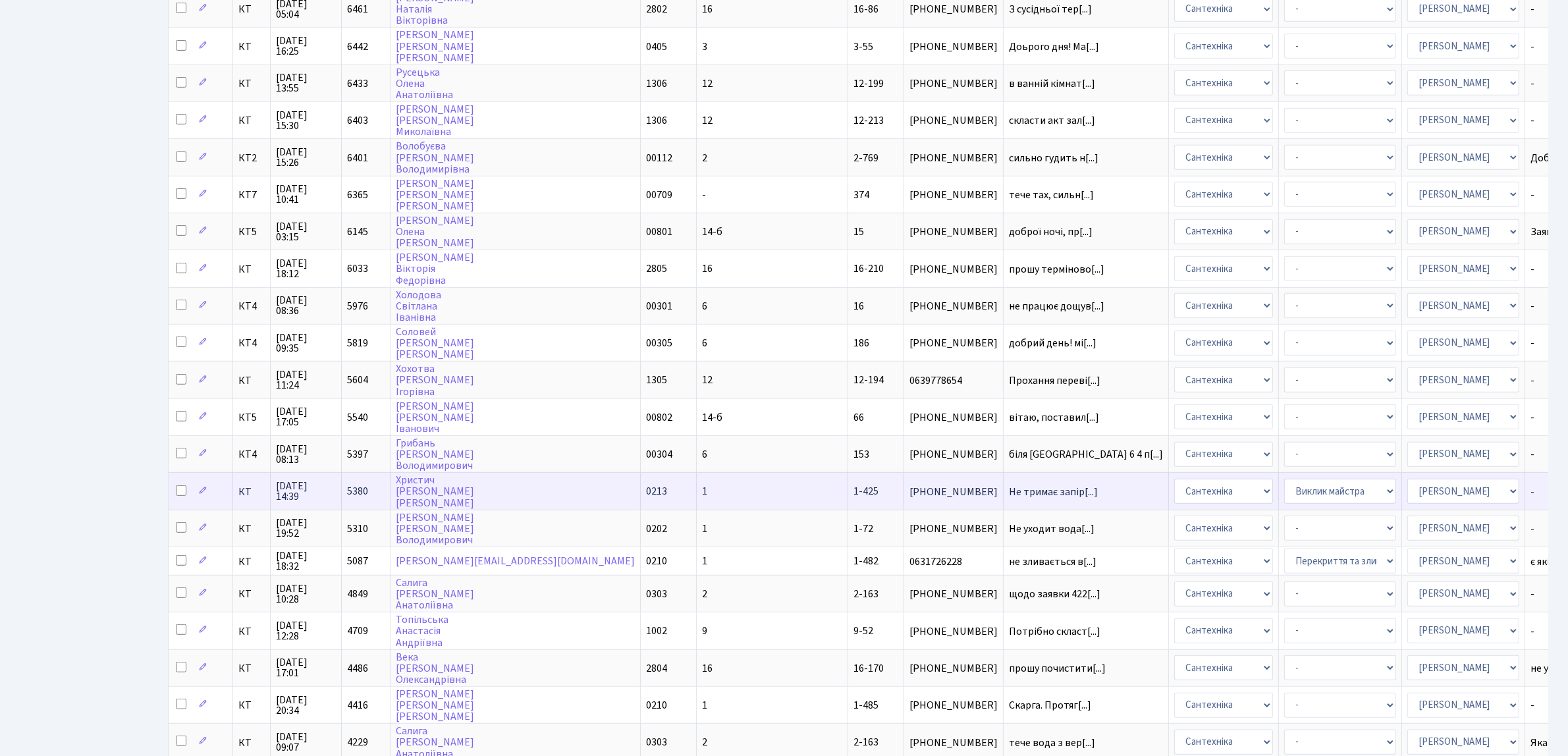
scroll to position [978, 0]
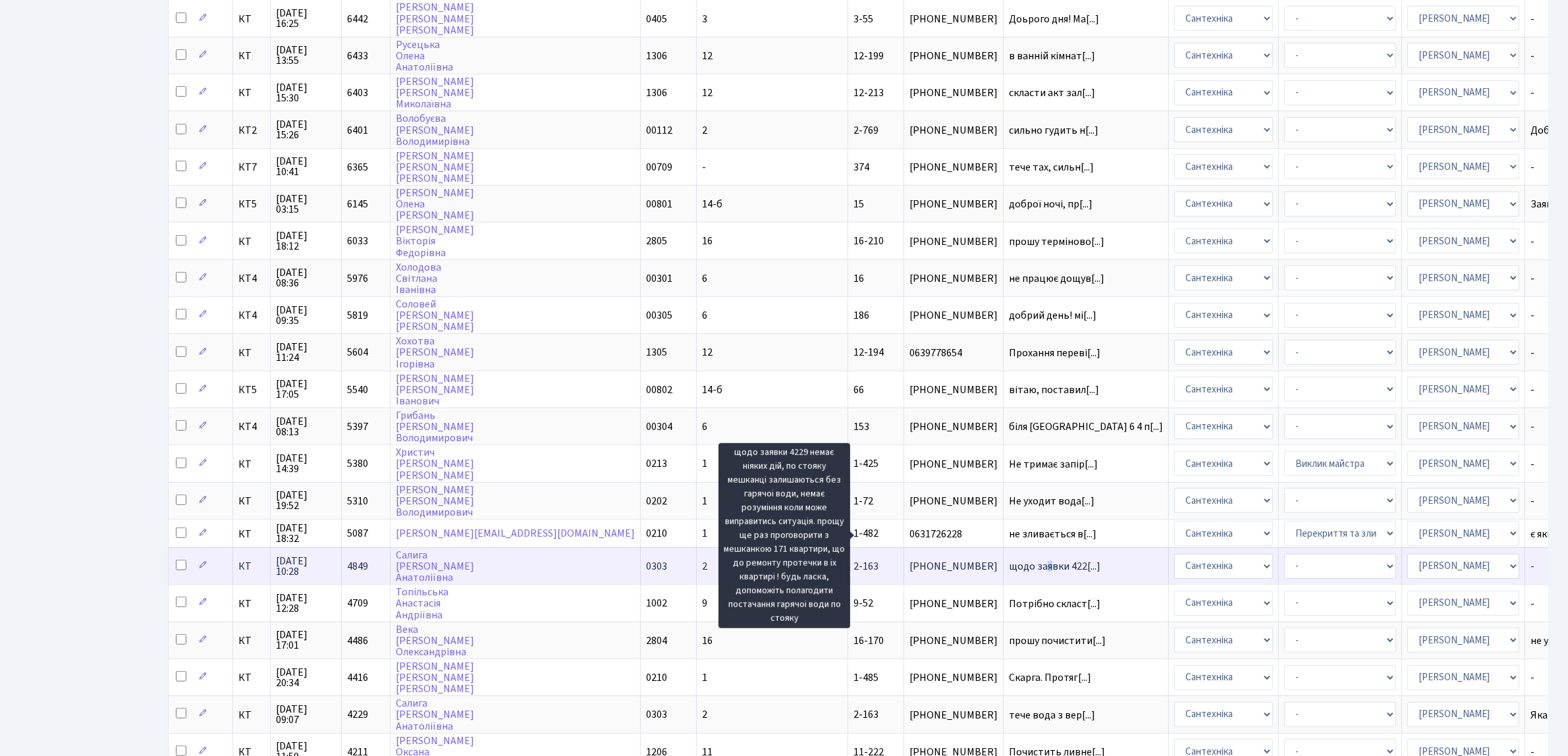
click at [1009, 559] on span "щодо заявки 422[...]" at bounding box center [1054, 566] width 91 height 14
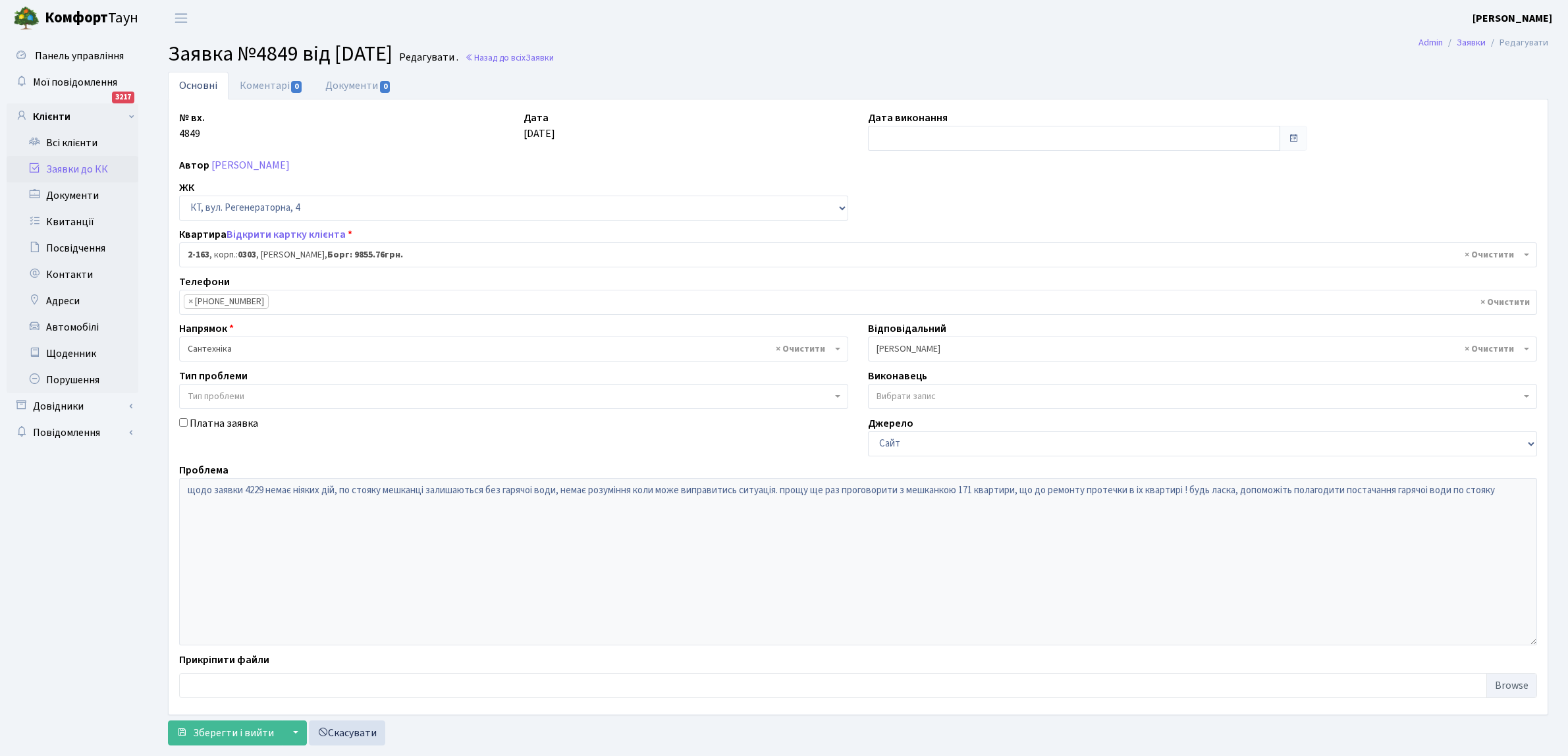
select select "576"
click at [898, 141] on input "text" at bounding box center [1073, 138] width 412 height 25
click at [883, 264] on td "15" at bounding box center [880, 264] width 20 height 20
type input "[DATE]"
click at [212, 724] on button "Зберегти і вийти" at bounding box center [225, 733] width 114 height 25
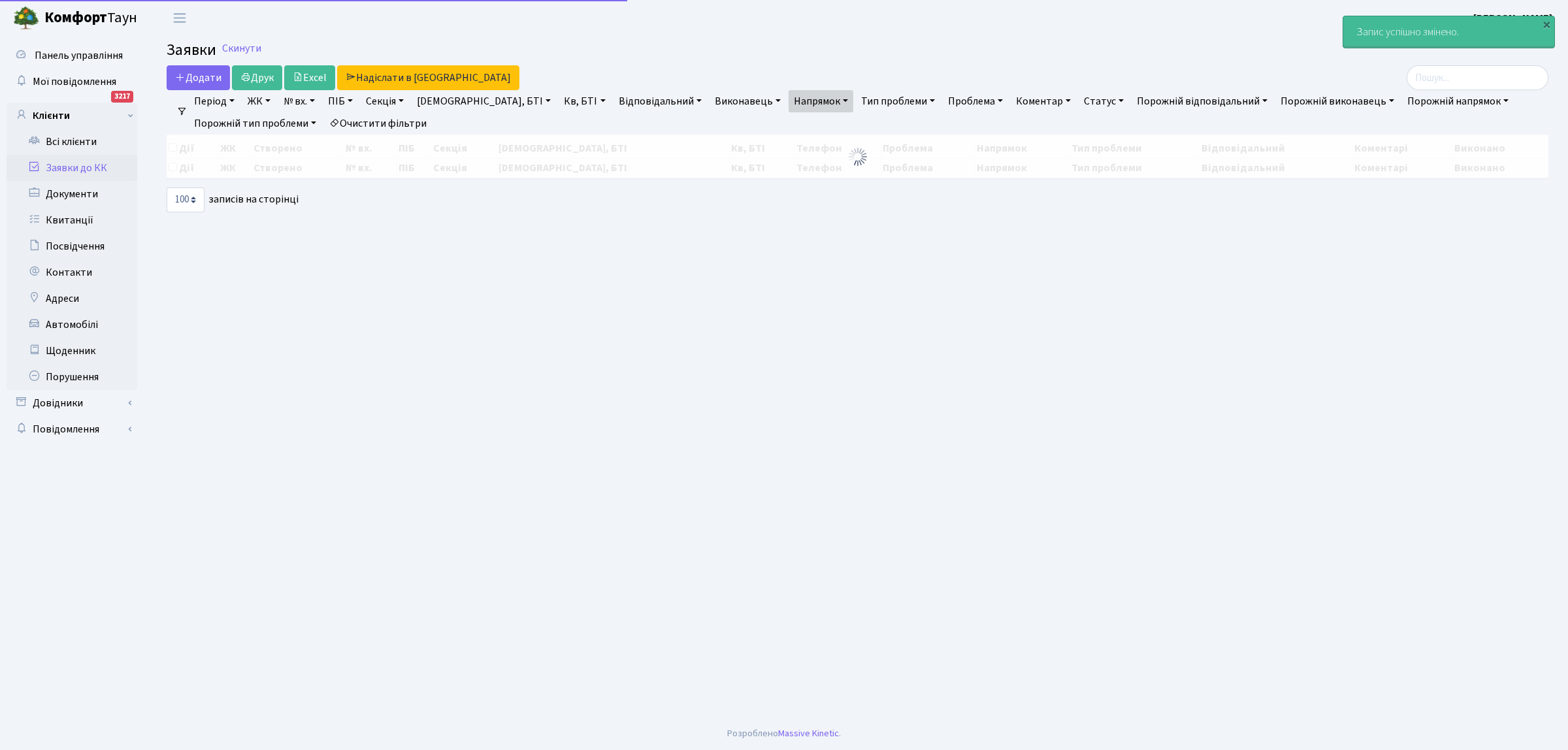
select select "100"
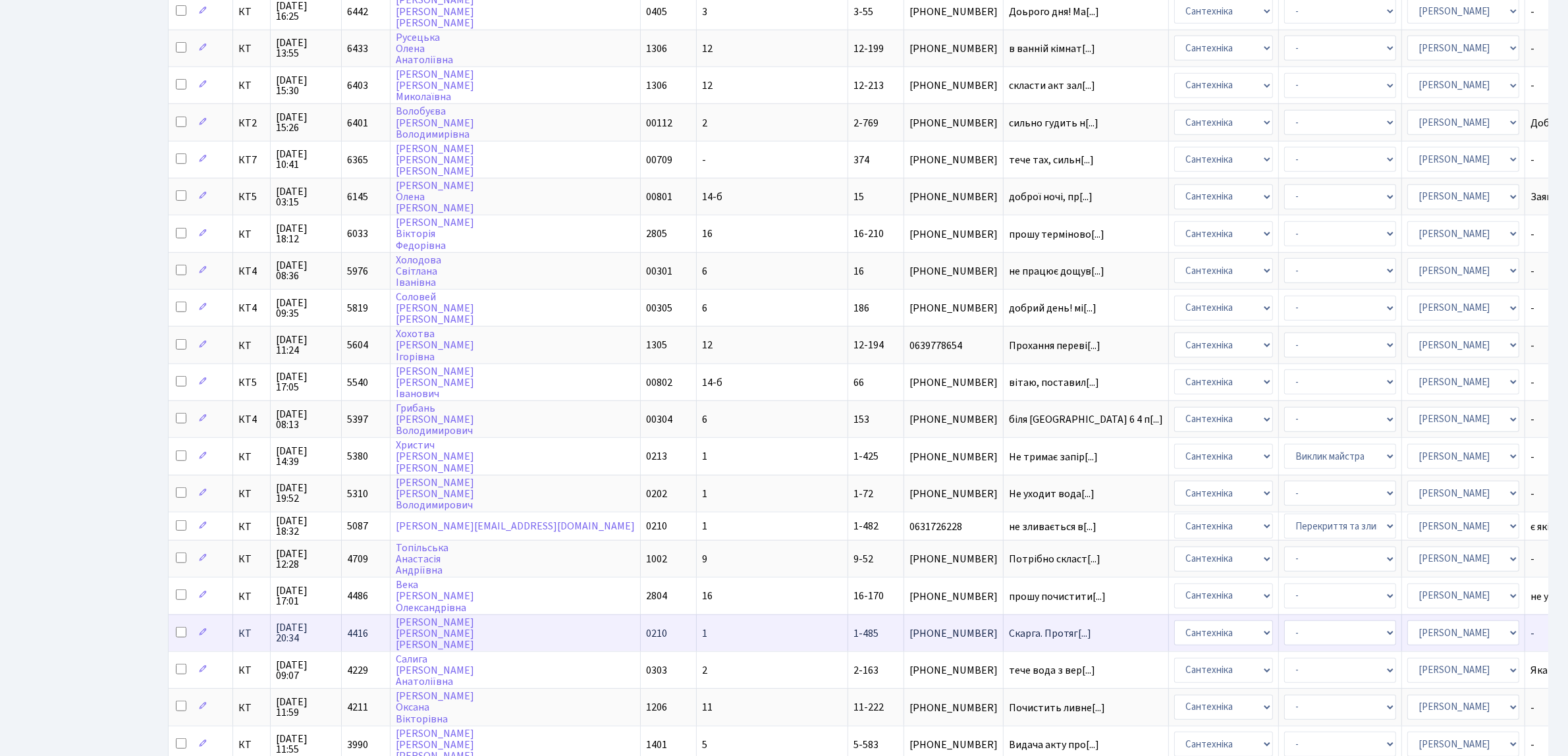
scroll to position [988, 0]
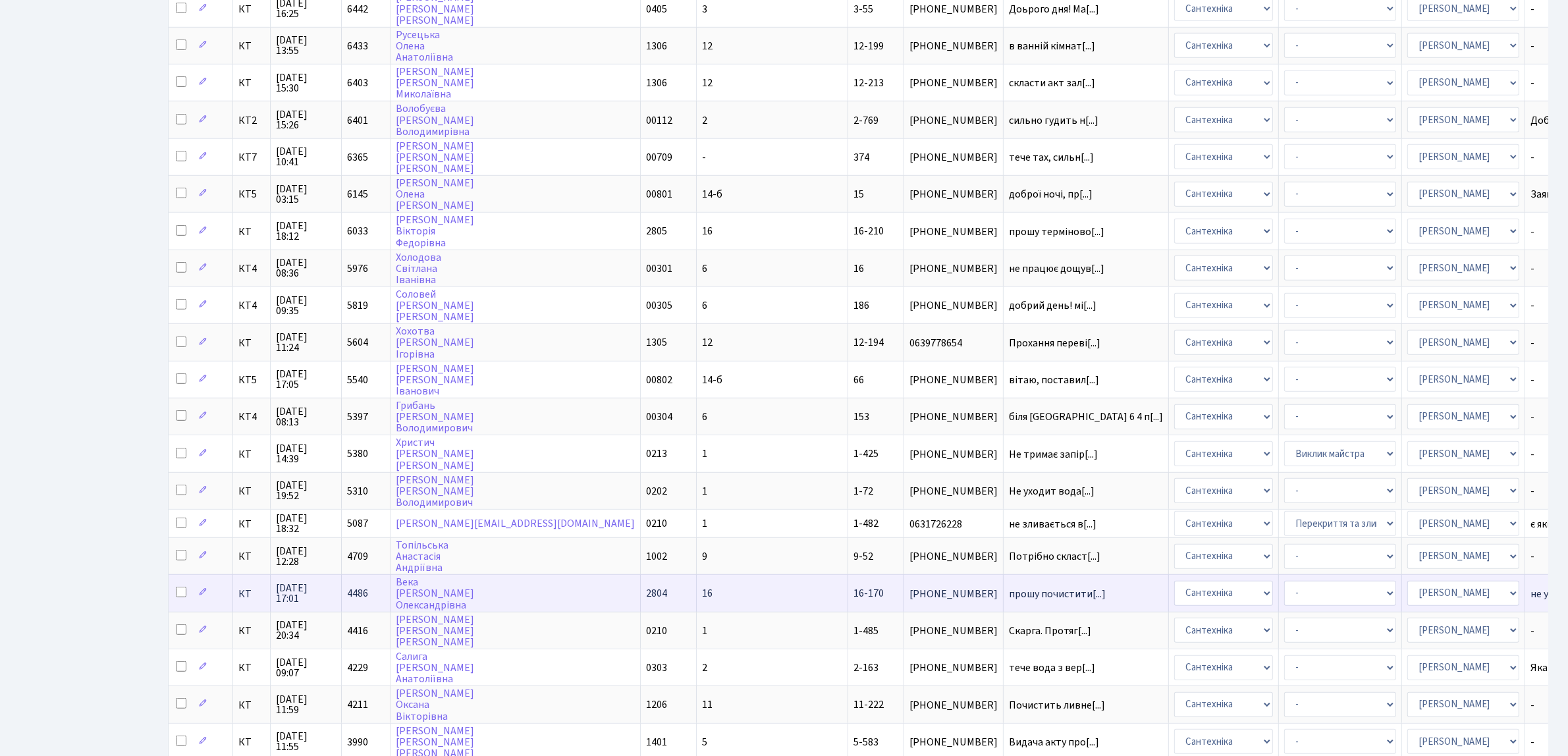
click at [1004, 574] on td "прошу почистити[...]" at bounding box center [1086, 592] width 165 height 37
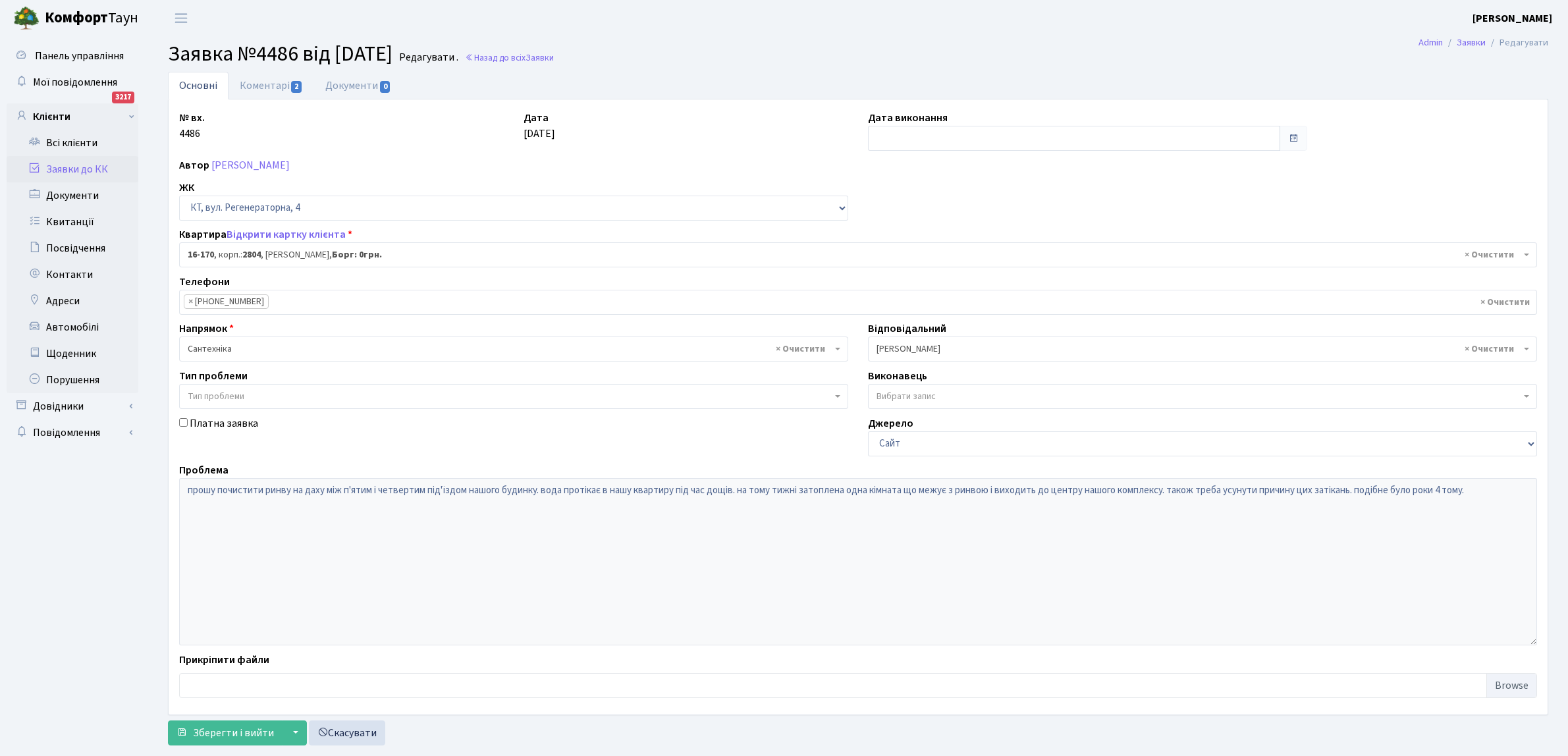
select select "8731"
click at [883, 137] on input "text" at bounding box center [1073, 138] width 412 height 25
click at [886, 260] on td "15" at bounding box center [880, 264] width 20 height 20
type input "[DATE]"
click at [232, 731] on span "Зберегти і вийти" at bounding box center [233, 733] width 81 height 14
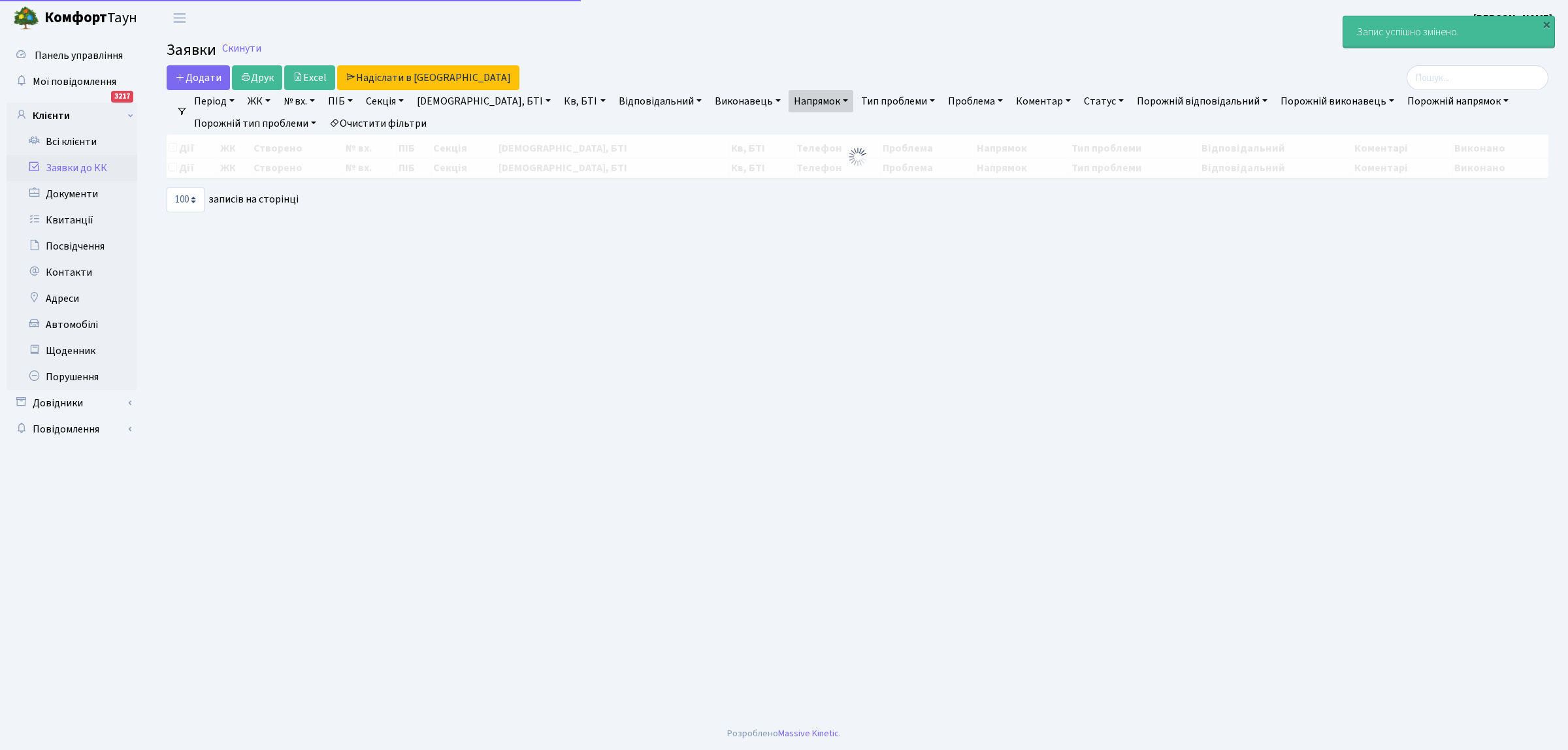
select select "100"
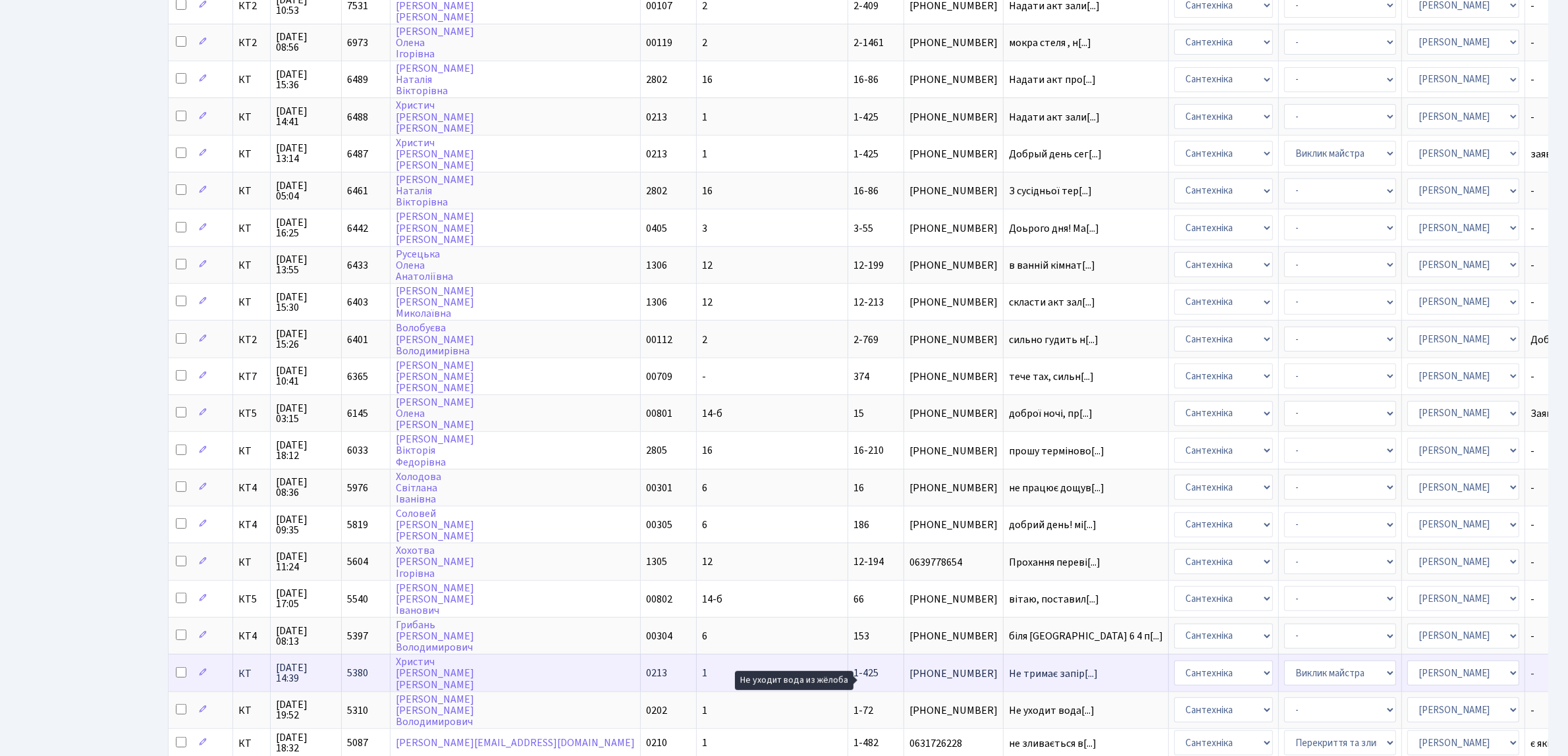
scroll to position [905, 0]
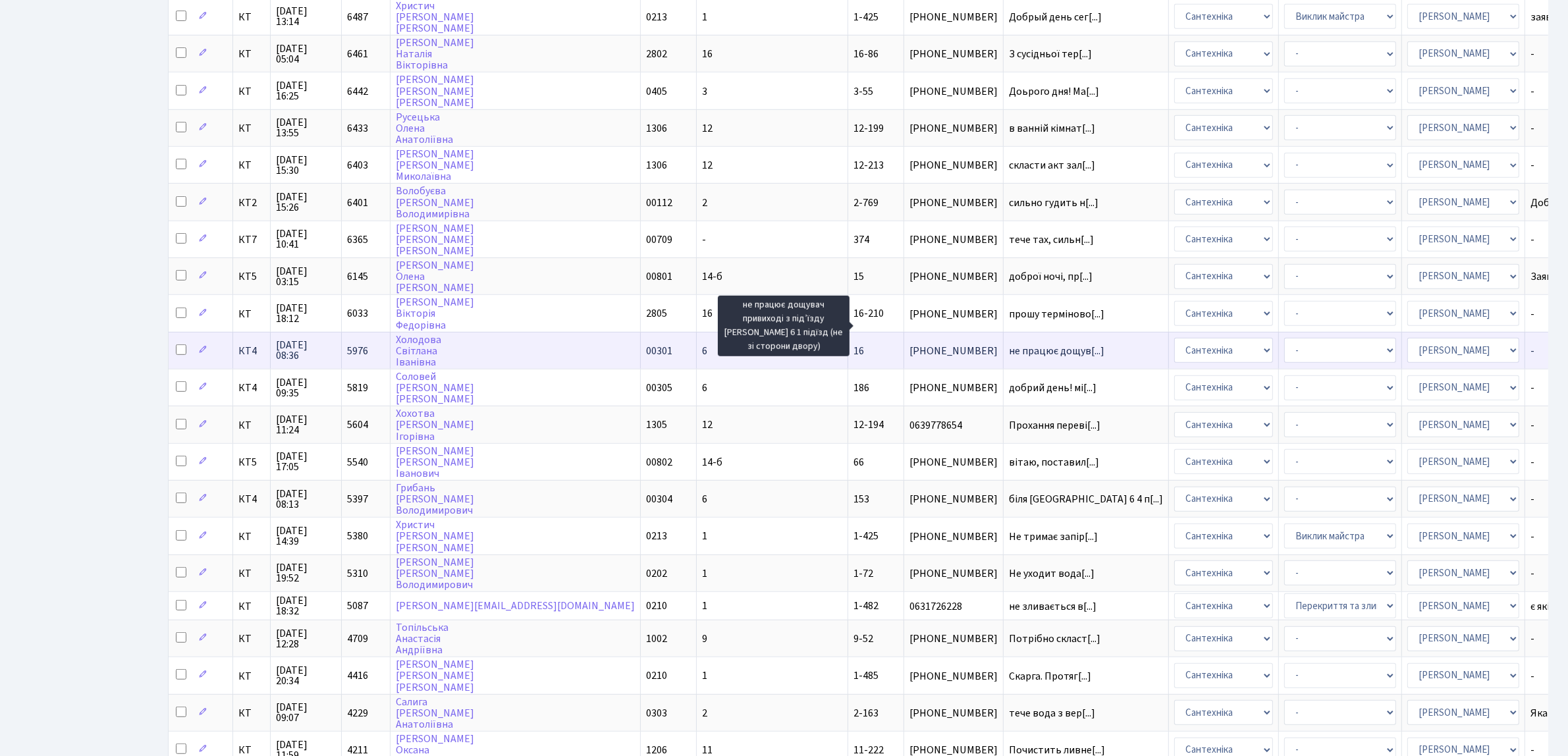
click at [1009, 344] on span "не працює дощув[...]" at bounding box center [1057, 351] width 95 height 14
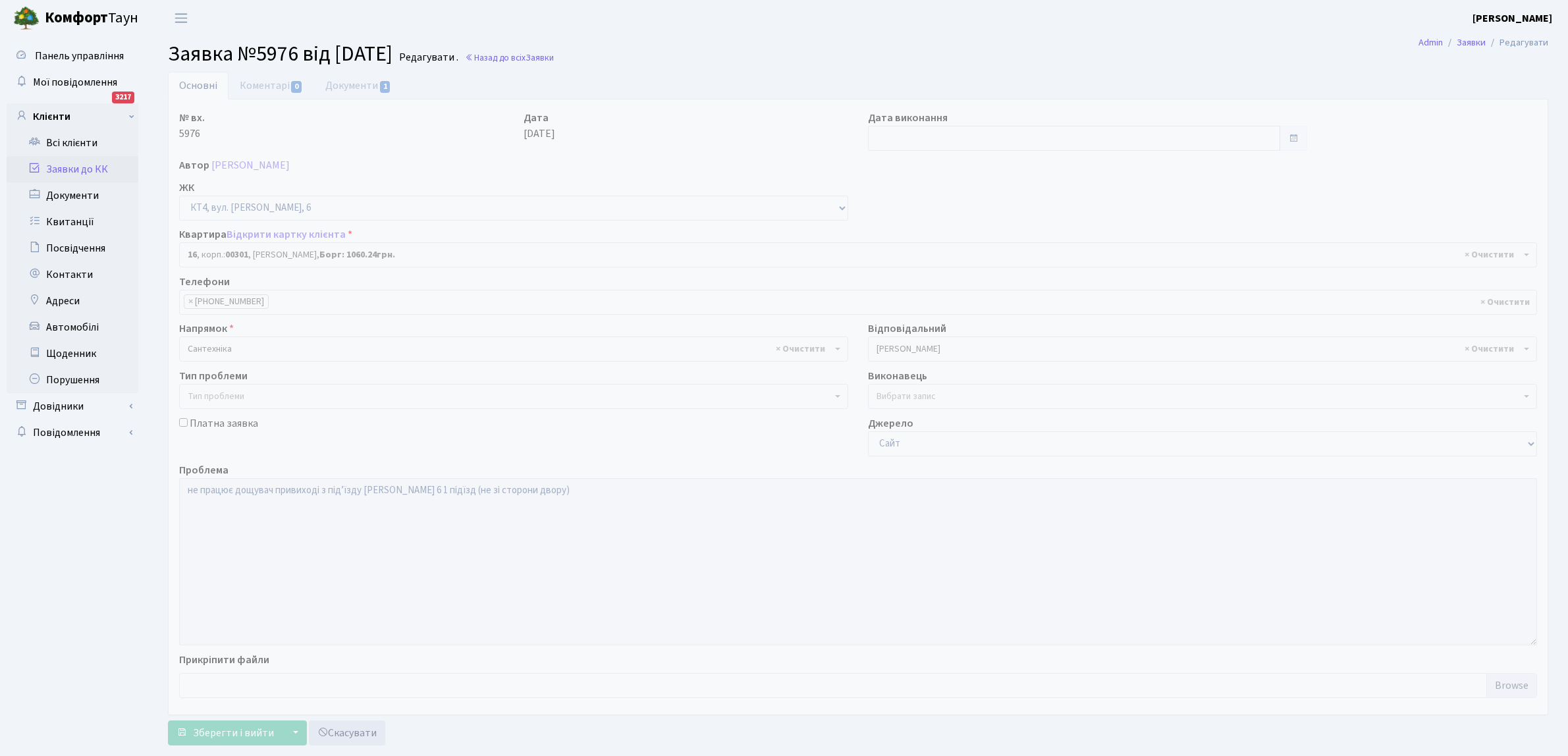
select select "16746"
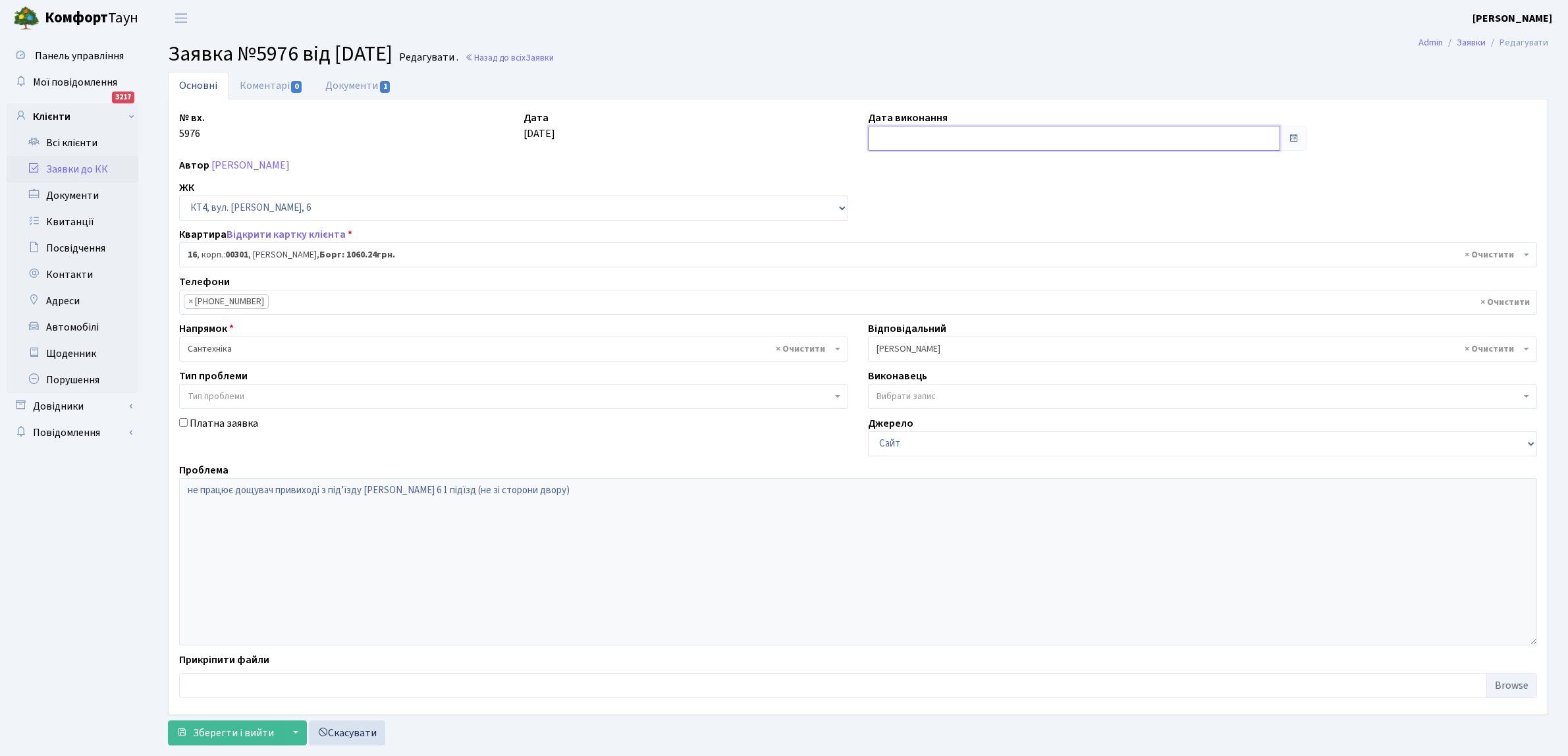
click at [898, 138] on input "text" at bounding box center [1073, 138] width 412 height 25
click at [876, 267] on td "15" at bounding box center [880, 264] width 20 height 20
type input "[DATE]"
click at [221, 728] on span "Зберегти і вийти" at bounding box center [233, 733] width 81 height 14
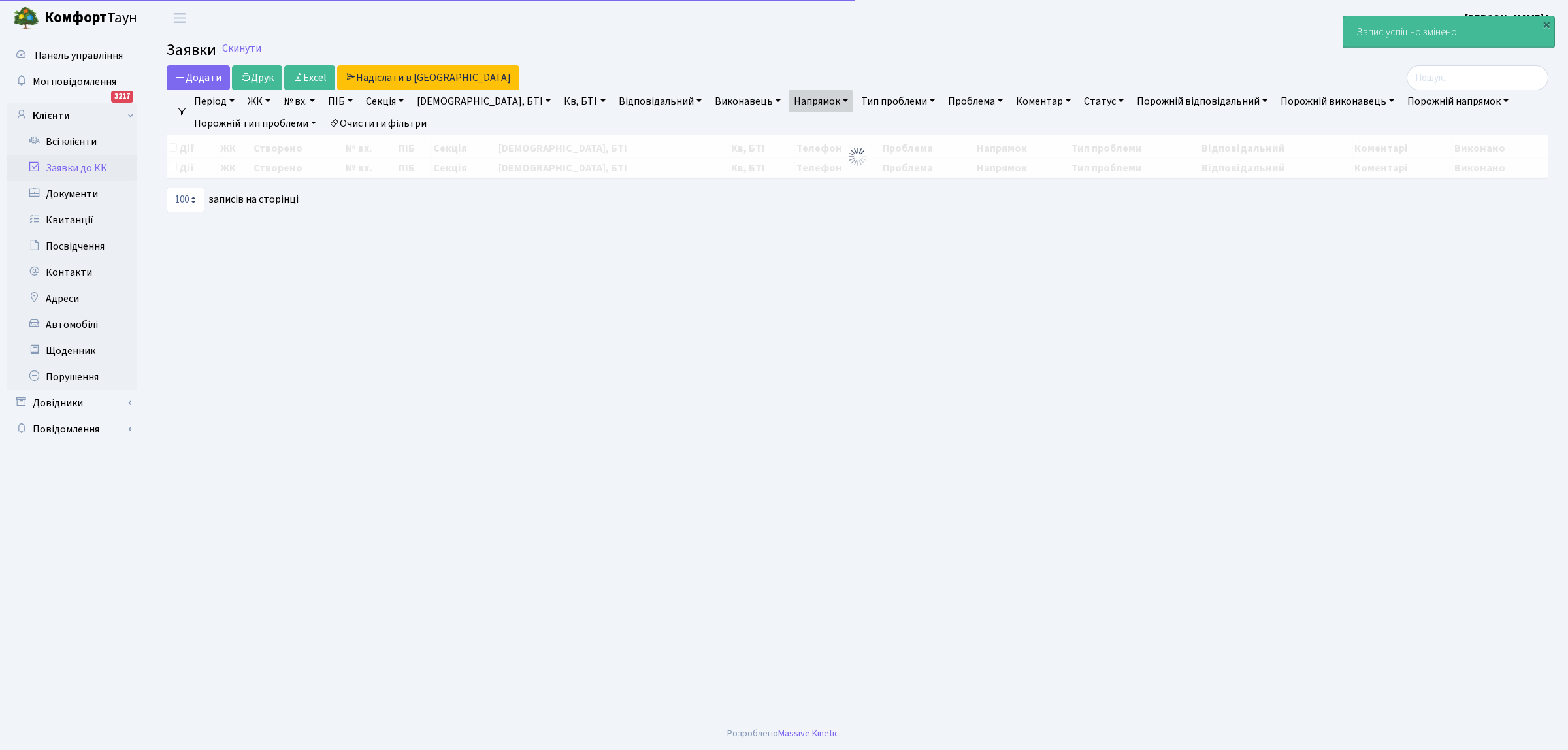
select select "100"
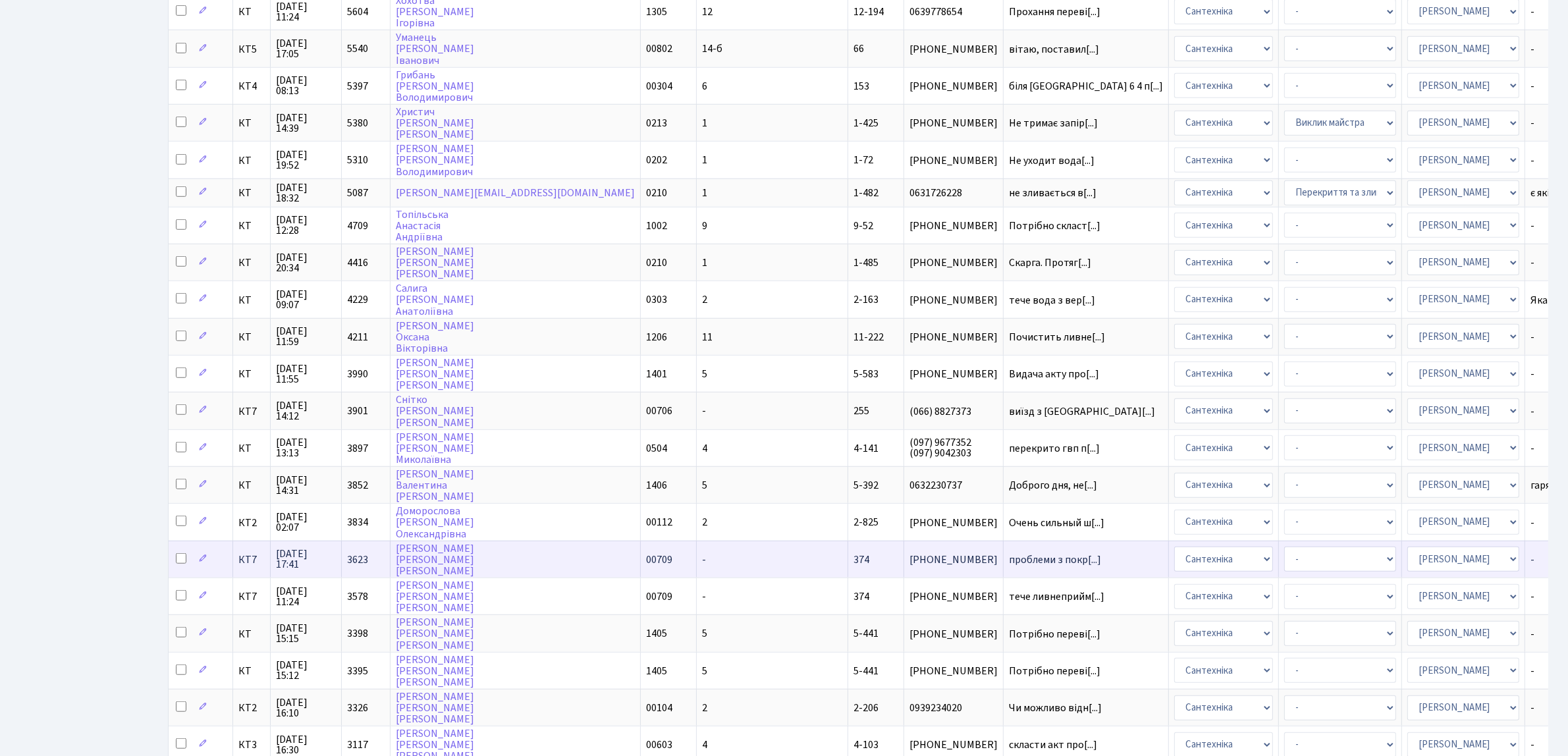
scroll to position [1317, 0]
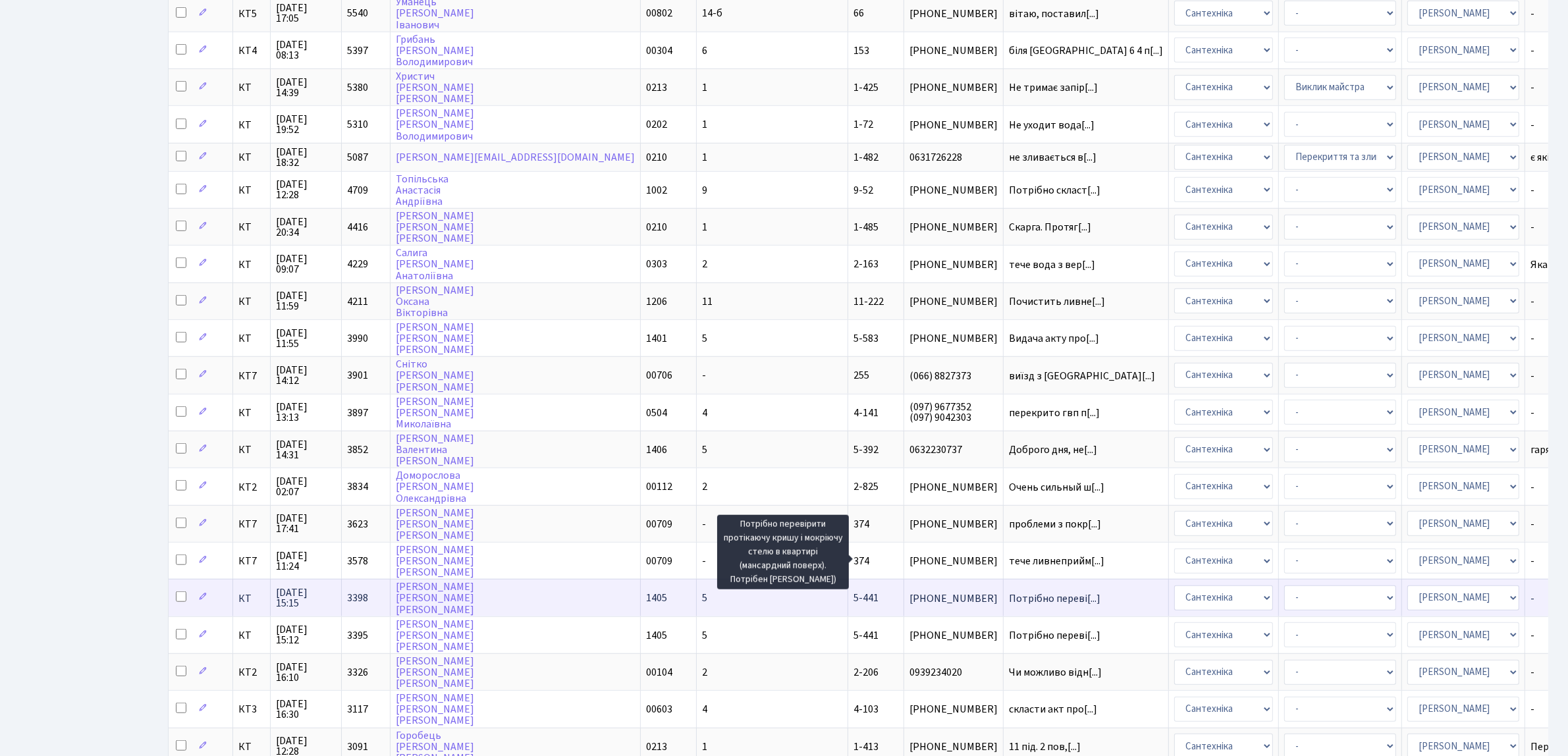
click at [1009, 592] on span "Потрібно переві[...]" at bounding box center [1054, 599] width 91 height 14
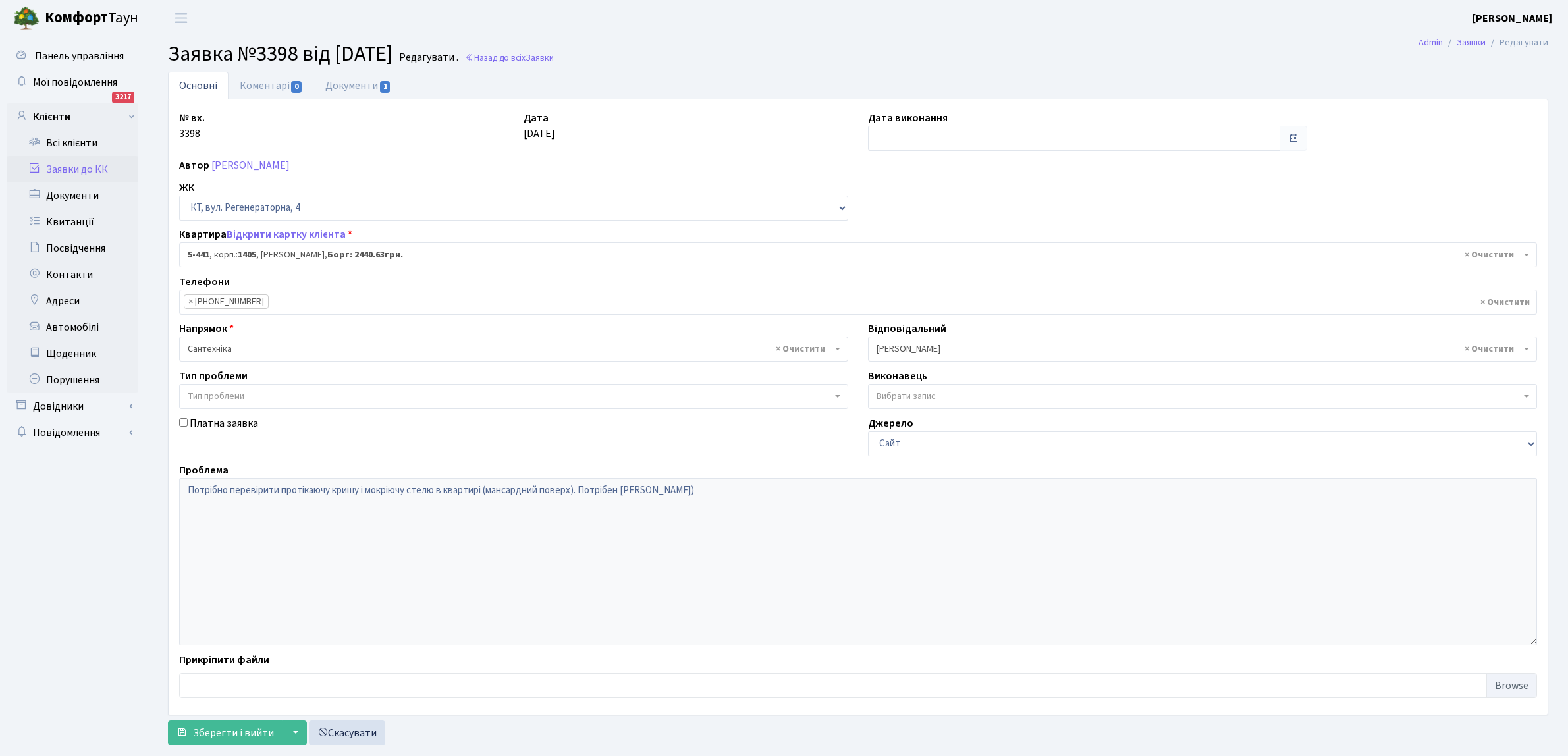
select select "2130"
click at [905, 146] on input "text" at bounding box center [1073, 138] width 412 height 25
click at [876, 268] on td "15" at bounding box center [880, 264] width 20 height 20
type input "[DATE]"
click at [225, 738] on span "Зберегти і вийти" at bounding box center [233, 733] width 81 height 14
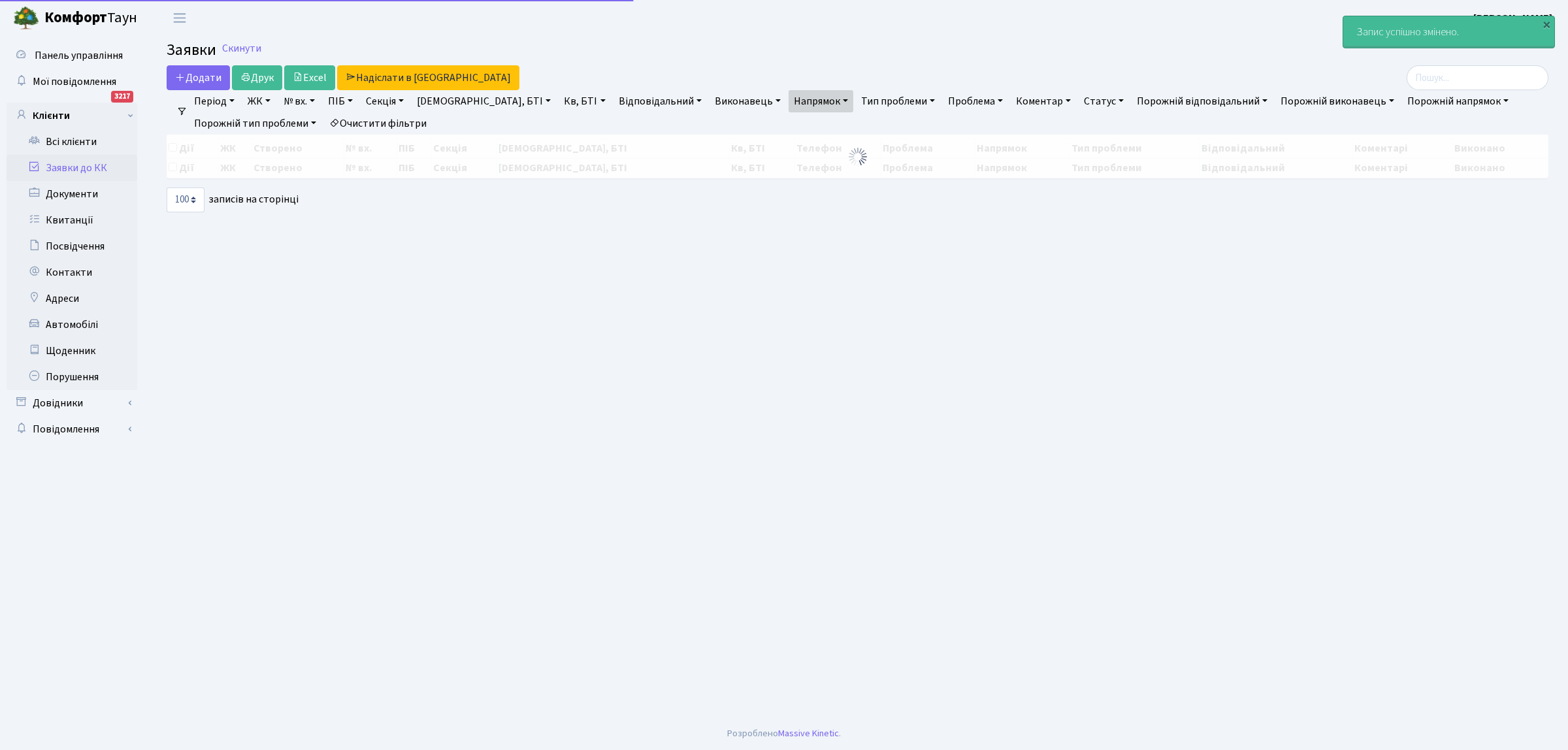
select select "100"
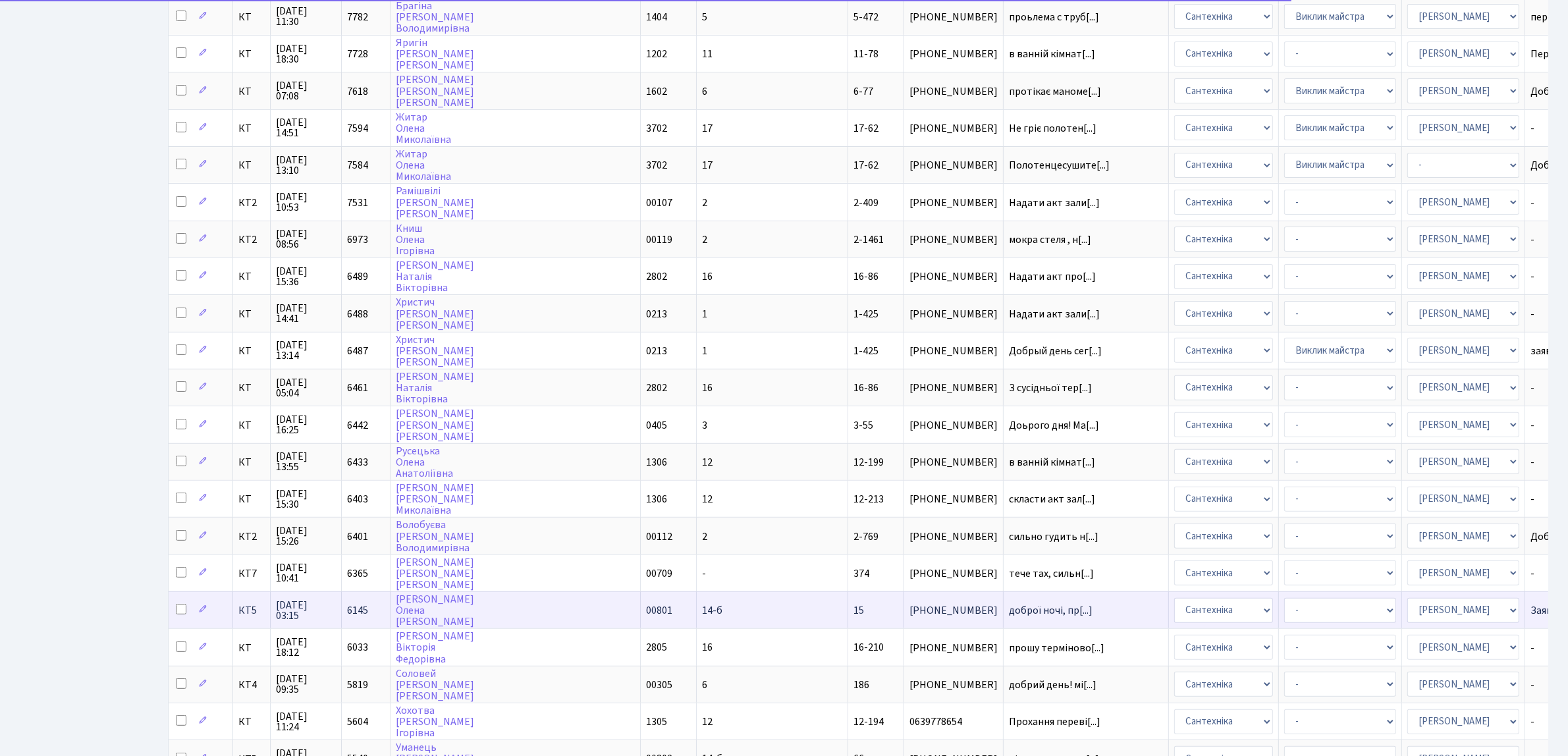
scroll to position [658, 0]
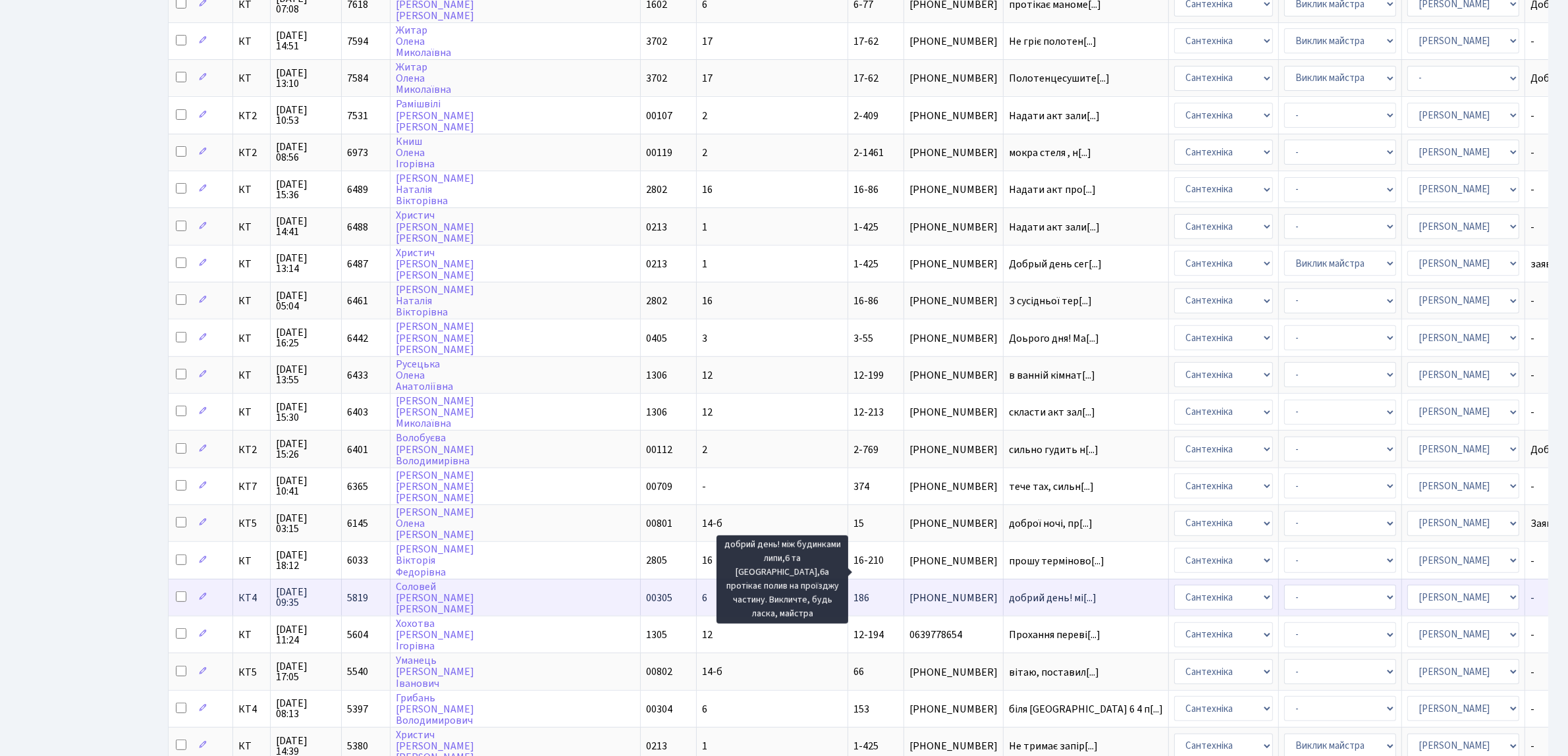
click at [1009, 591] on span "добрий день! мі[...]" at bounding box center [1053, 598] width 87 height 14
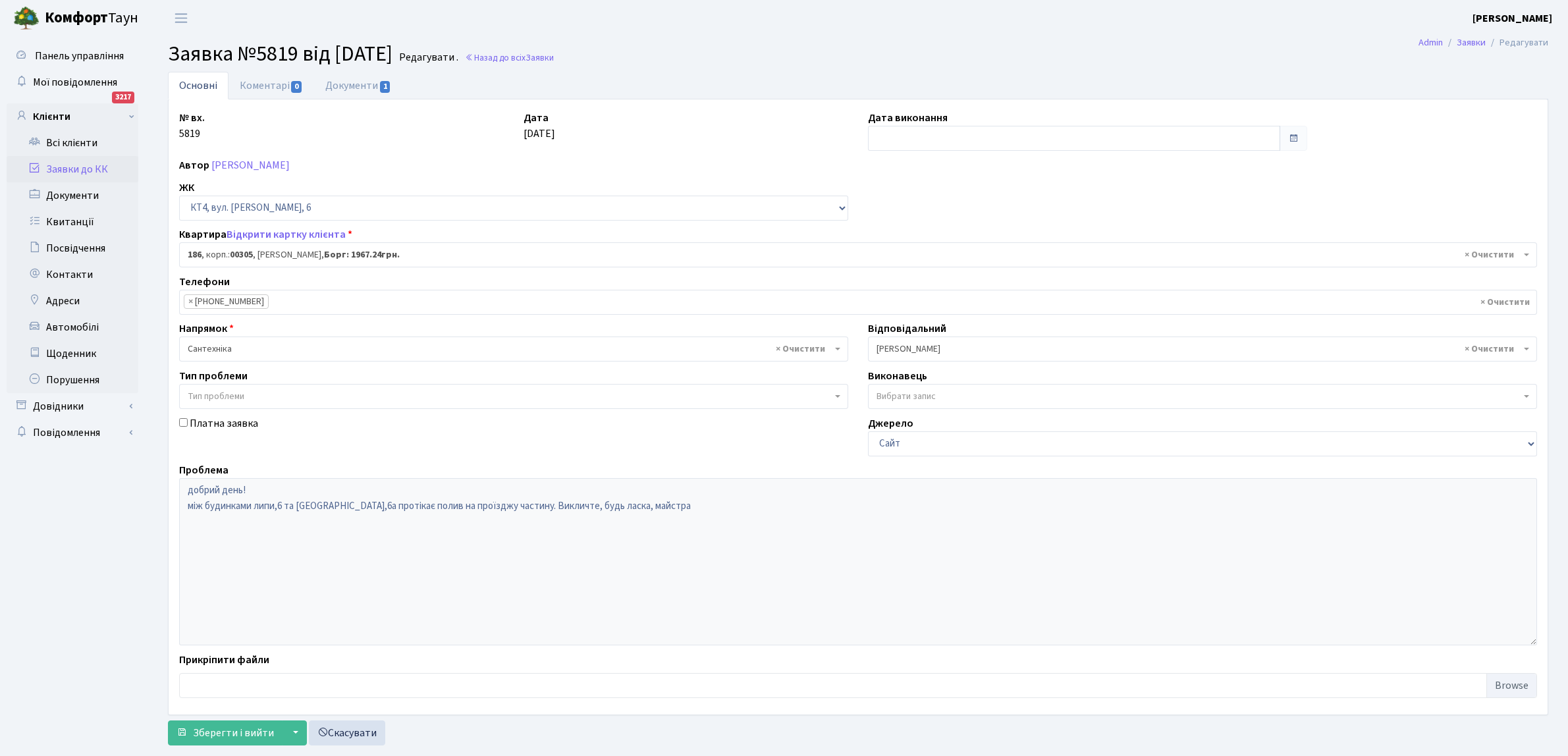
select select "16906"
click at [915, 137] on input "text" at bounding box center [1073, 138] width 412 height 25
click at [884, 264] on td "15" at bounding box center [880, 264] width 20 height 20
type input "[DATE]"
click at [214, 733] on span "Зберегти і вийти" at bounding box center [233, 733] width 81 height 14
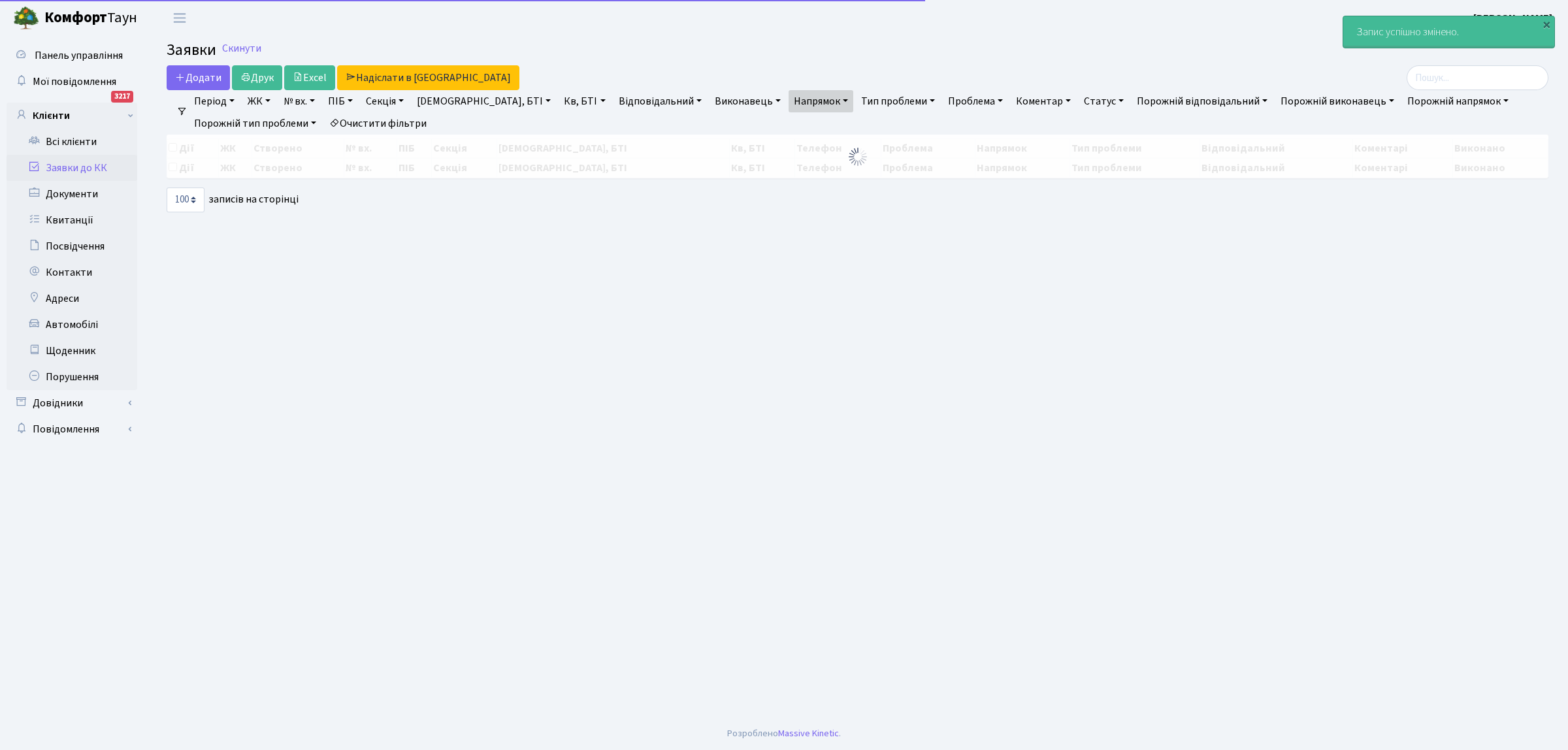
select select "100"
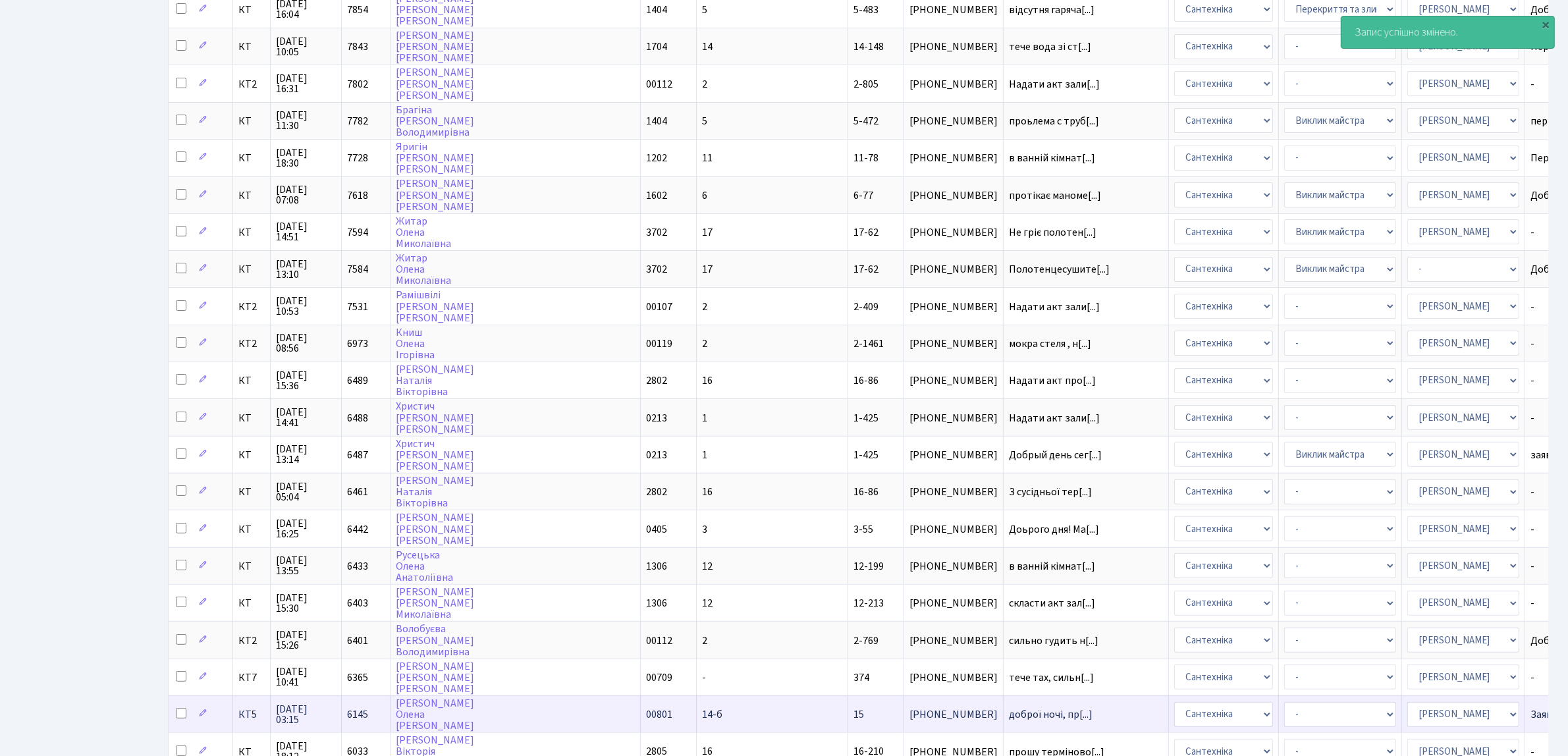
scroll to position [577, 0]
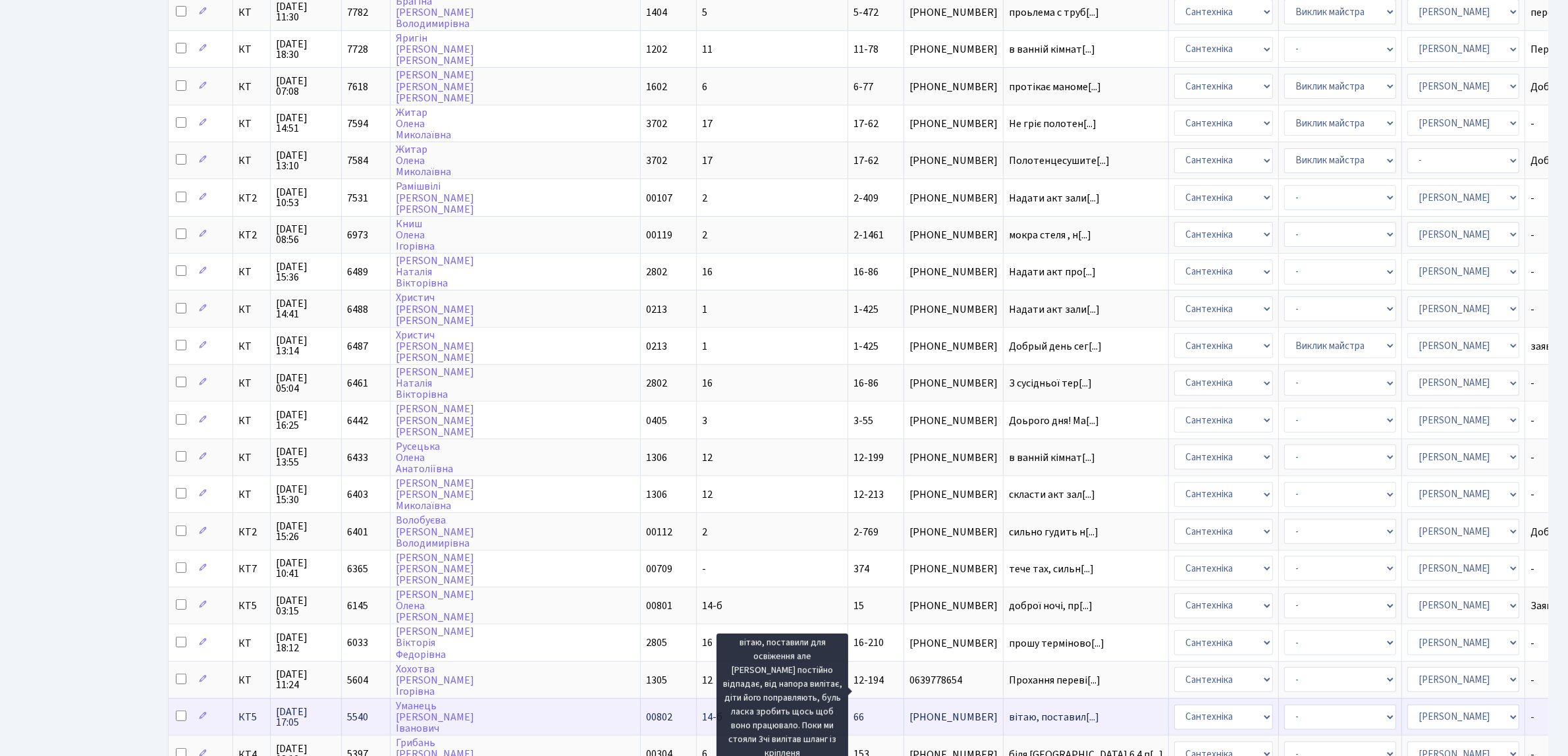
click at [1009, 710] on span "вітаю, поставил[...]" at bounding box center [1054, 717] width 91 height 14
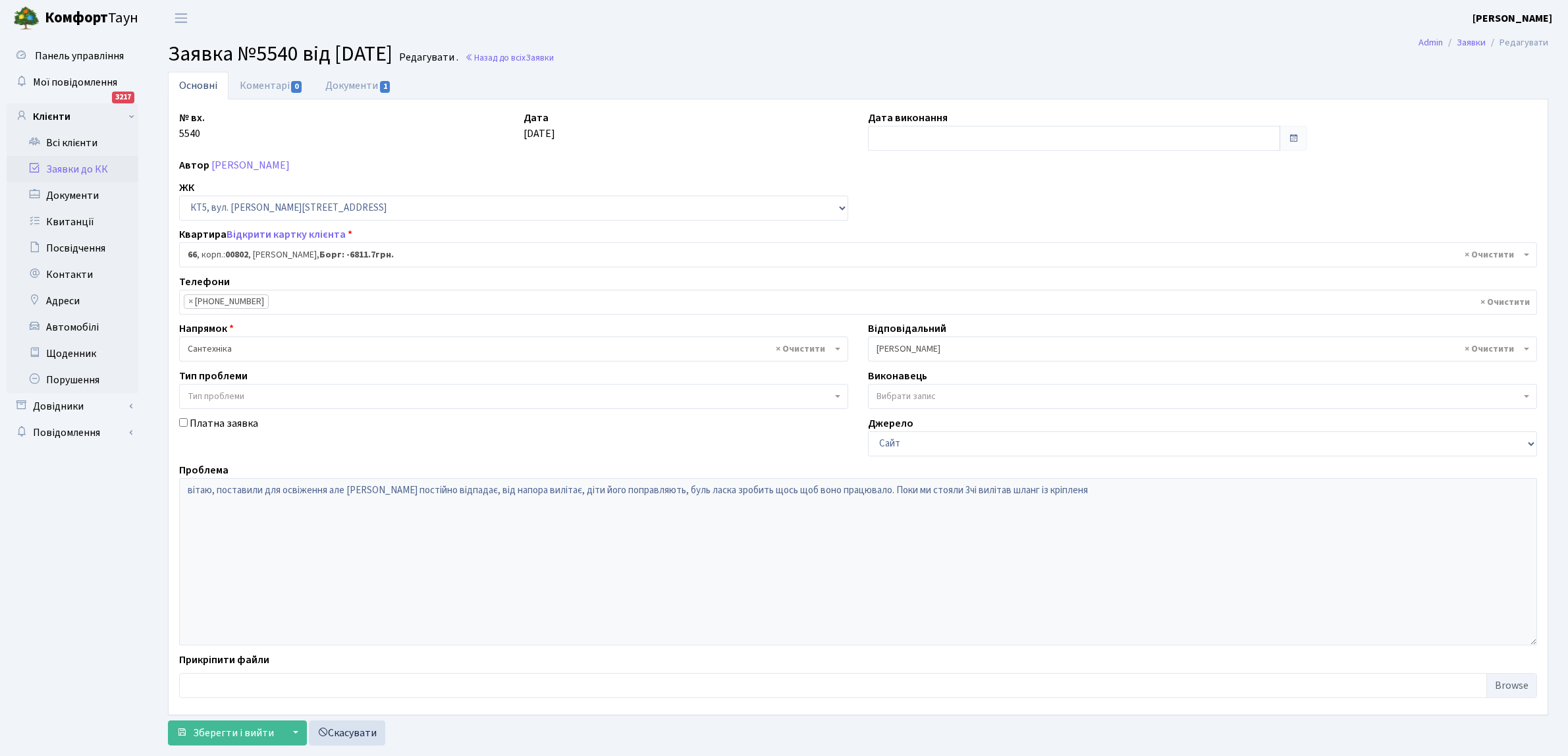
select select "17596"
click at [907, 138] on input "text" at bounding box center [1073, 138] width 412 height 25
click at [880, 264] on td "15" at bounding box center [880, 264] width 20 height 20
type input "15.09.2025"
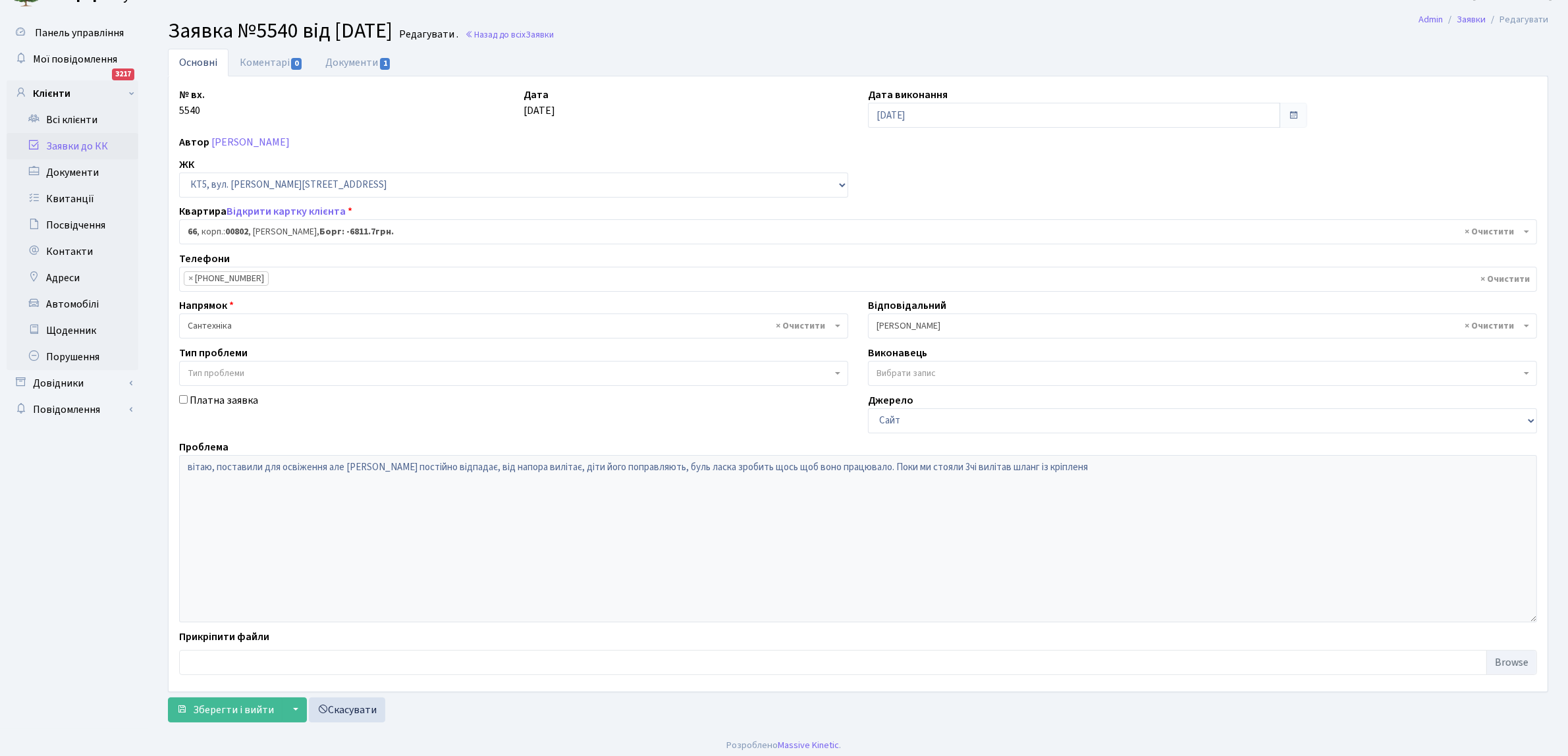
scroll to position [29, 0]
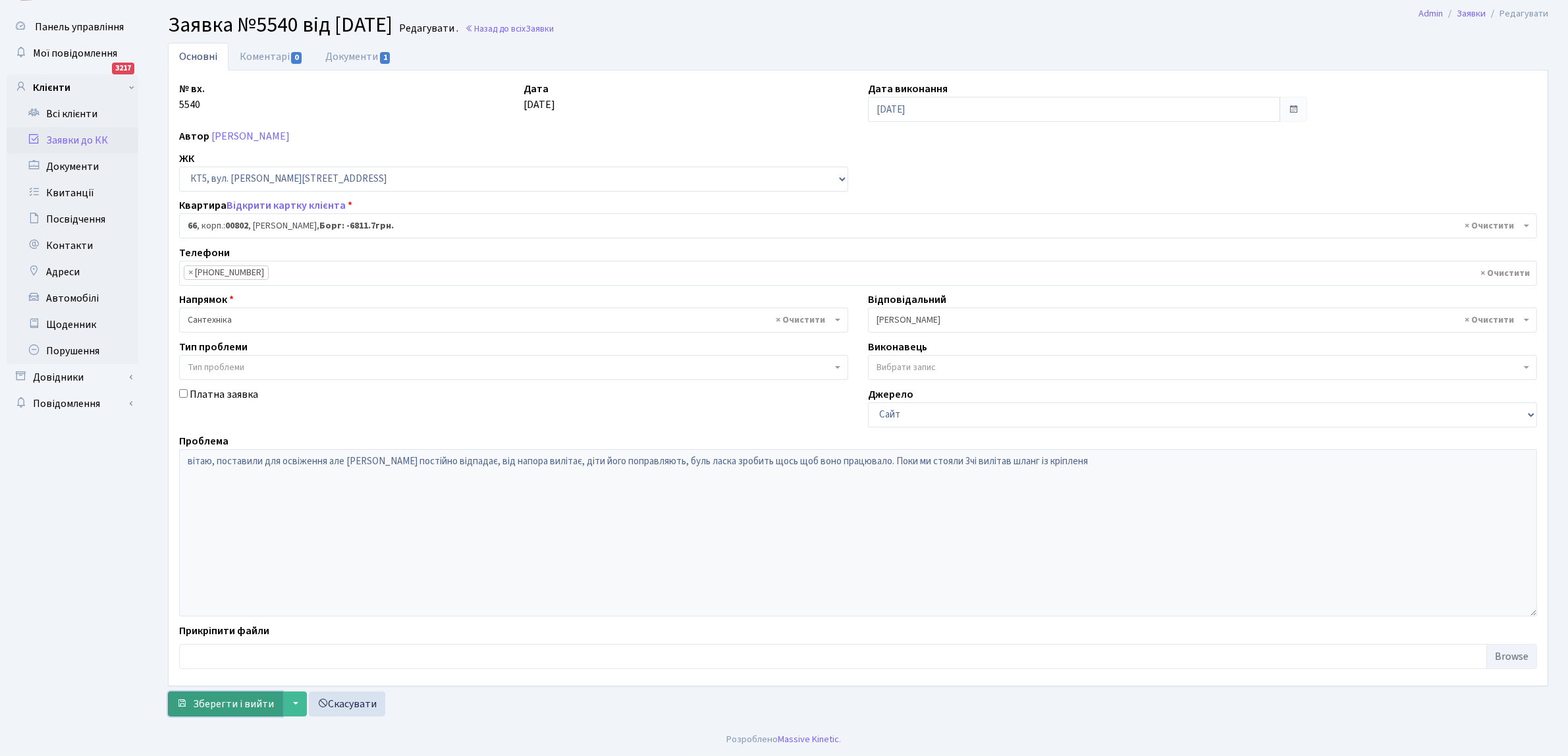
click at [230, 705] on span "Зберегти і вийти" at bounding box center [233, 704] width 81 height 14
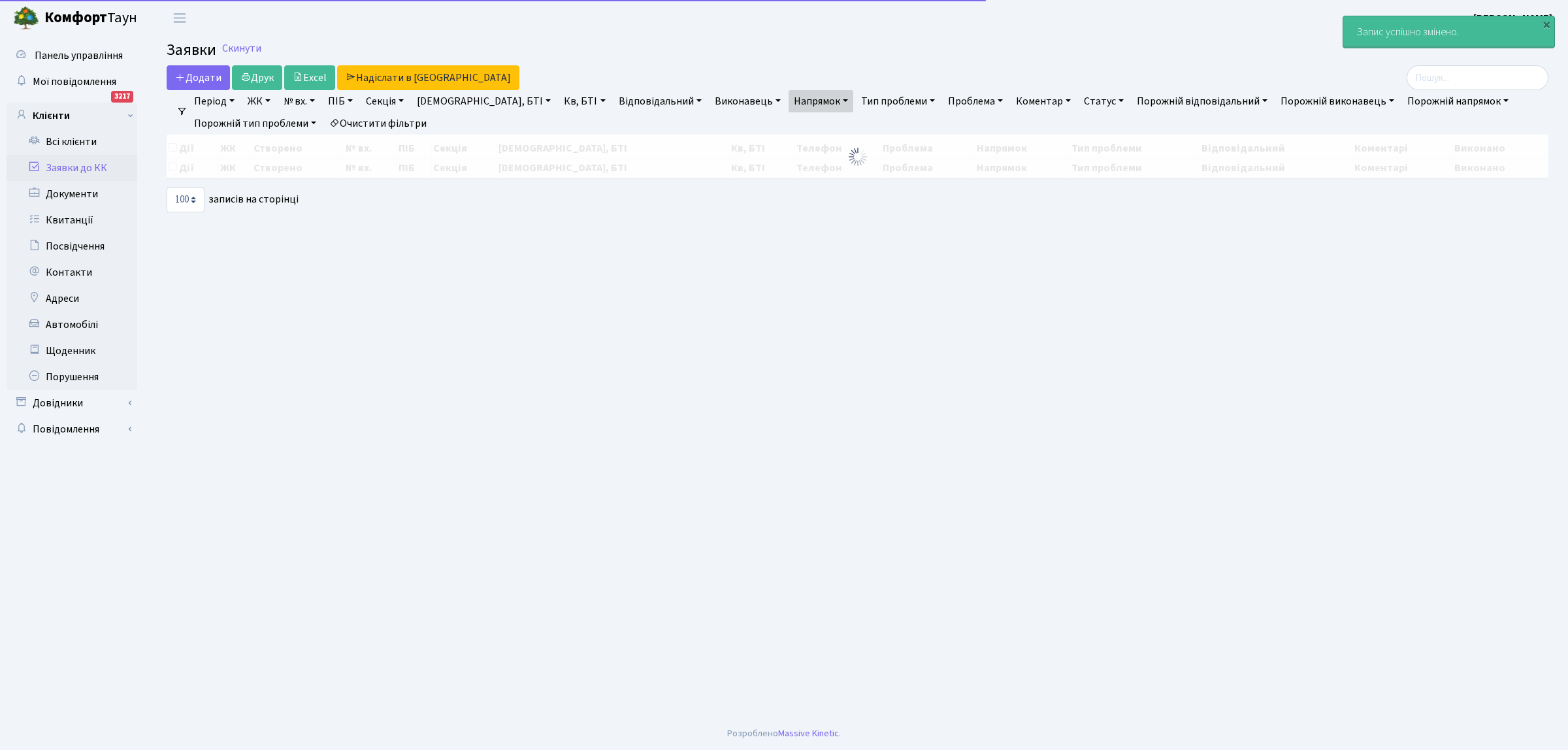
select select "100"
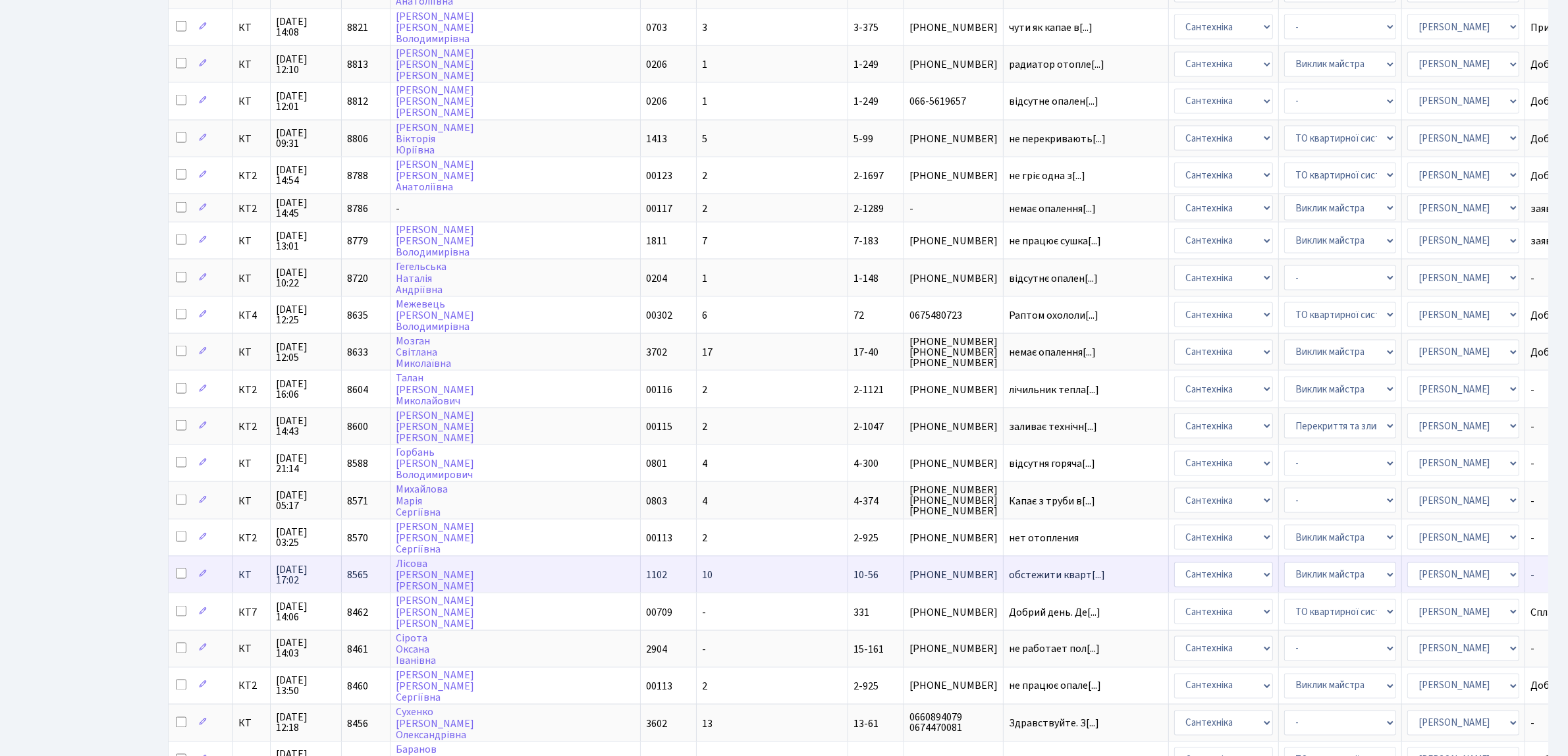
scroll to position [2635, 0]
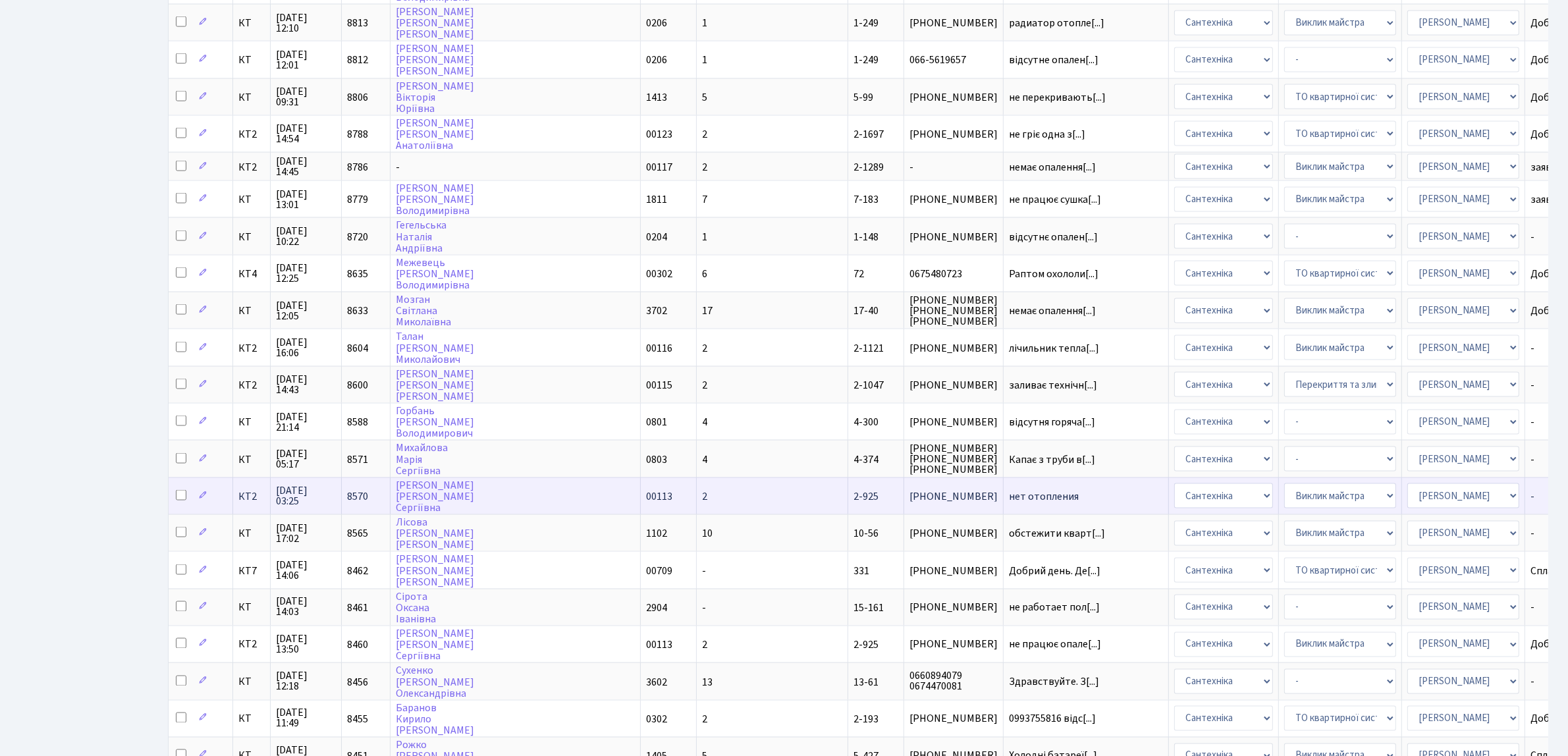
click at [1009, 492] on span "нет отопления" at bounding box center [1086, 496] width 154 height 10
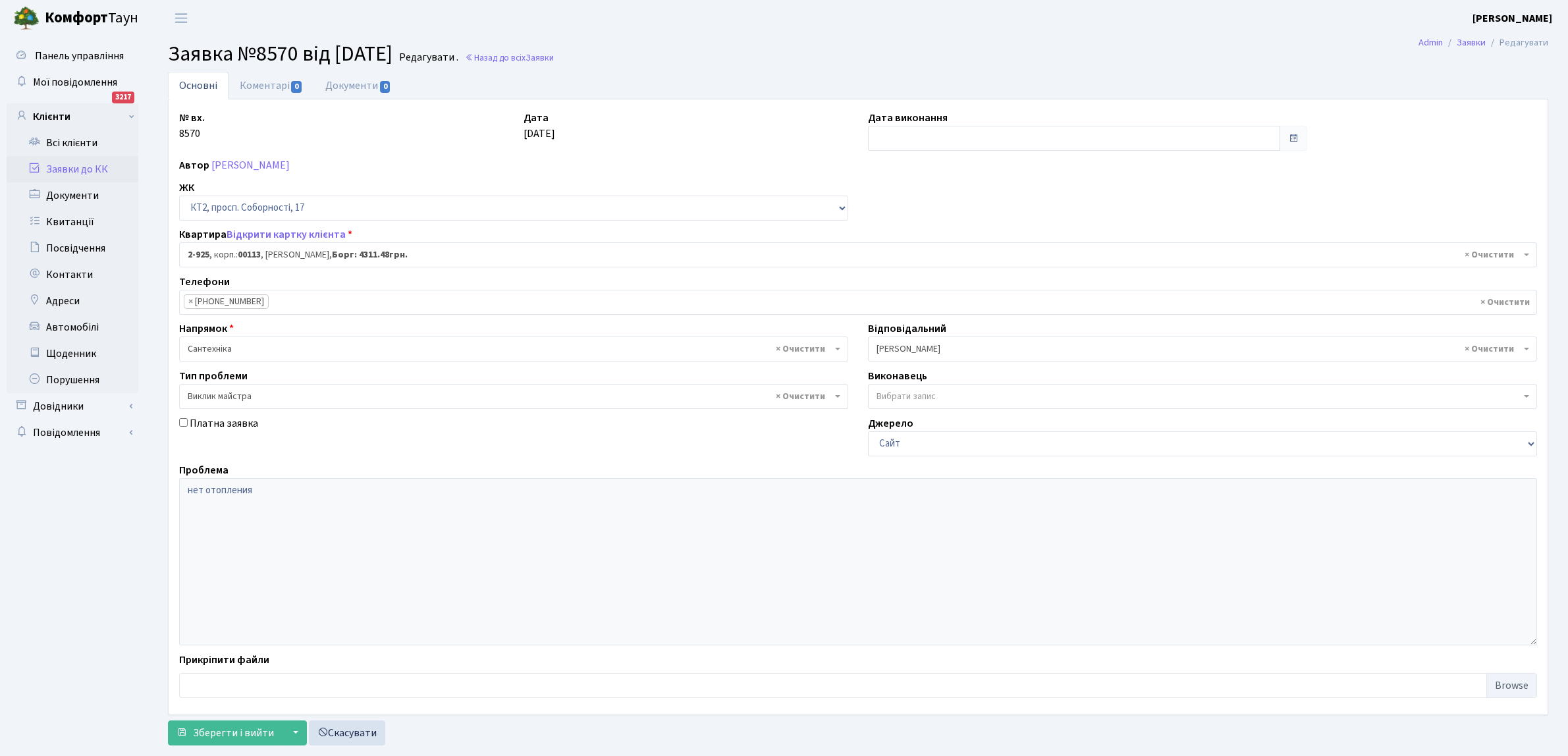
select select "15976"
select select "29"
click at [897, 136] on input "text" at bounding box center [1073, 138] width 412 height 25
click at [880, 267] on td "15" at bounding box center [880, 264] width 20 height 20
type input "[DATE]"
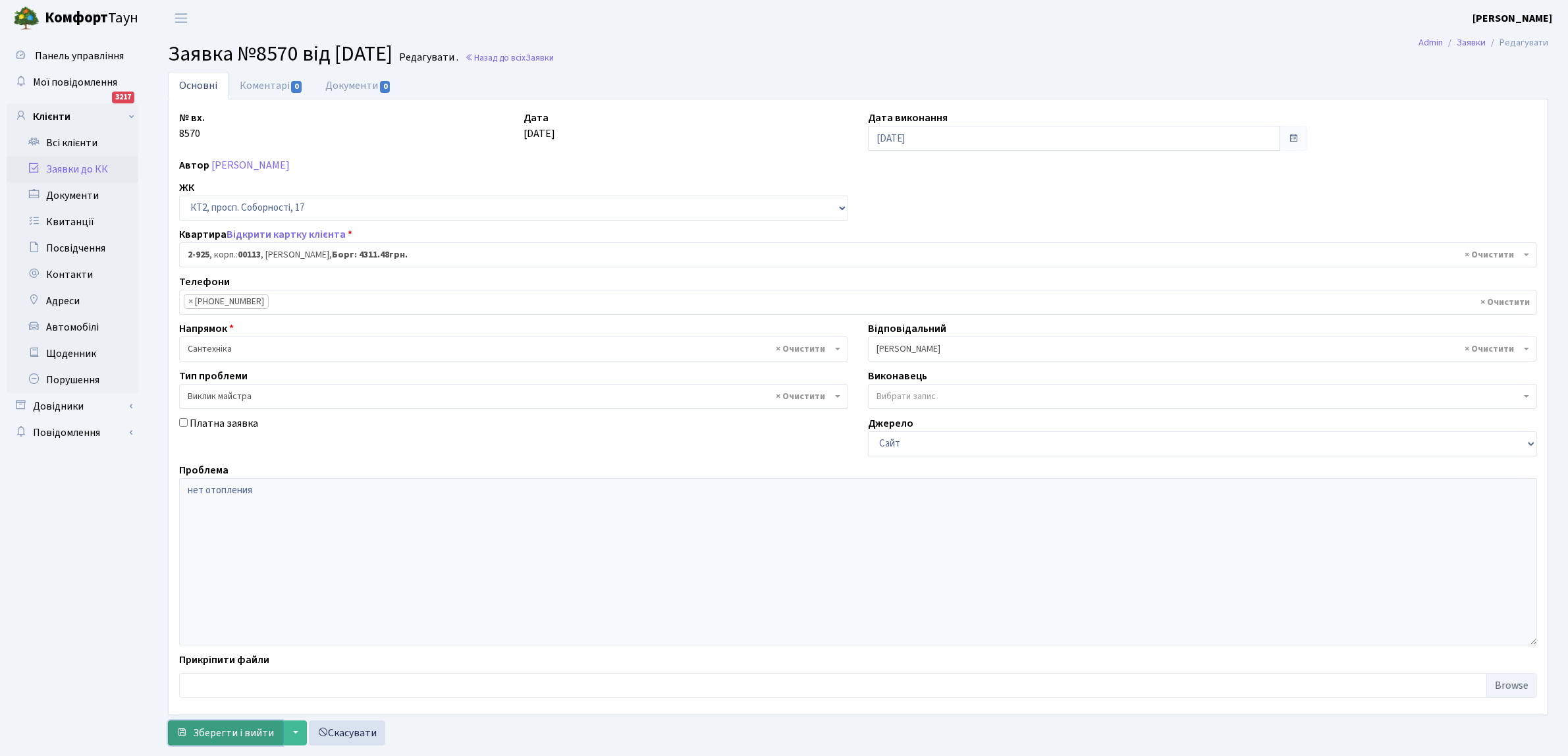
click at [221, 729] on span "Зберегти і вийти" at bounding box center [233, 733] width 81 height 14
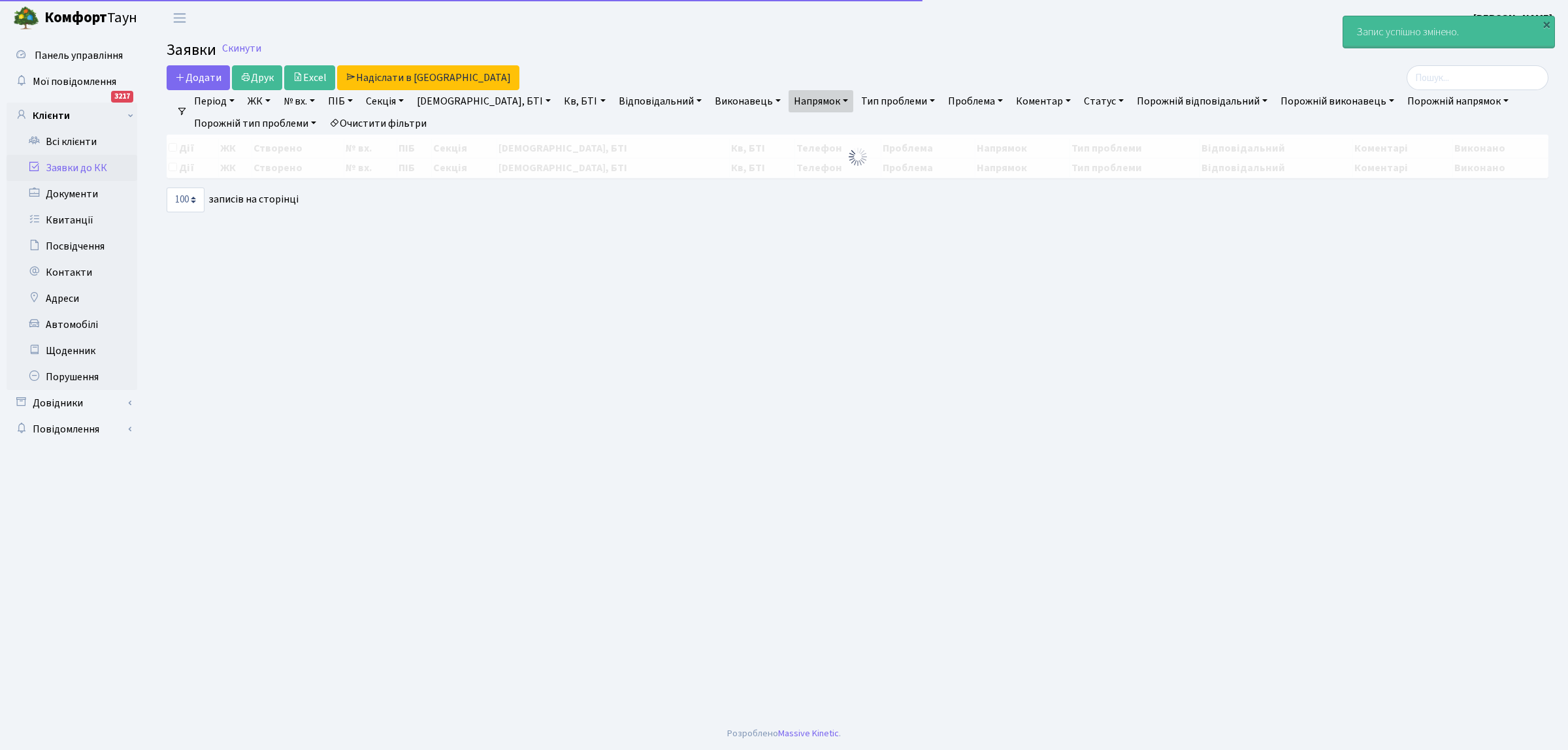
select select "100"
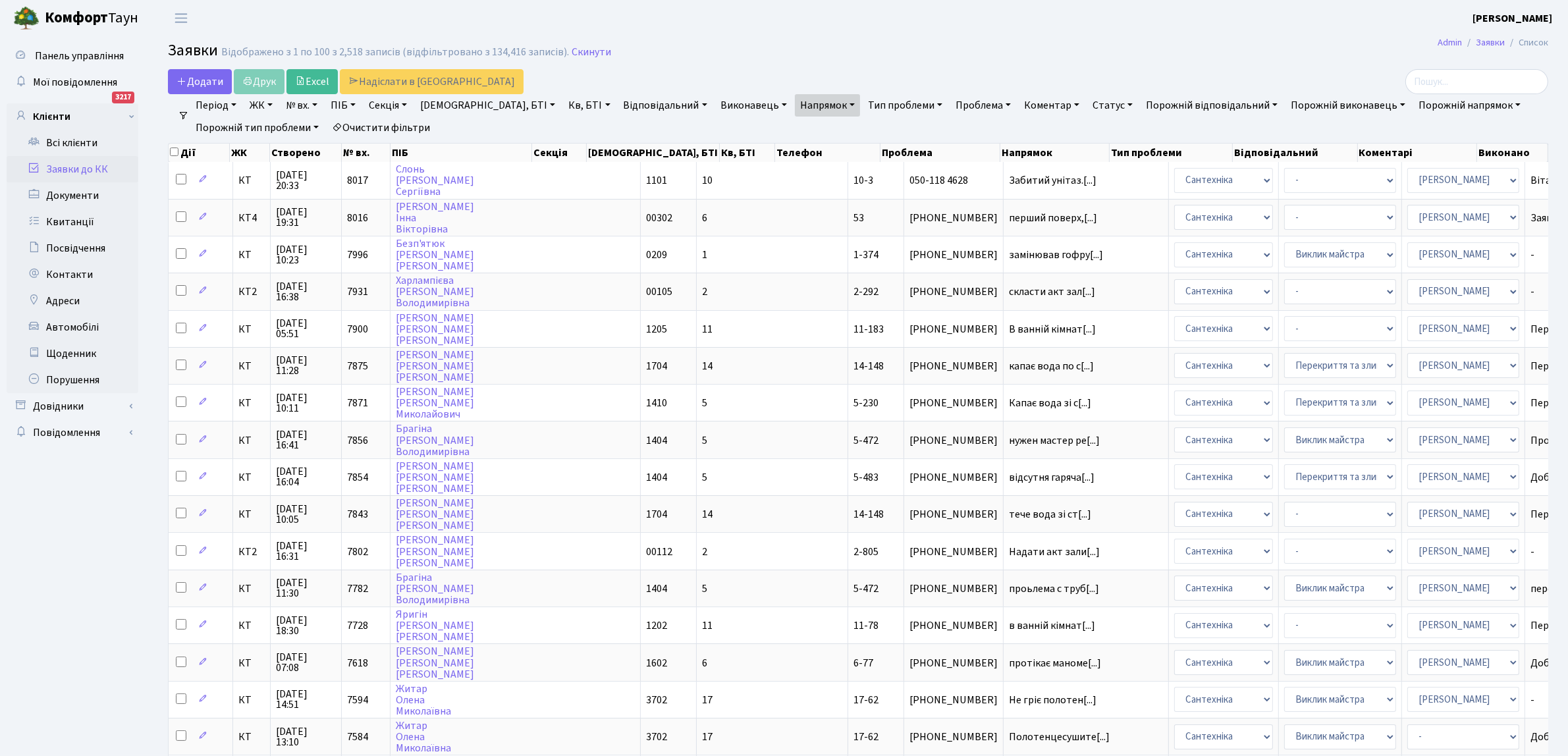
click at [795, 107] on link "Напрямок" at bounding box center [827, 106] width 65 height 22
click at [805, 130] on span "×" at bounding box center [807, 129] width 5 height 14
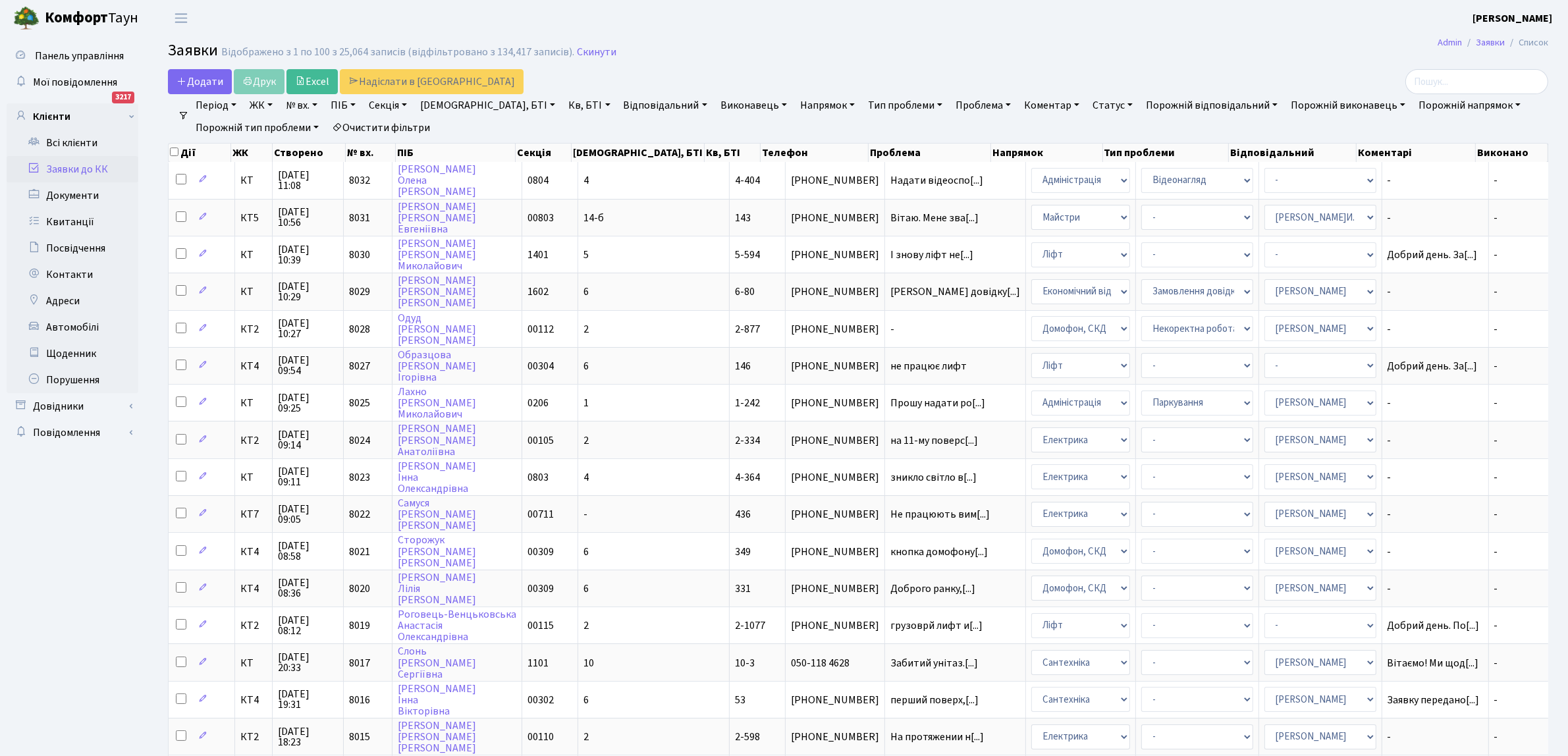
click at [303, 106] on link "№ вх." at bounding box center [301, 106] width 42 height 22
type input "2534"
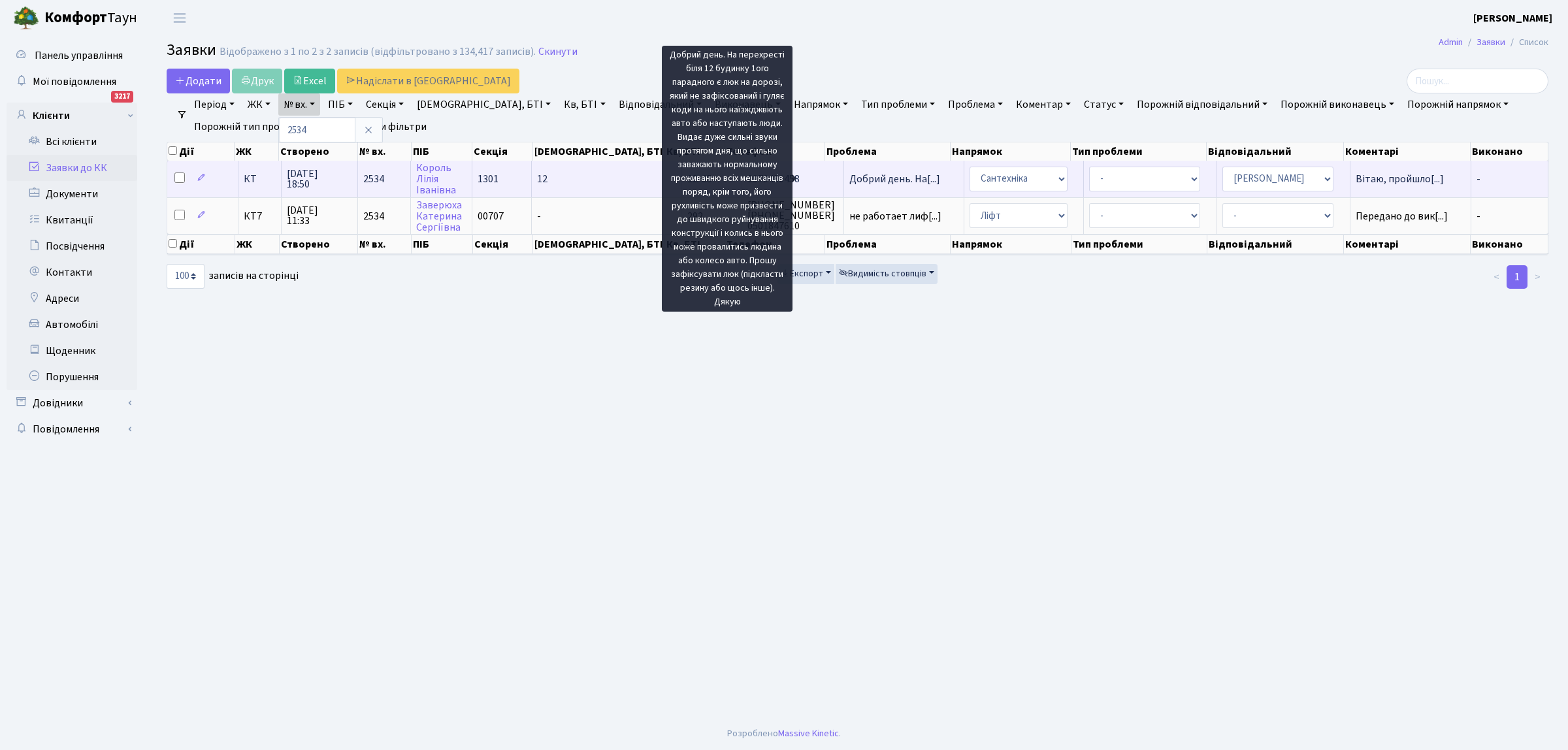
click at [849, 174] on span "Добрий день. На[...]" at bounding box center [894, 179] width 91 height 14
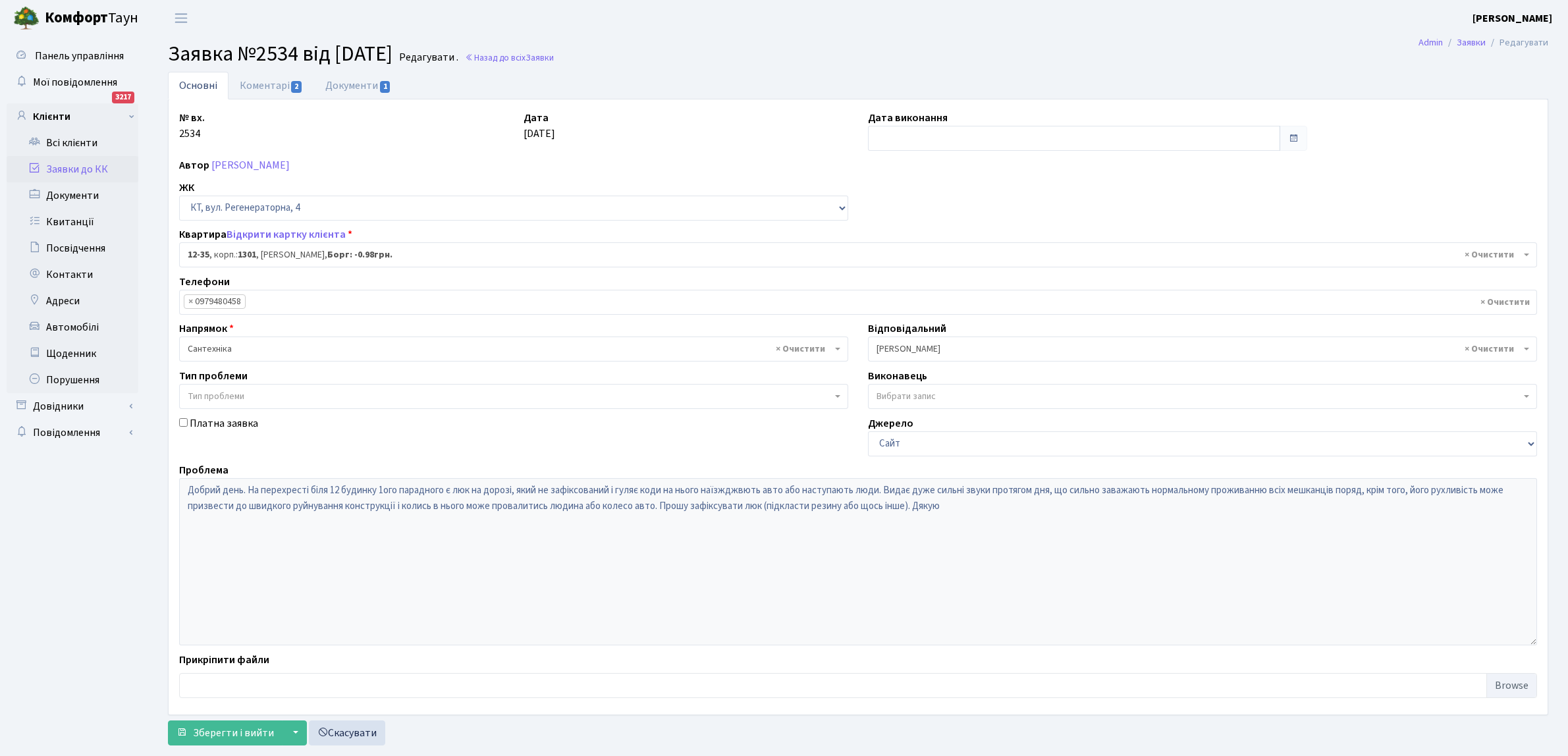
select select "7142"
click at [527, 55] on link "Назад до всіх Заявки" at bounding box center [510, 58] width 89 height 13
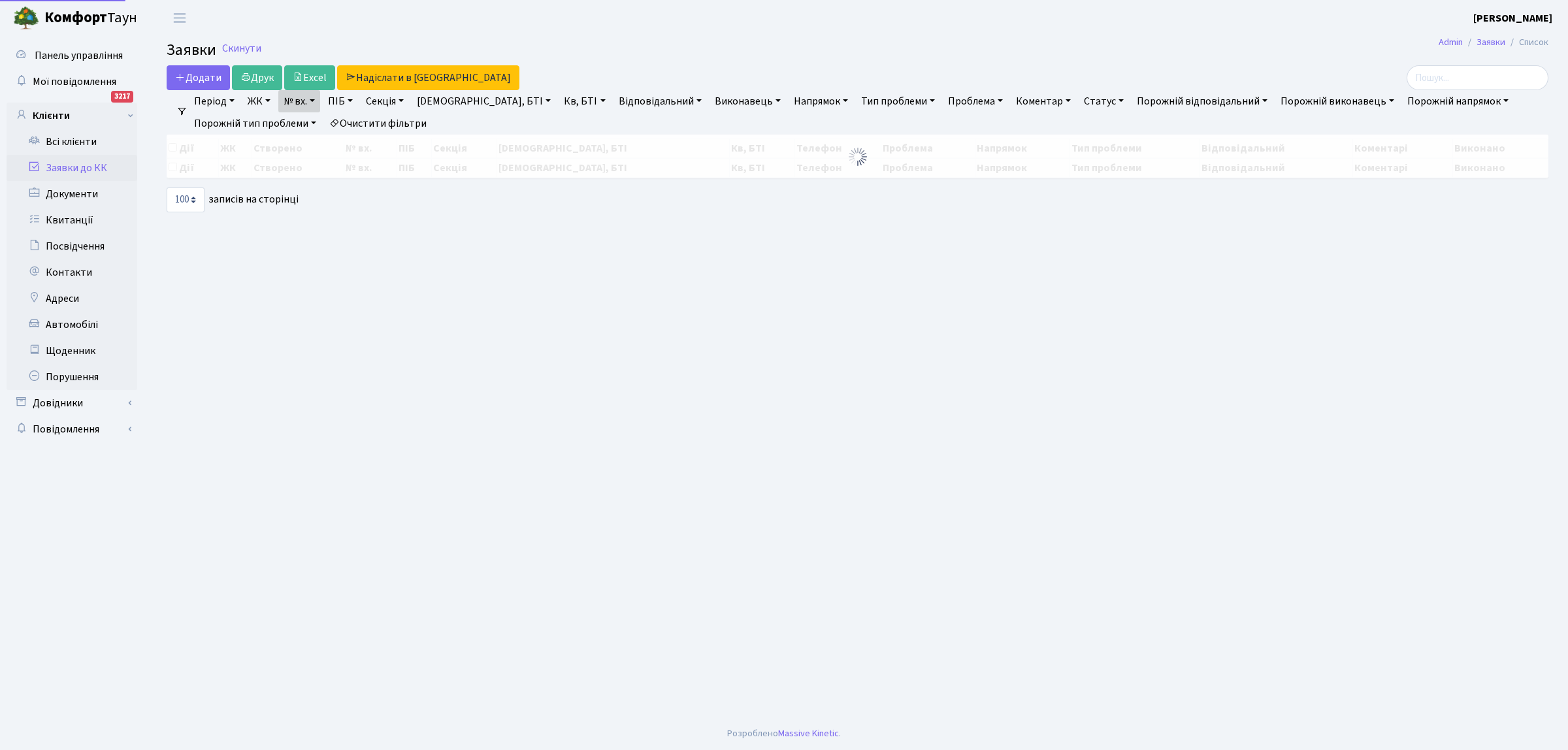
select select "100"
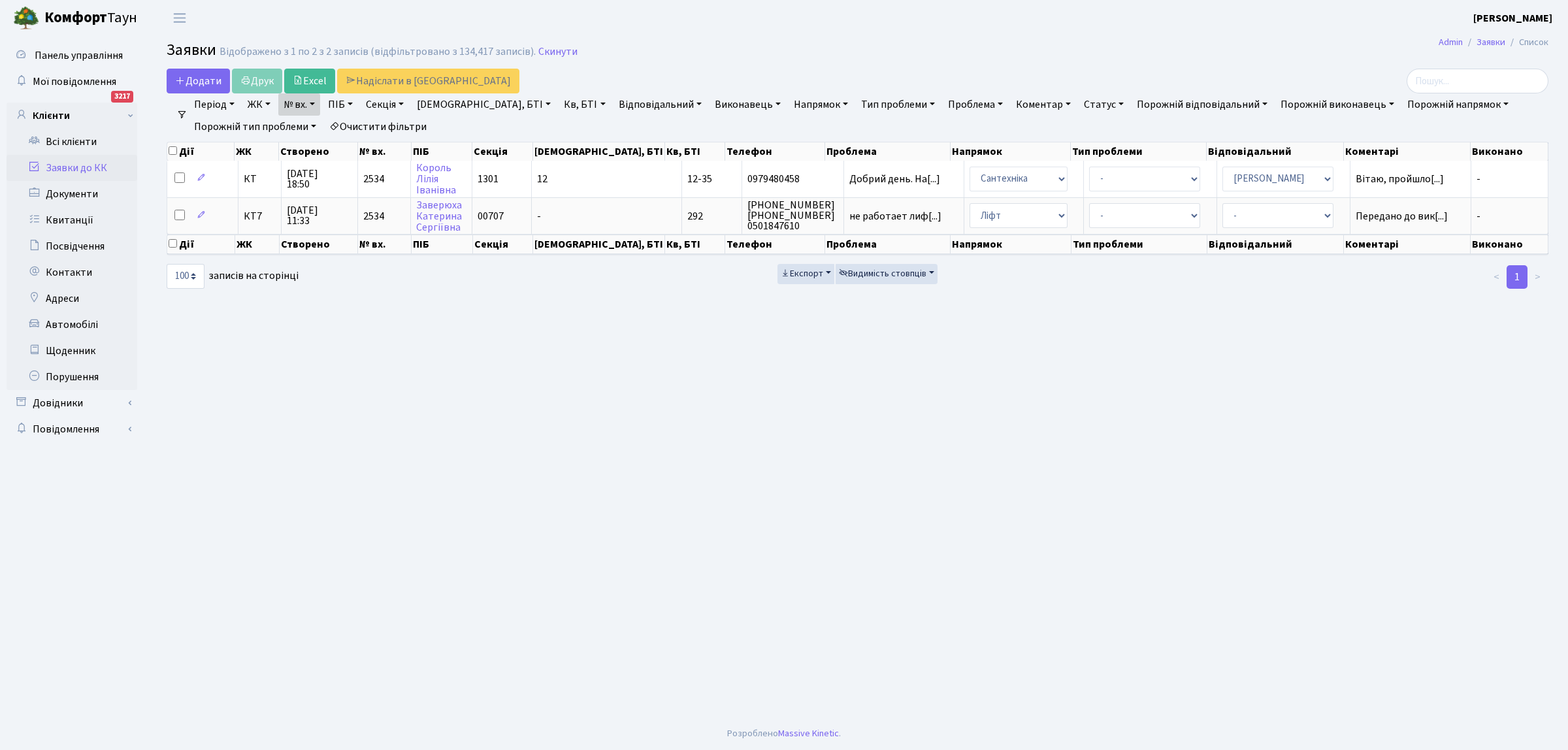
click at [318, 106] on link "№ вх." at bounding box center [298, 105] width 42 height 22
click at [373, 129] on icon at bounding box center [368, 129] width 10 height 10
